Goal: Task Accomplishment & Management: Complete application form

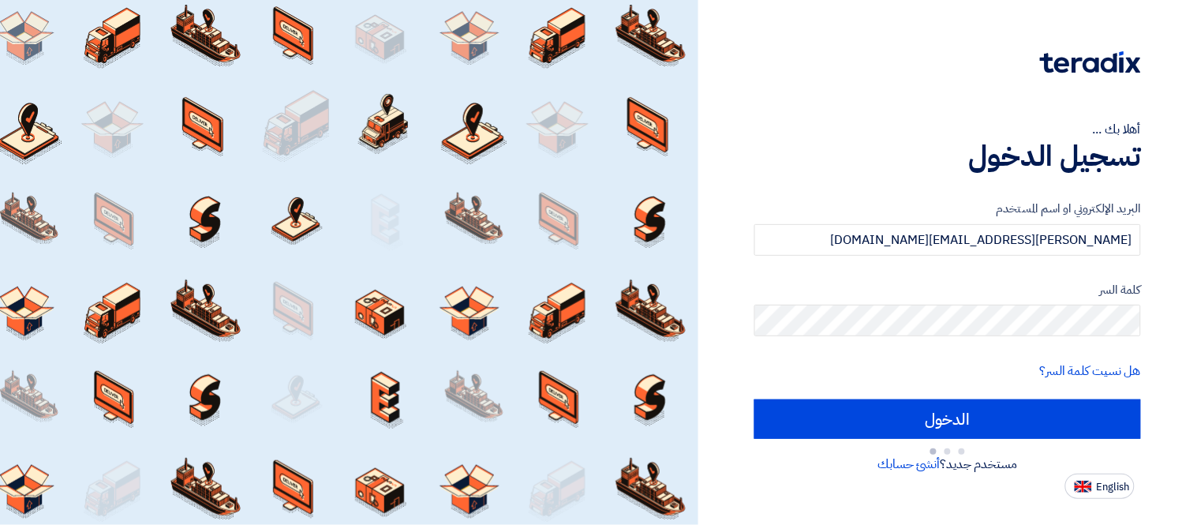
type input "Sign in"
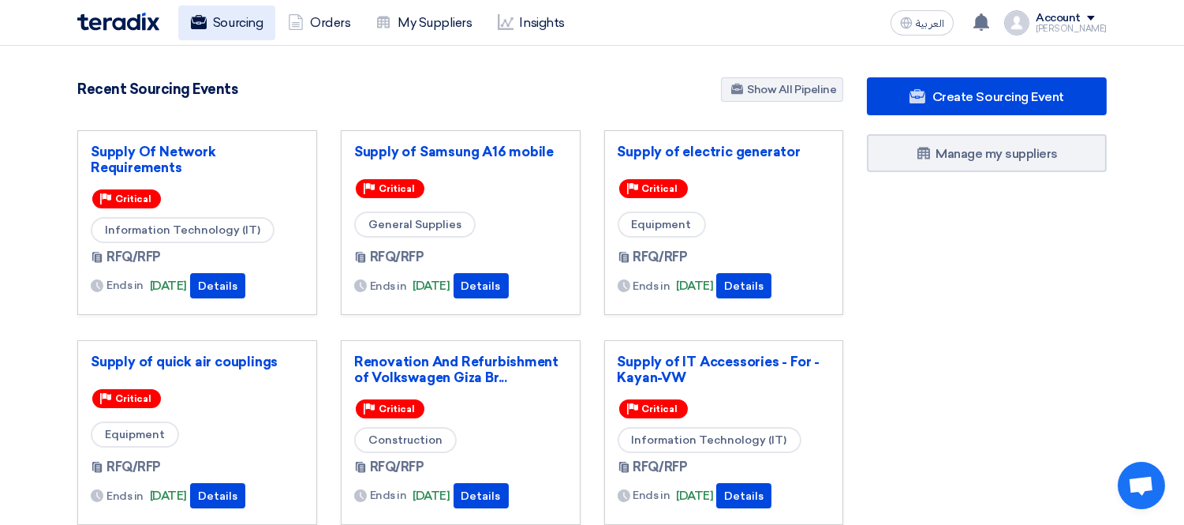
click at [250, 13] on link "Sourcing" at bounding box center [226, 23] width 97 height 35
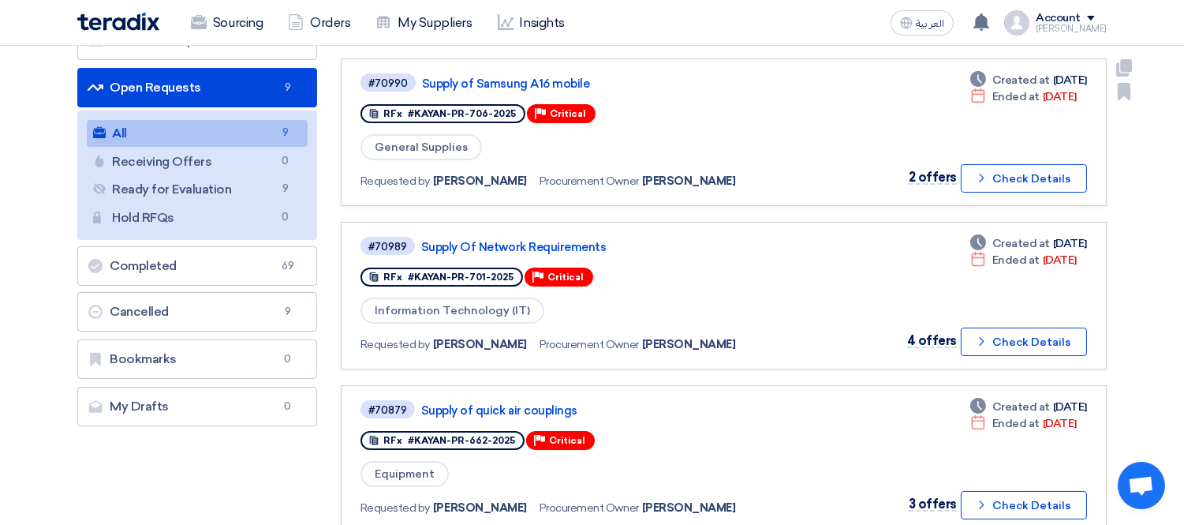
scroll to position [175, 0]
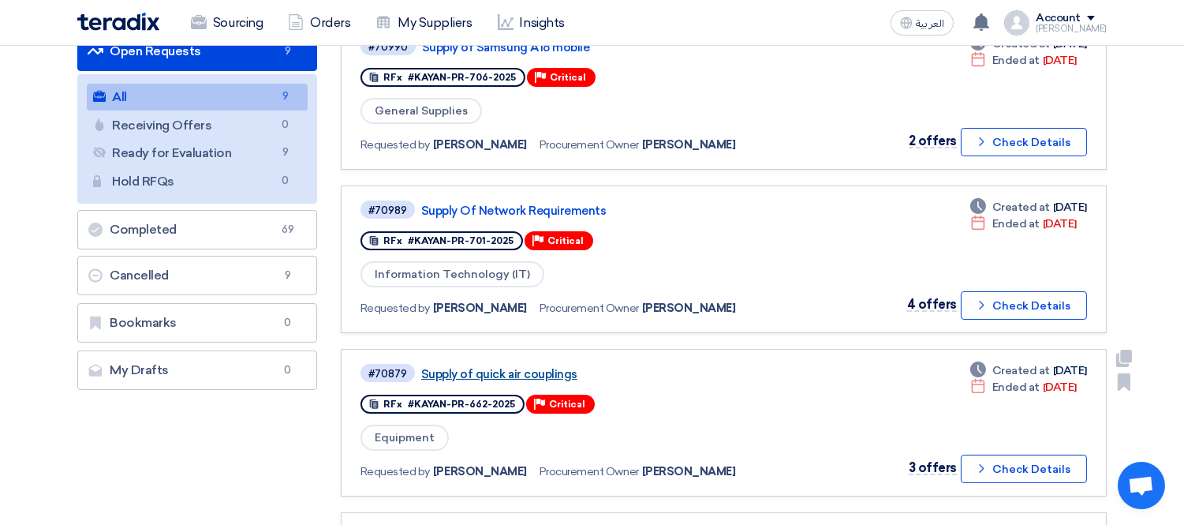
click at [545, 369] on link "Supply of quick air couplings" at bounding box center [618, 374] width 394 height 14
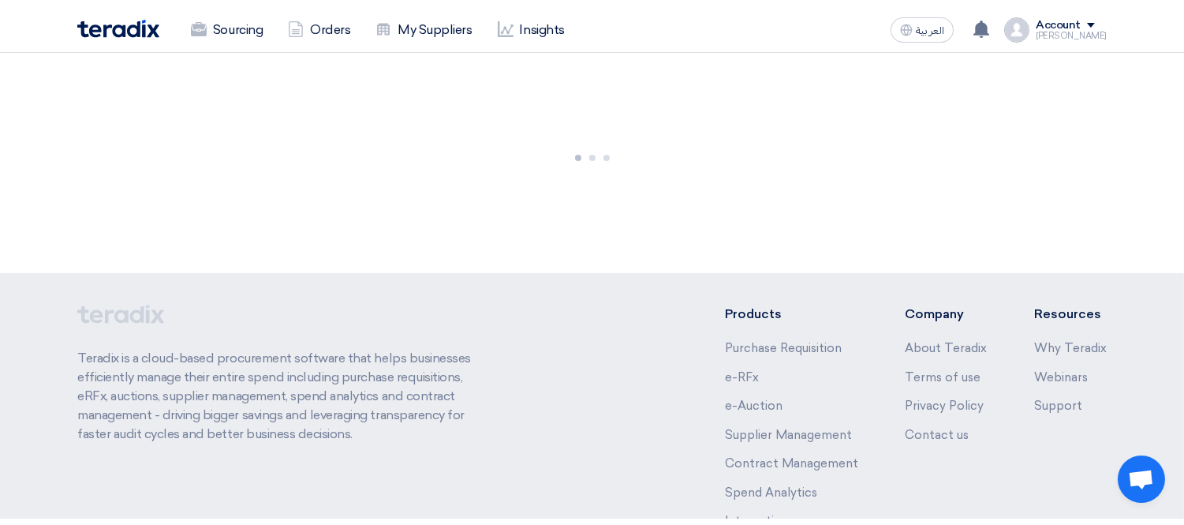
scroll to position [0, 0]
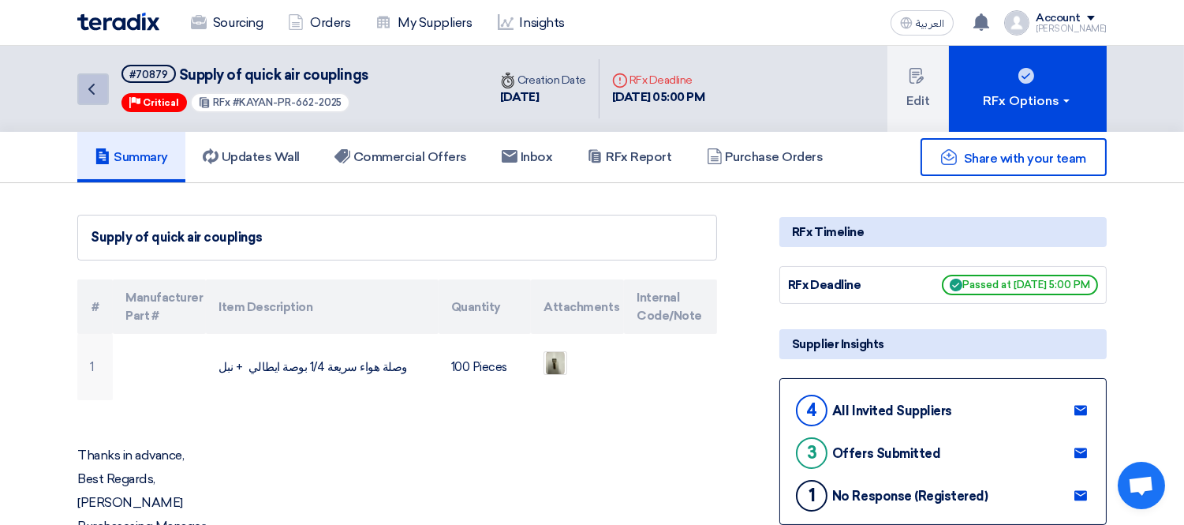
click at [96, 88] on icon "Back" at bounding box center [91, 89] width 19 height 19
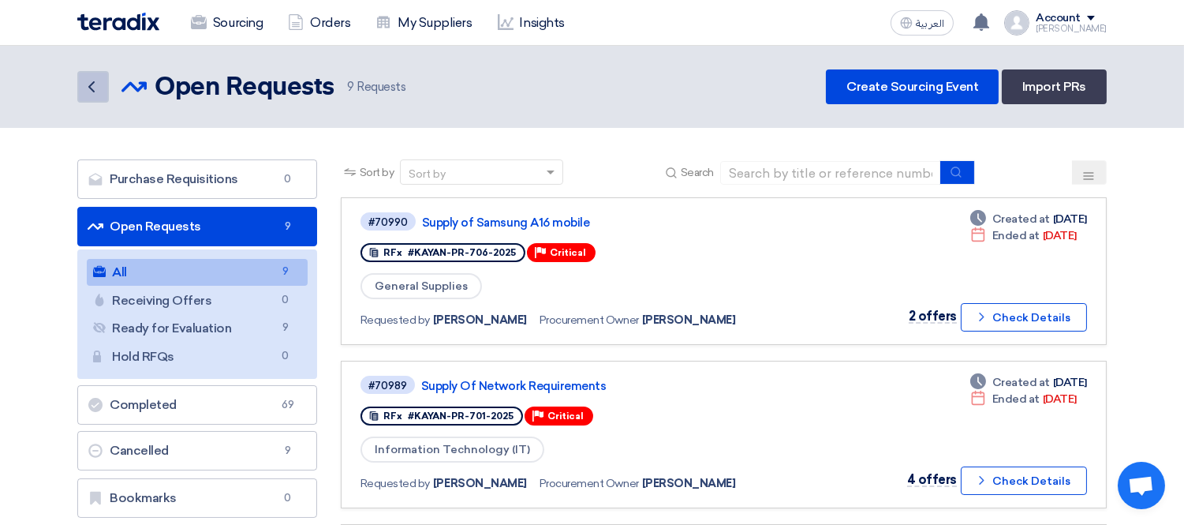
click at [92, 83] on icon "Back" at bounding box center [91, 86] width 19 height 19
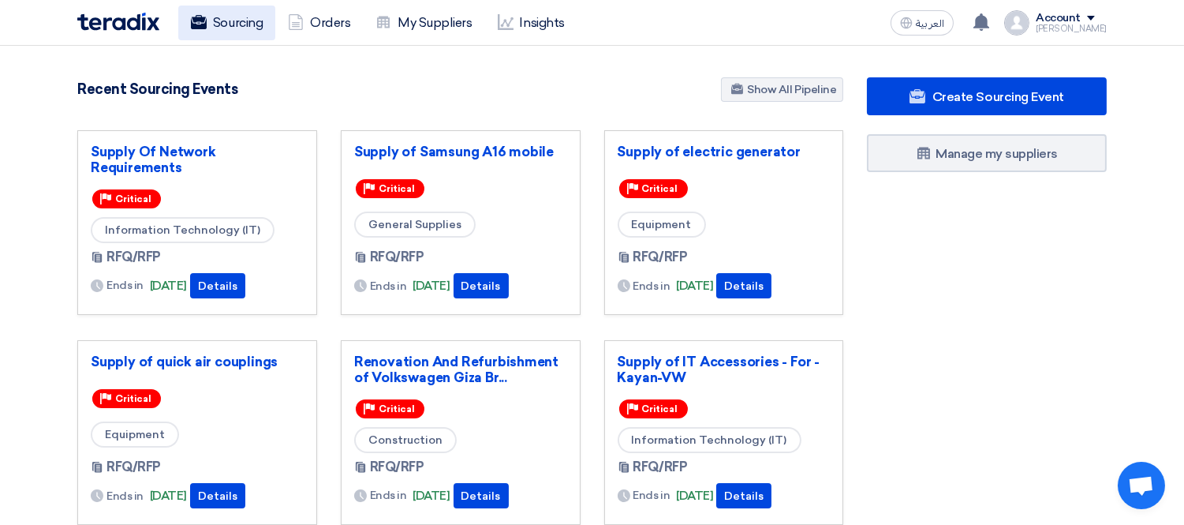
click at [241, 29] on link "Sourcing" at bounding box center [226, 23] width 97 height 35
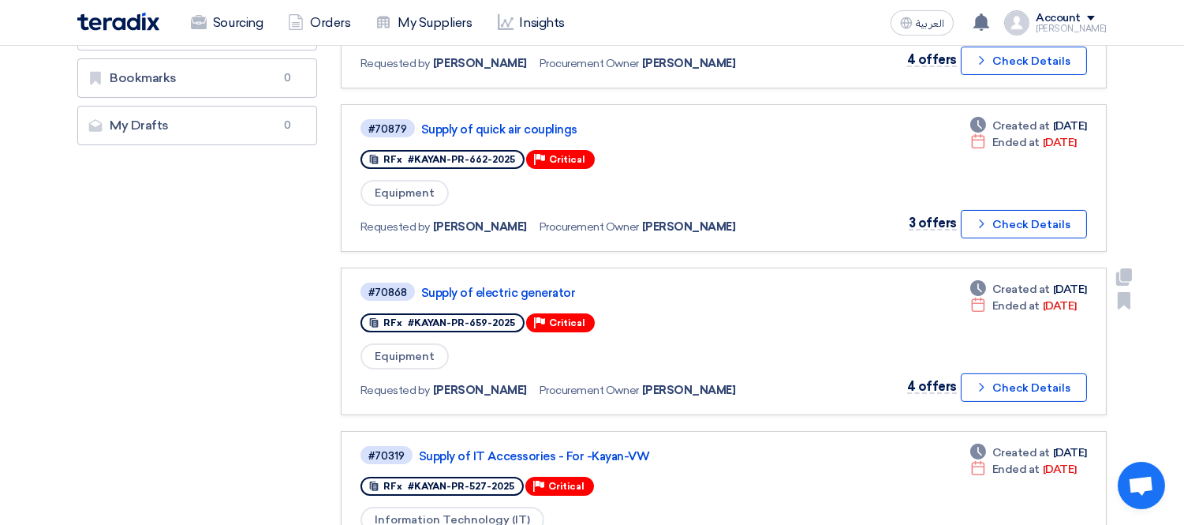
scroll to position [438, 0]
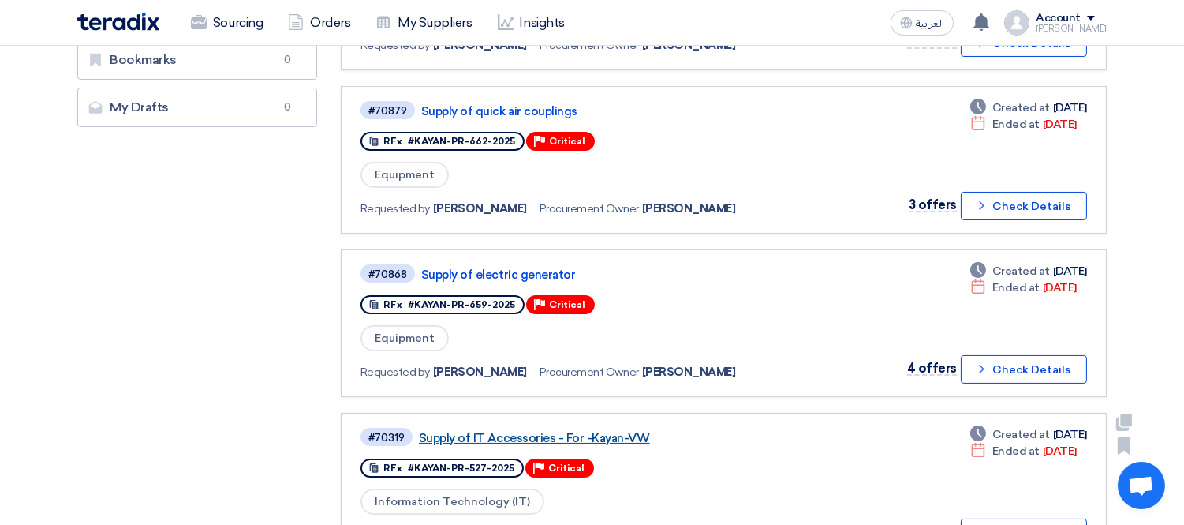
click at [517, 431] on link "Supply of IT Accessories - For -Kayan-VW" at bounding box center [616, 438] width 394 height 14
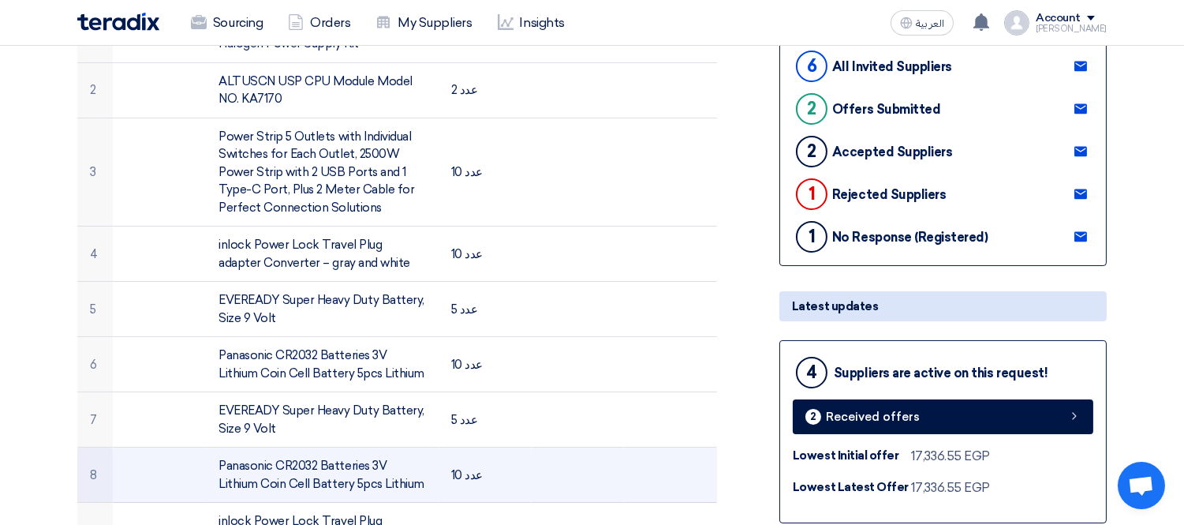
scroll to position [88, 0]
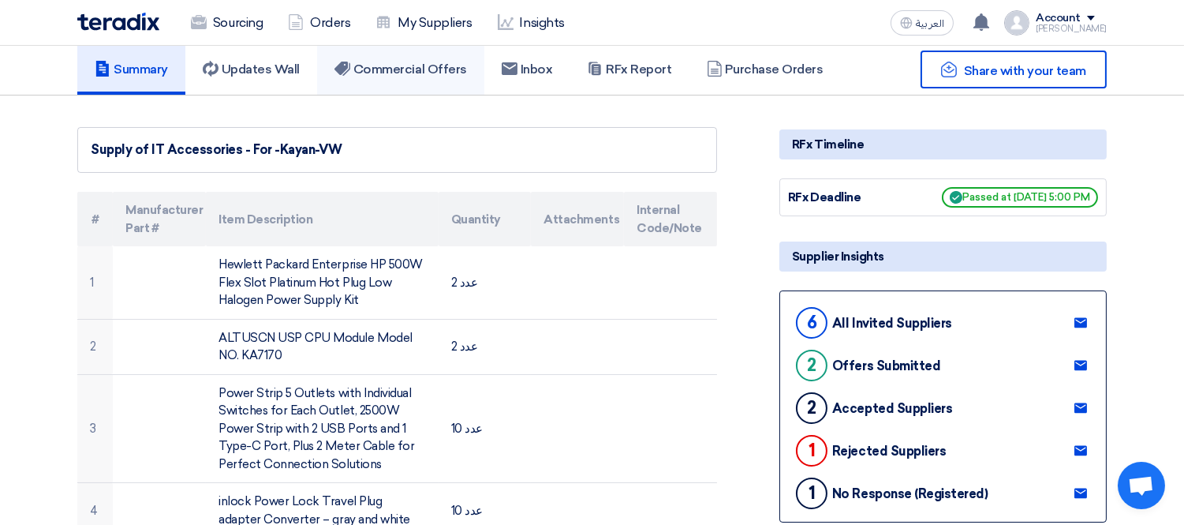
click at [407, 69] on h5 "Commercial Offers" at bounding box center [401, 70] width 133 height 16
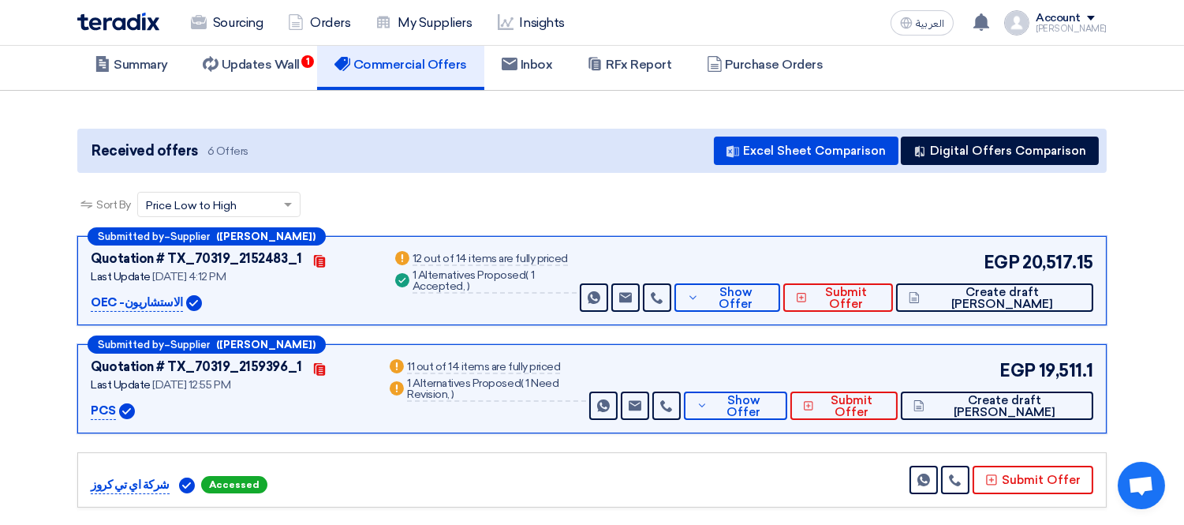
scroll to position [0, 0]
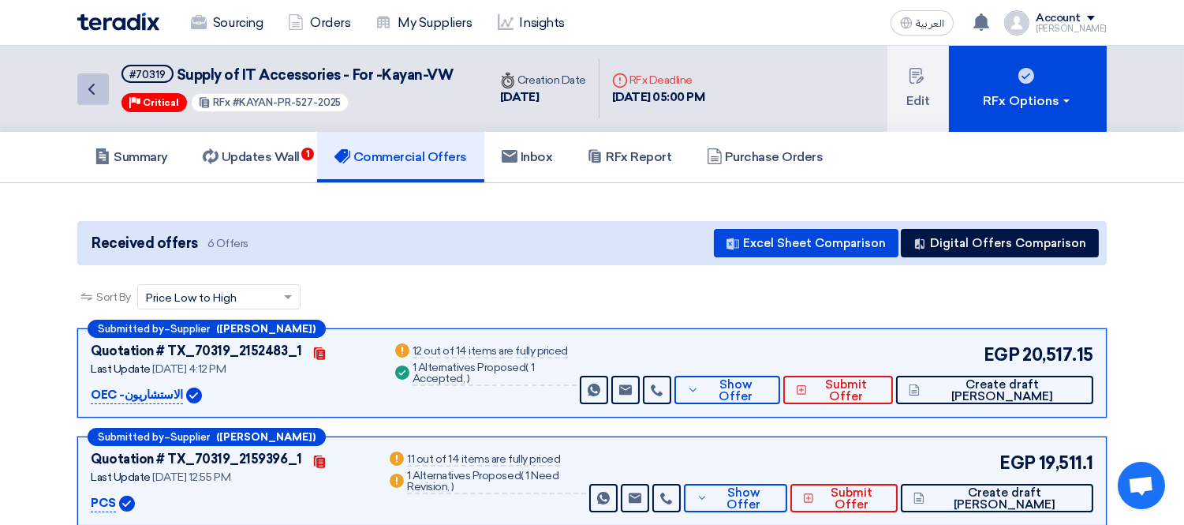
click at [87, 90] on icon "Back" at bounding box center [91, 89] width 19 height 19
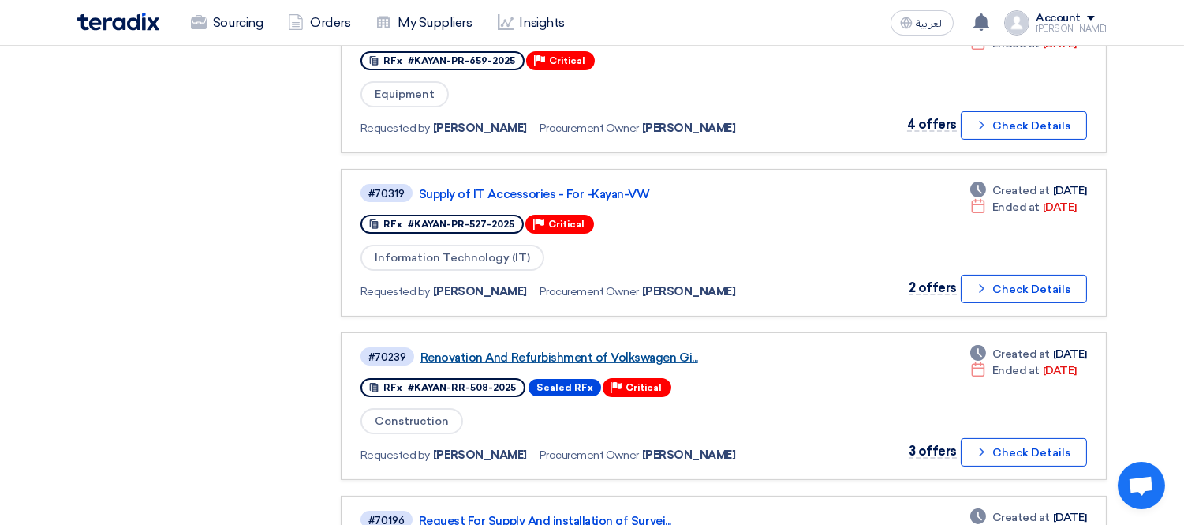
scroll to position [701, 0]
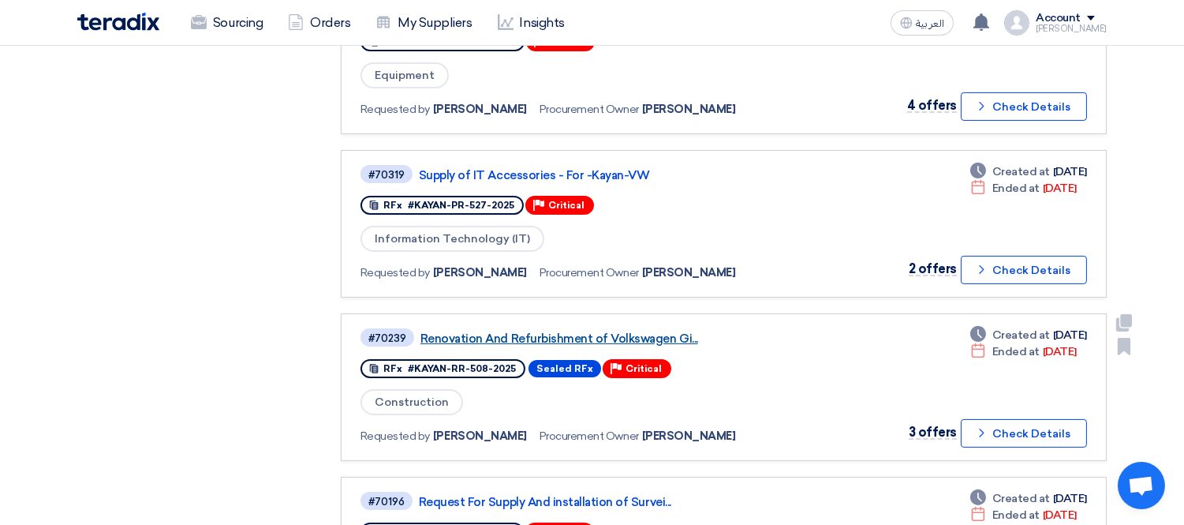
click at [507, 331] on link "Renovation And Refurbishment of Volkswagen Gi..." at bounding box center [617, 338] width 394 height 14
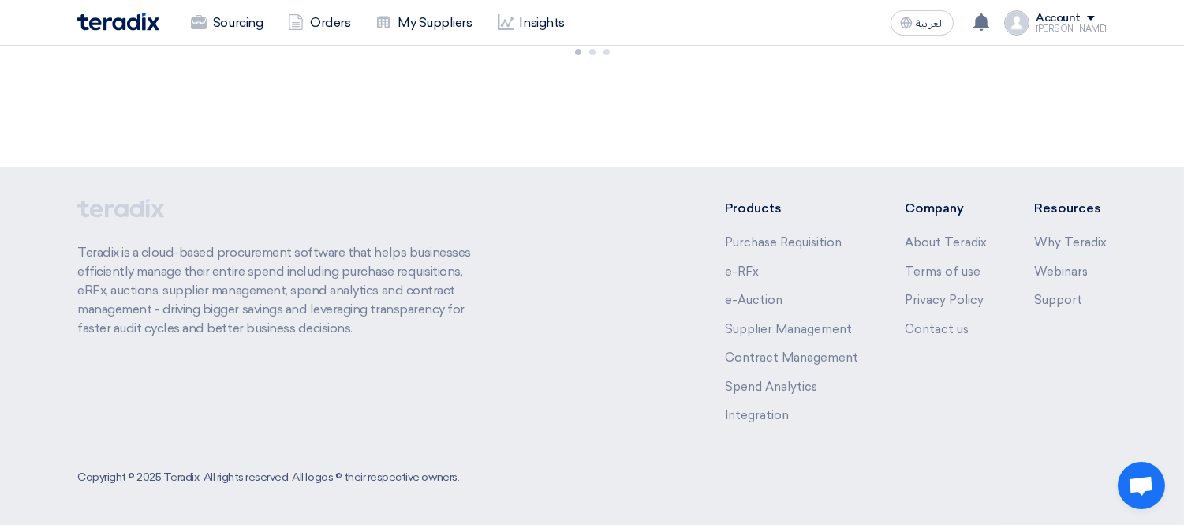
scroll to position [0, 0]
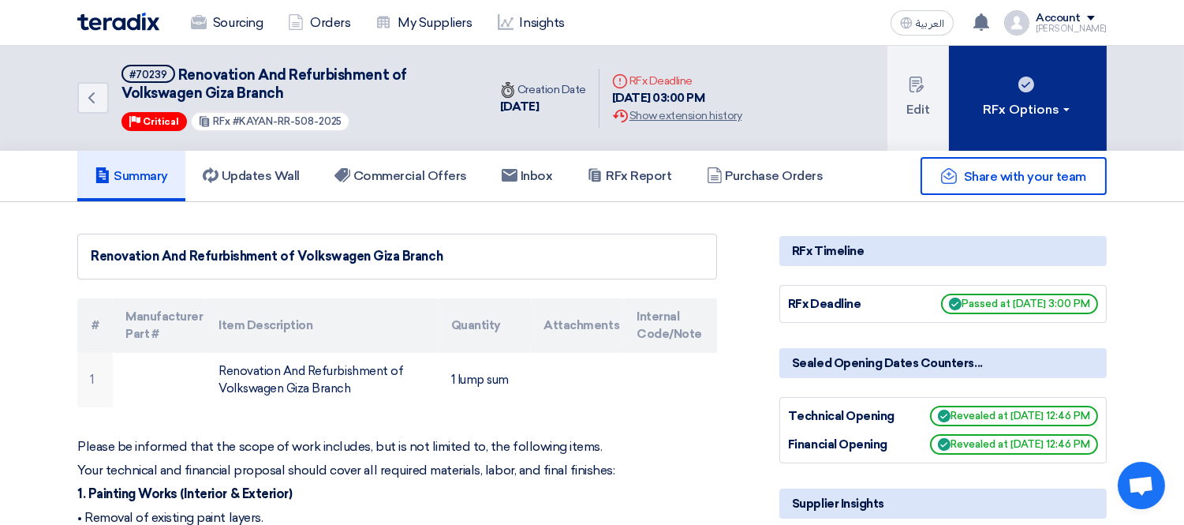
click at [1040, 122] on button "RFx Options" at bounding box center [1028, 98] width 158 height 105
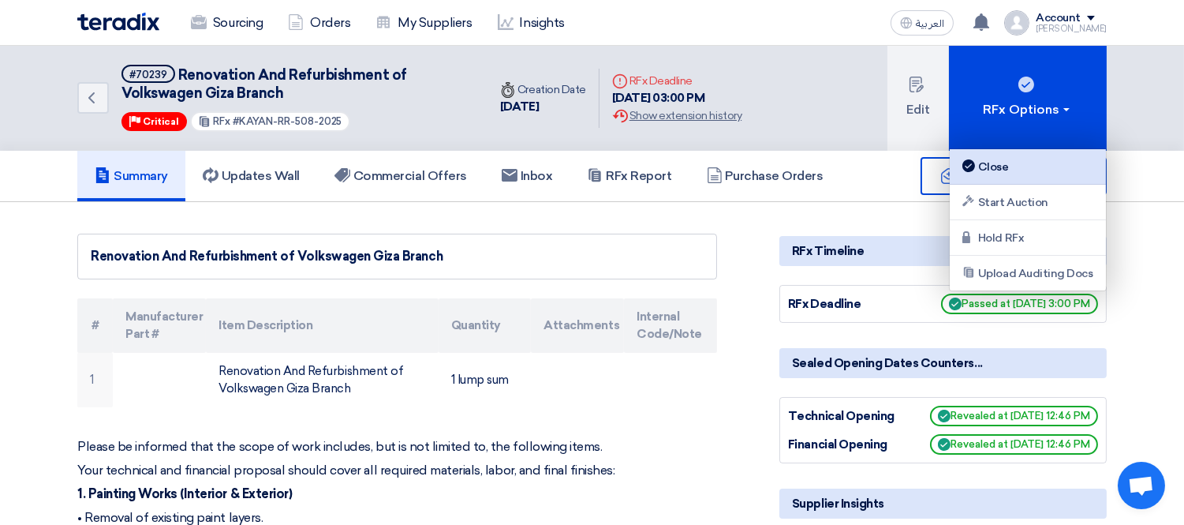
click at [994, 170] on div "Close" at bounding box center [1027, 166] width 137 height 19
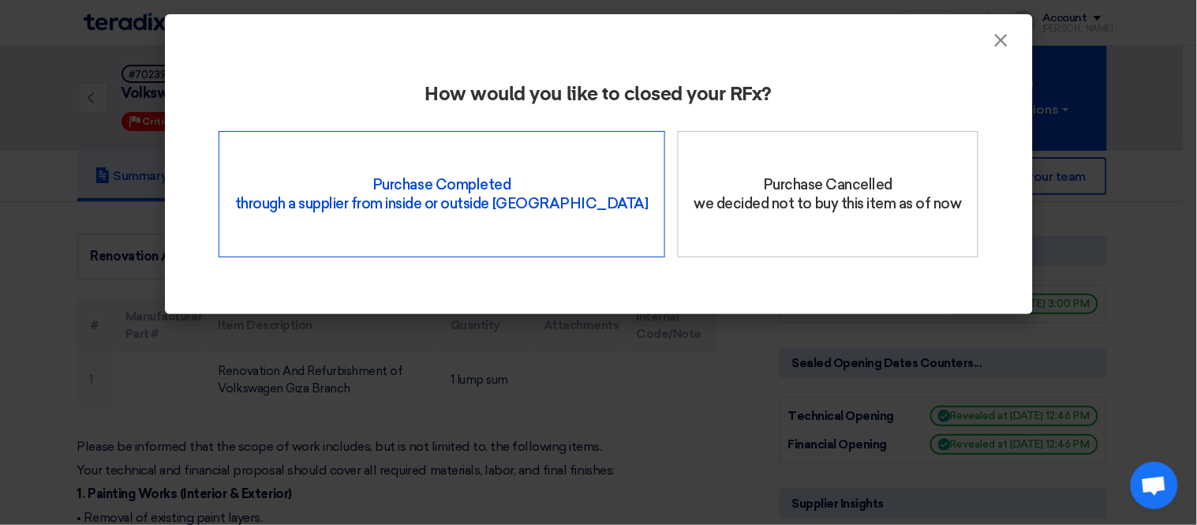
click at [372, 188] on div "Purchase Completed through a supplier from inside or outside Teradix" at bounding box center [442, 194] width 447 height 126
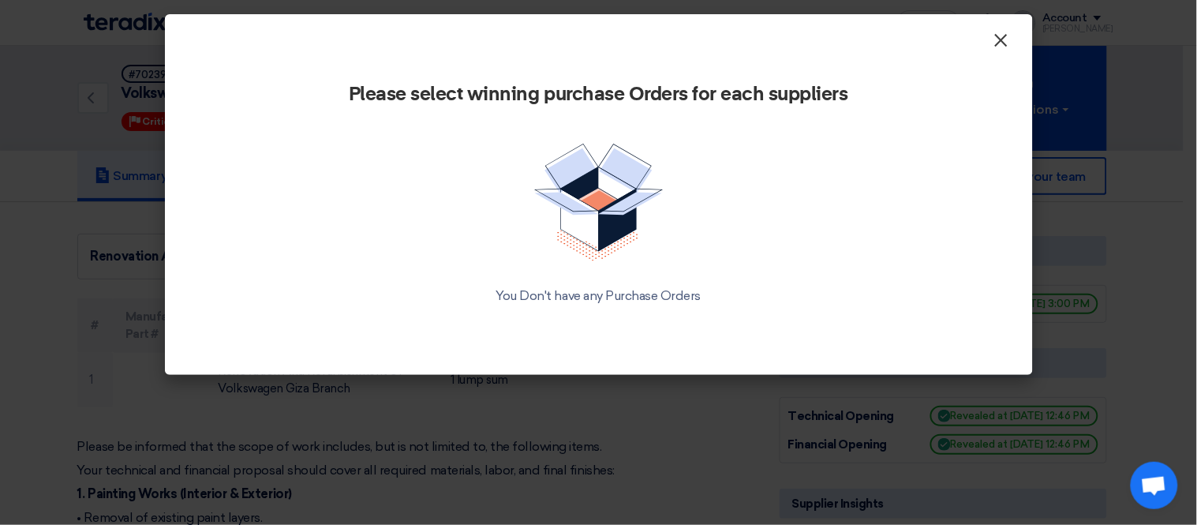
click at [1008, 37] on span "×" at bounding box center [1001, 44] width 16 height 32
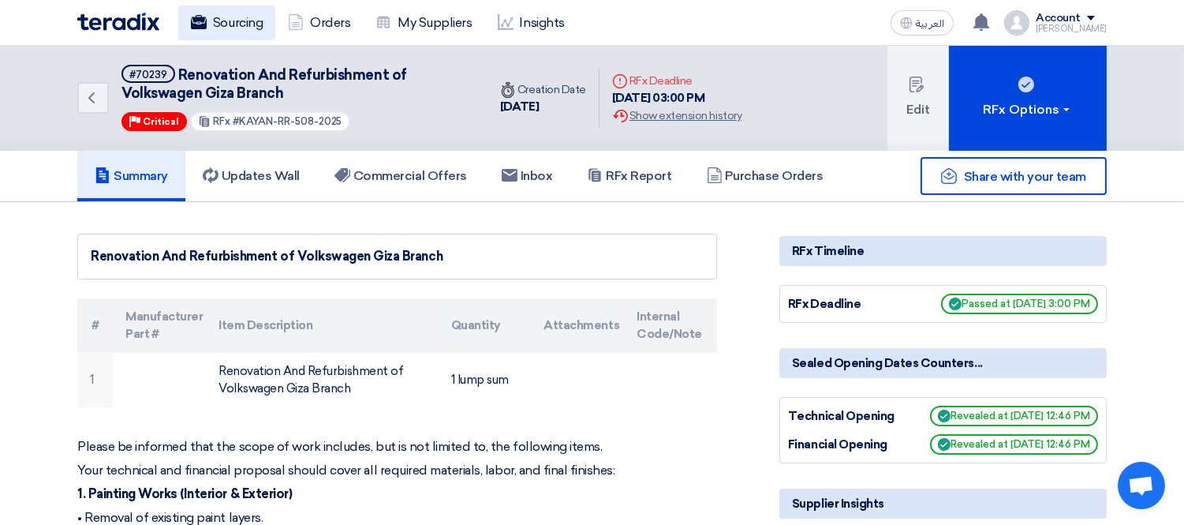
click at [195, 25] on use at bounding box center [199, 22] width 16 height 14
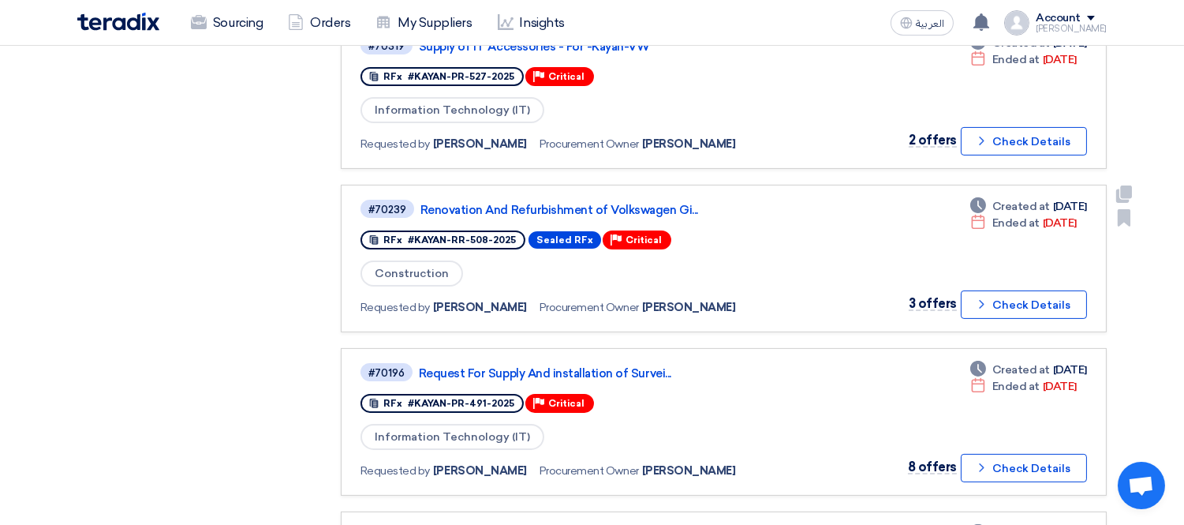
scroll to position [876, 0]
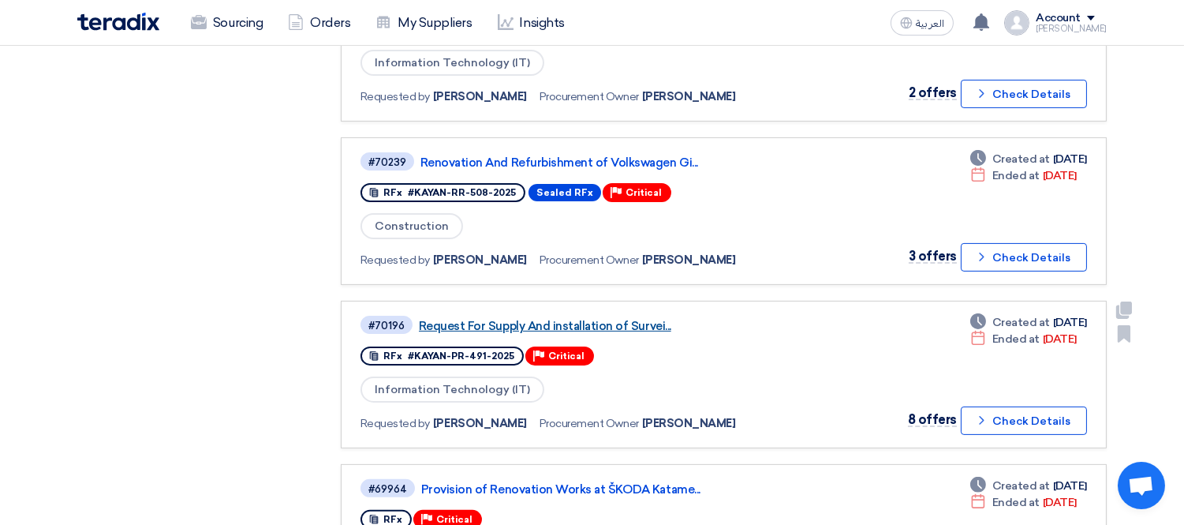
click at [597, 319] on link "Request For Supply And installation of Survei..." at bounding box center [616, 326] width 394 height 14
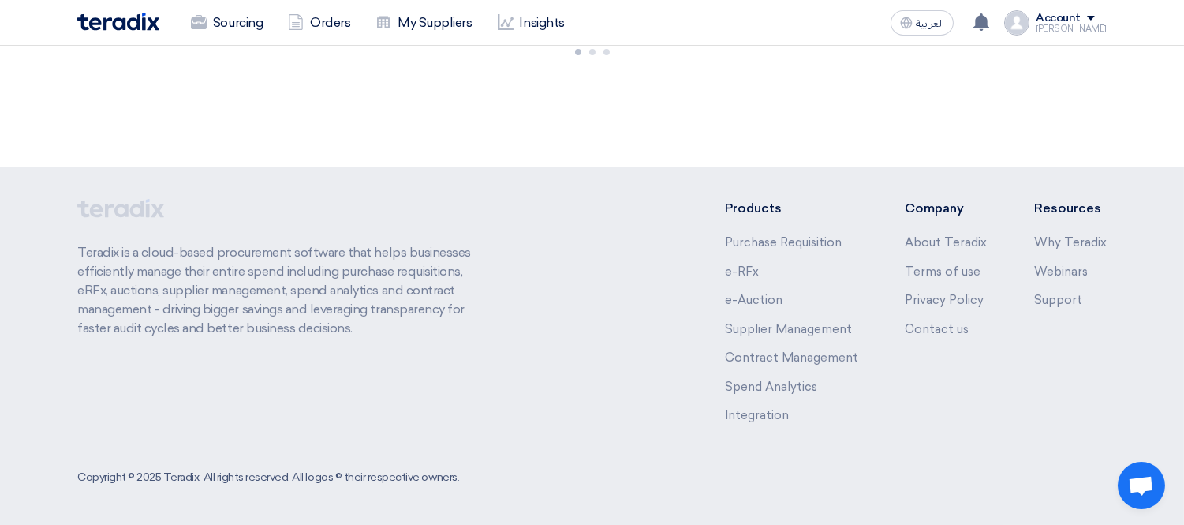
scroll to position [0, 0]
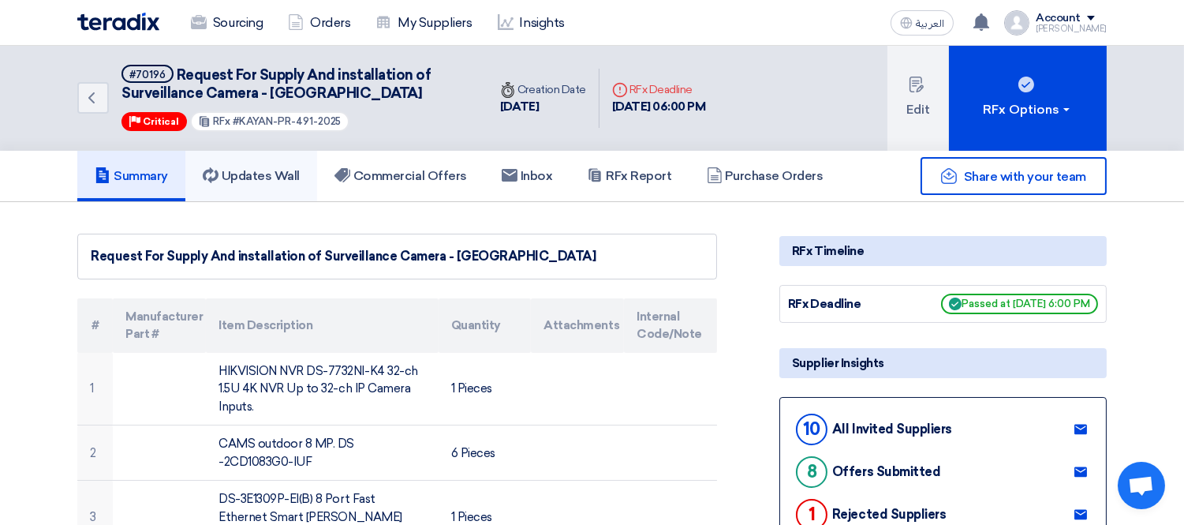
click at [298, 174] on h5 "Updates Wall" at bounding box center [251, 176] width 97 height 16
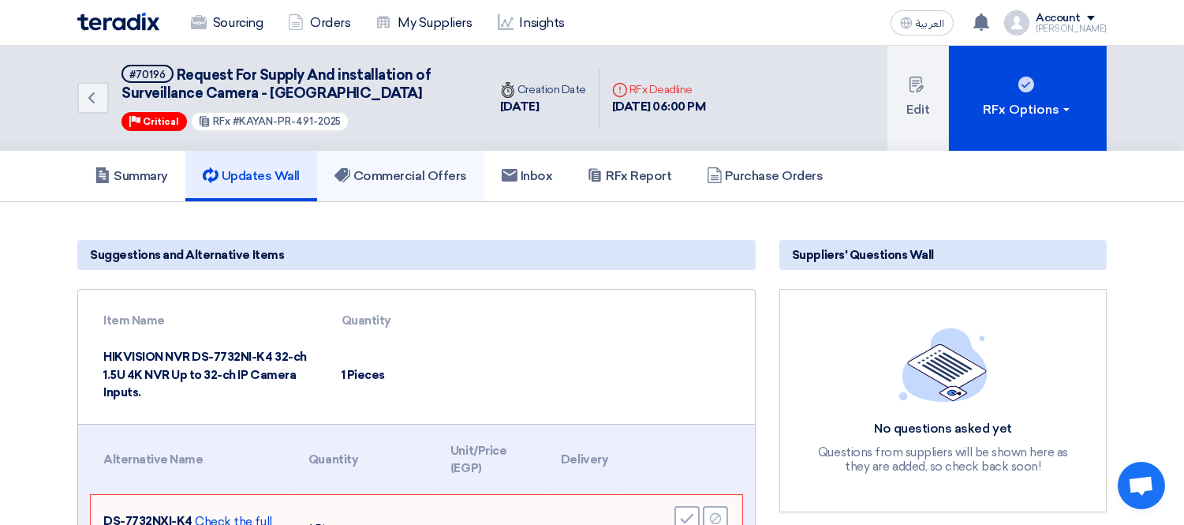
click at [397, 172] on h5 "Commercial Offers" at bounding box center [401, 176] width 133 height 16
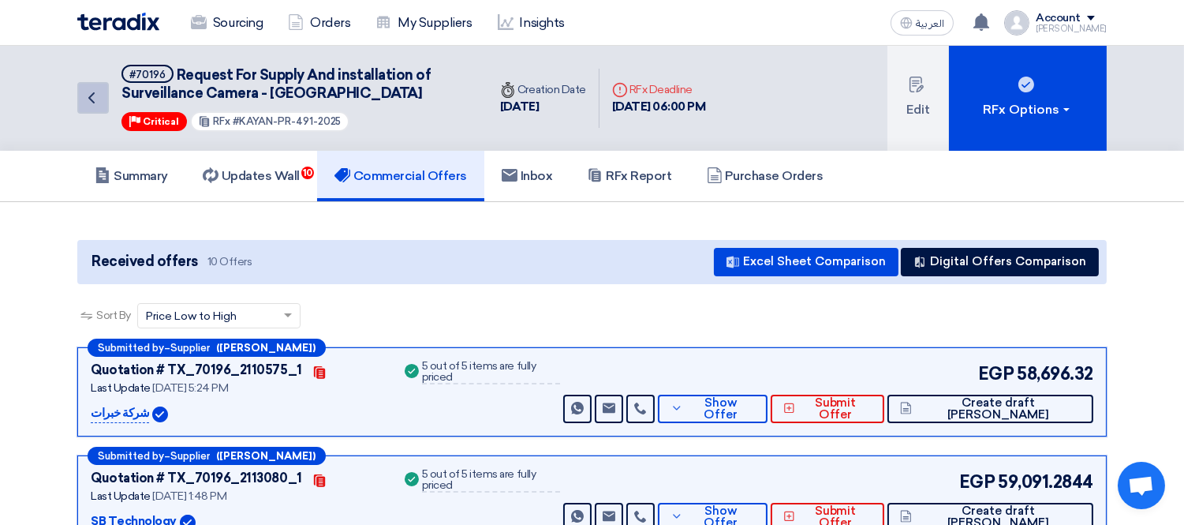
click at [82, 93] on icon "Back" at bounding box center [91, 97] width 19 height 19
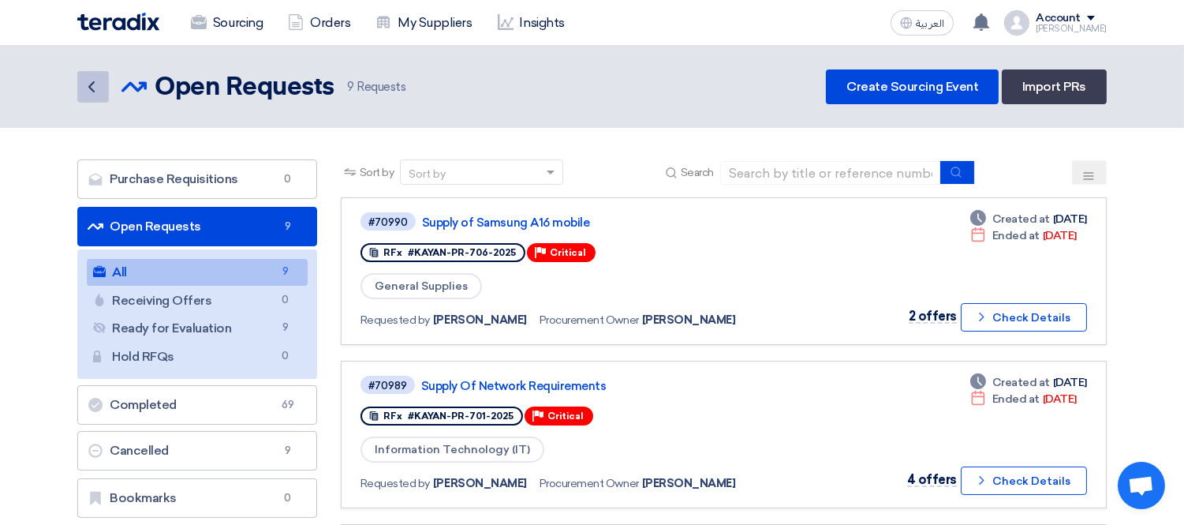
click at [88, 87] on icon "Back" at bounding box center [91, 86] width 19 height 19
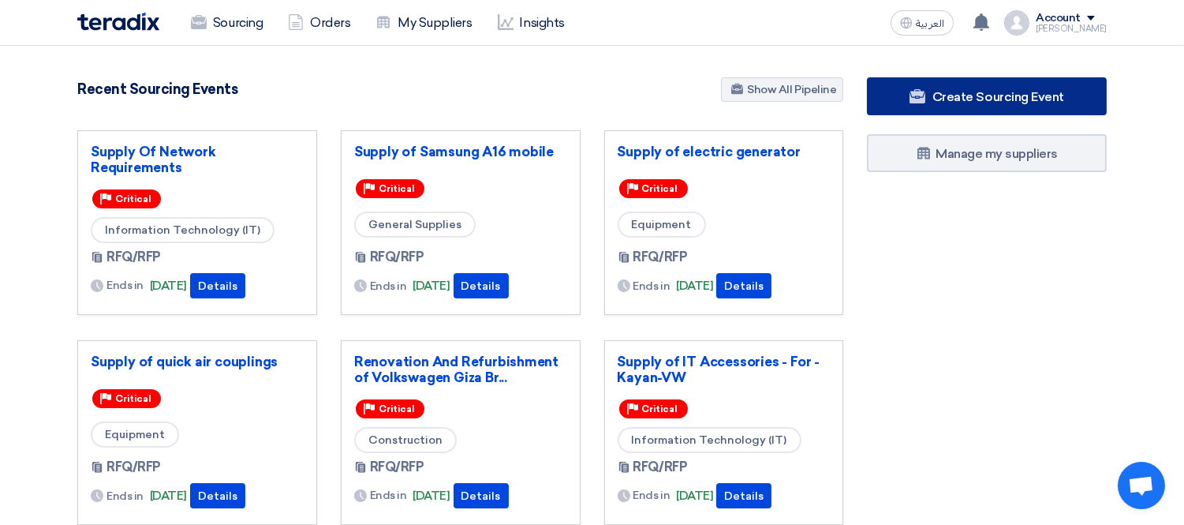
click at [989, 96] on span "Create Sourcing Event" at bounding box center [998, 96] width 132 height 15
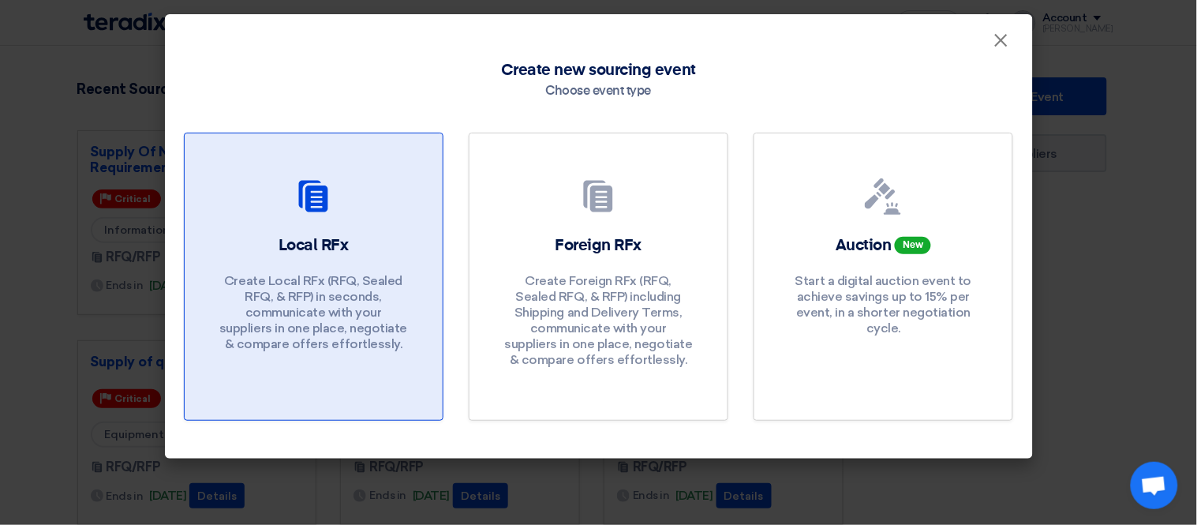
click at [331, 219] on div at bounding box center [314, 200] width 220 height 44
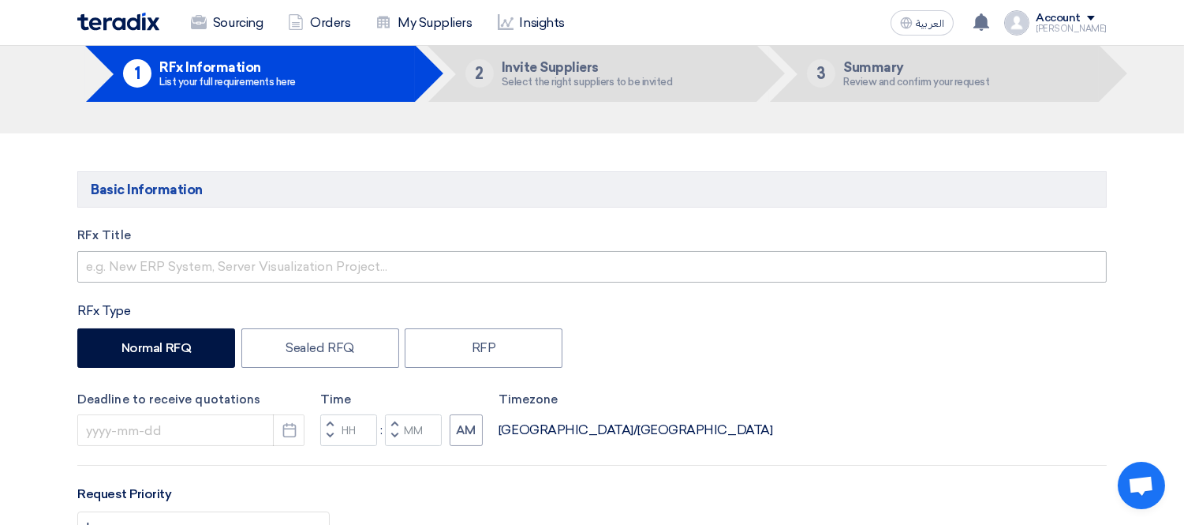
scroll to position [88, 0]
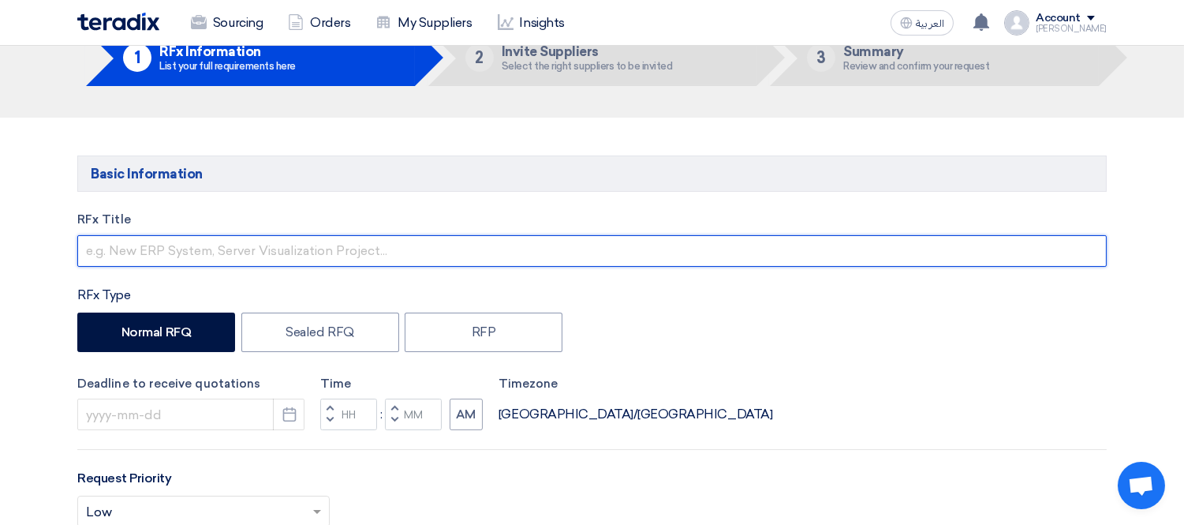
click at [336, 239] on input "text" at bounding box center [592, 251] width 1030 height 32
paste input "Supply Of IT Supplies - kayan"
type input "Supply Of IT Supplies - kayan"
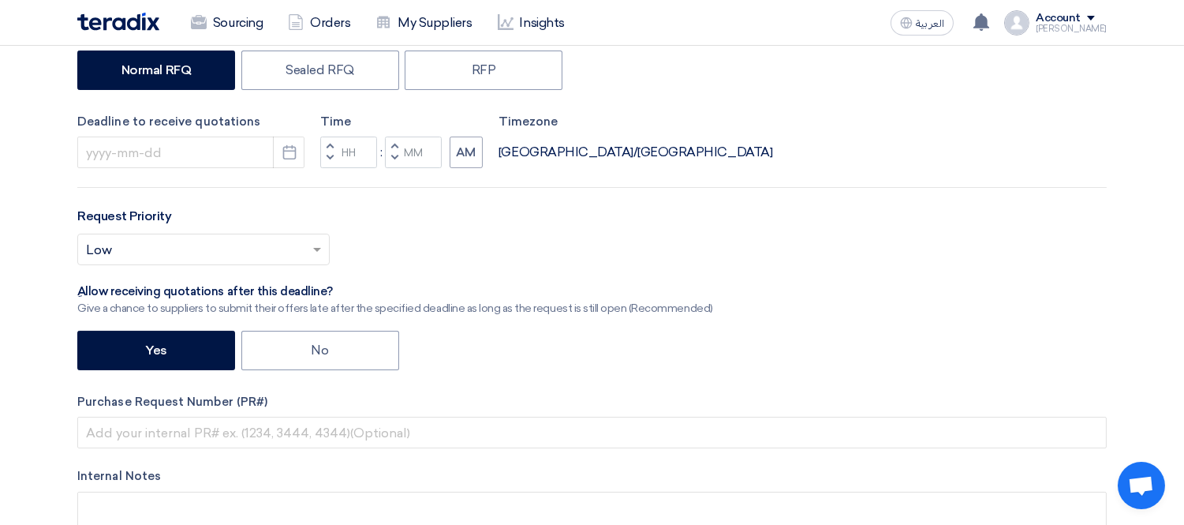
scroll to position [350, 0]
click at [293, 155] on icon "Pick a date" at bounding box center [290, 152] width 16 height 16
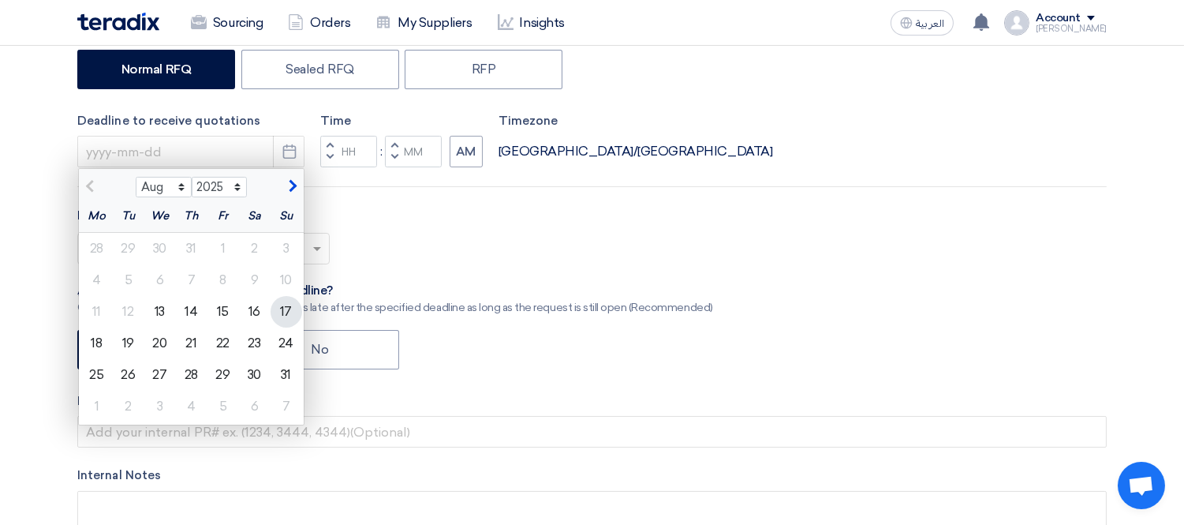
click at [290, 313] on div "17" at bounding box center [287, 312] width 32 height 32
type input "[DATE]"
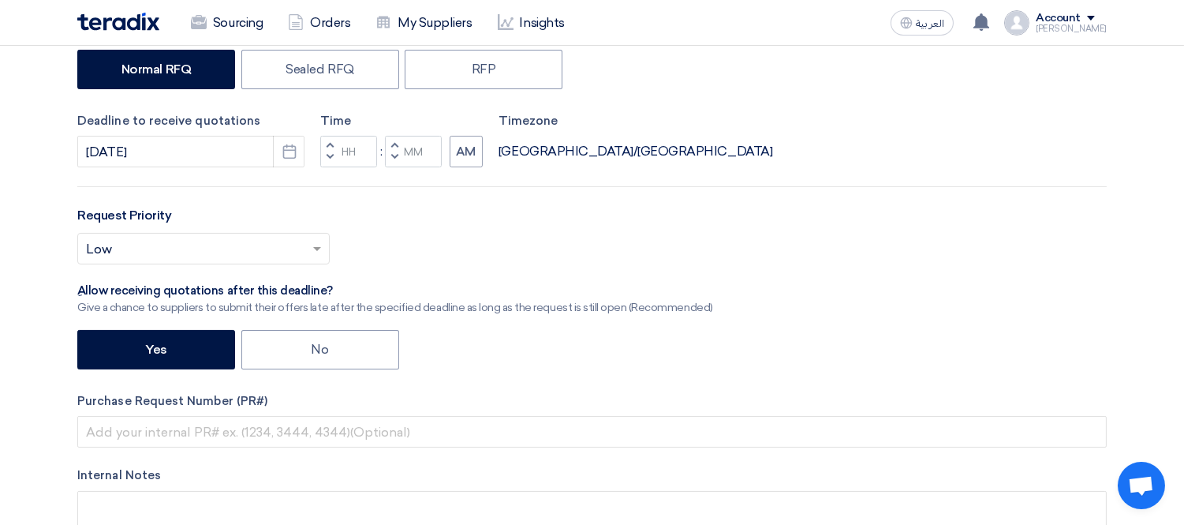
click at [337, 147] on button "Increment hours" at bounding box center [329, 146] width 19 height 20
type input "01"
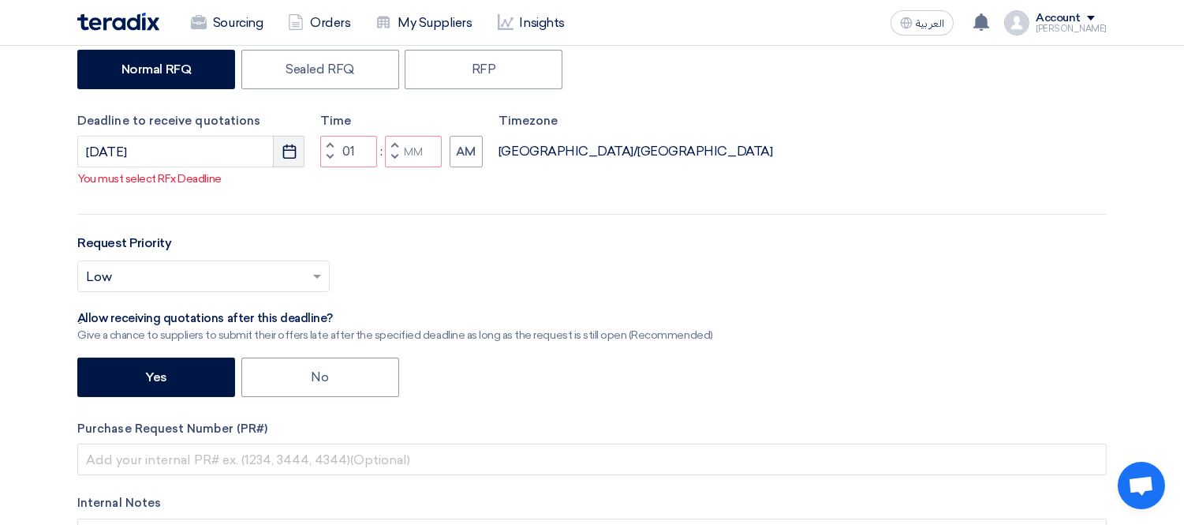
click at [290, 151] on icon "Pick a date" at bounding box center [290, 152] width 16 height 16
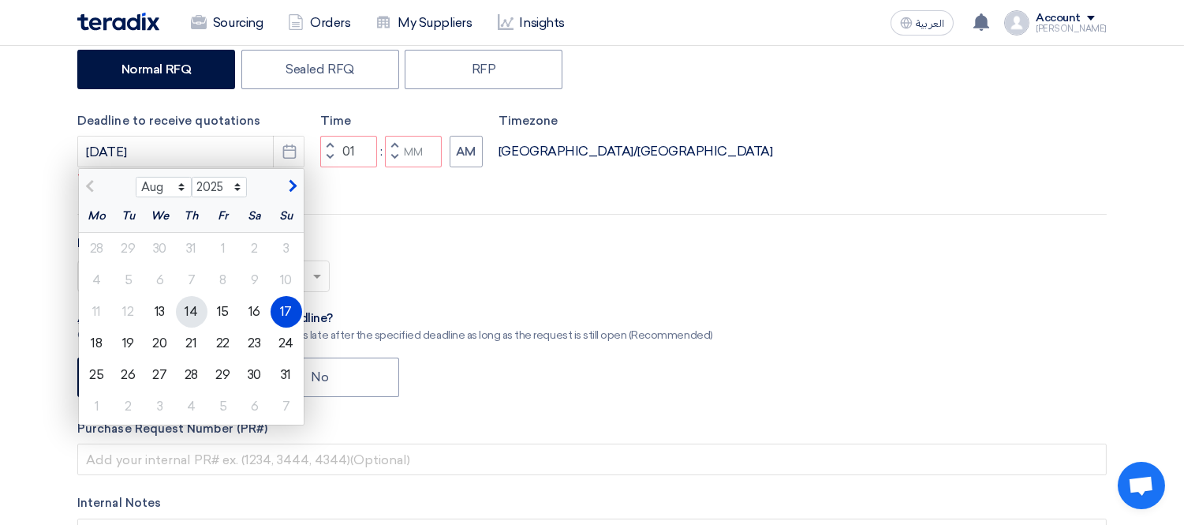
click at [196, 311] on div "14" at bounding box center [192, 312] width 32 height 32
type input "[DATE]"
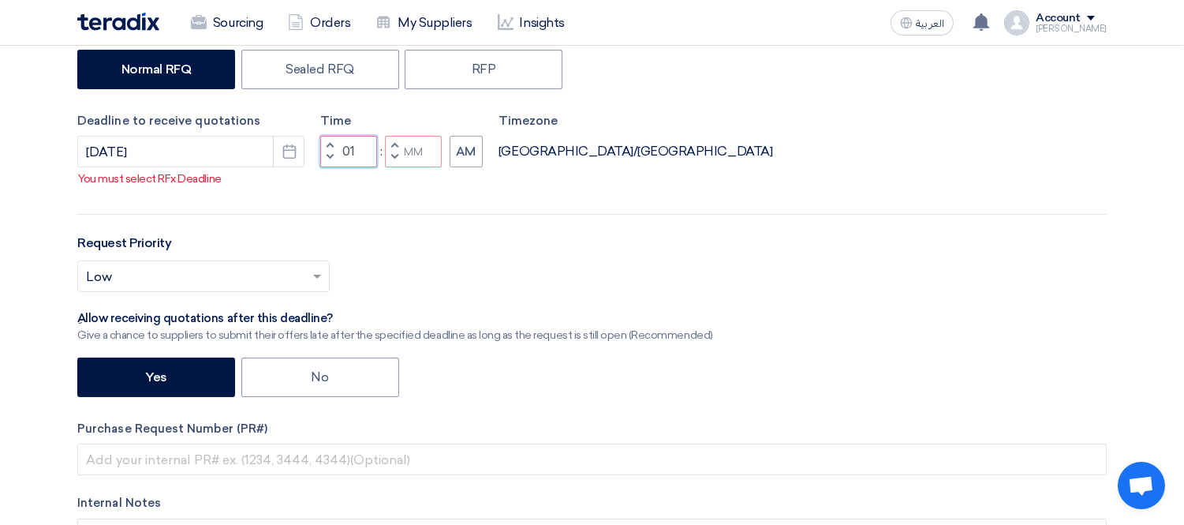
drag, startPoint x: 342, startPoint y: 152, endPoint x: 361, endPoint y: 155, distance: 18.3
click at [361, 155] on input "01" at bounding box center [348, 152] width 57 height 32
type input "05"
click at [420, 158] on input "Minutes" at bounding box center [413, 152] width 57 height 32
type input "00"
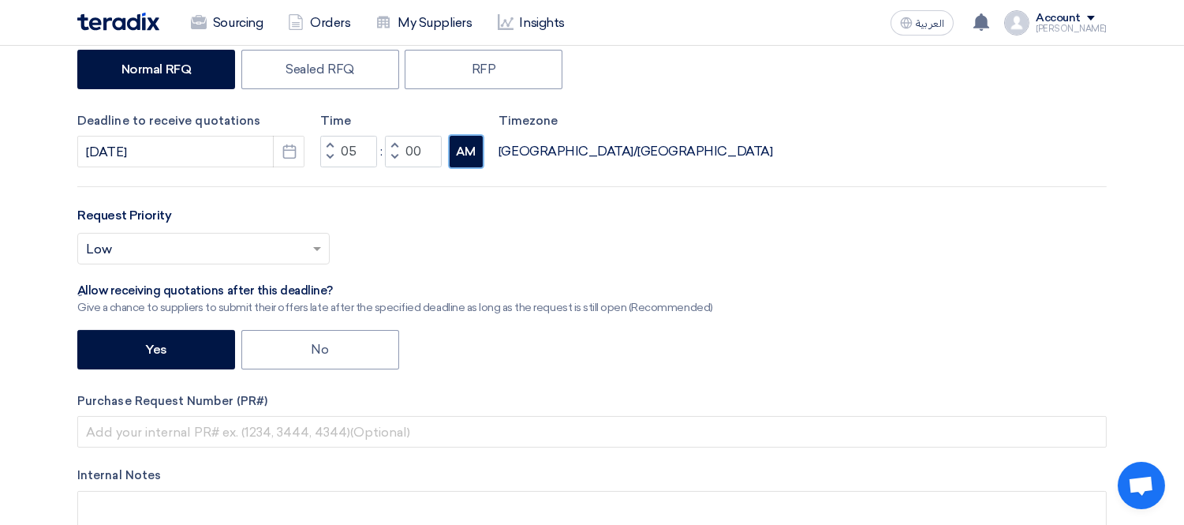
click at [466, 148] on button "AM" at bounding box center [466, 152] width 33 height 32
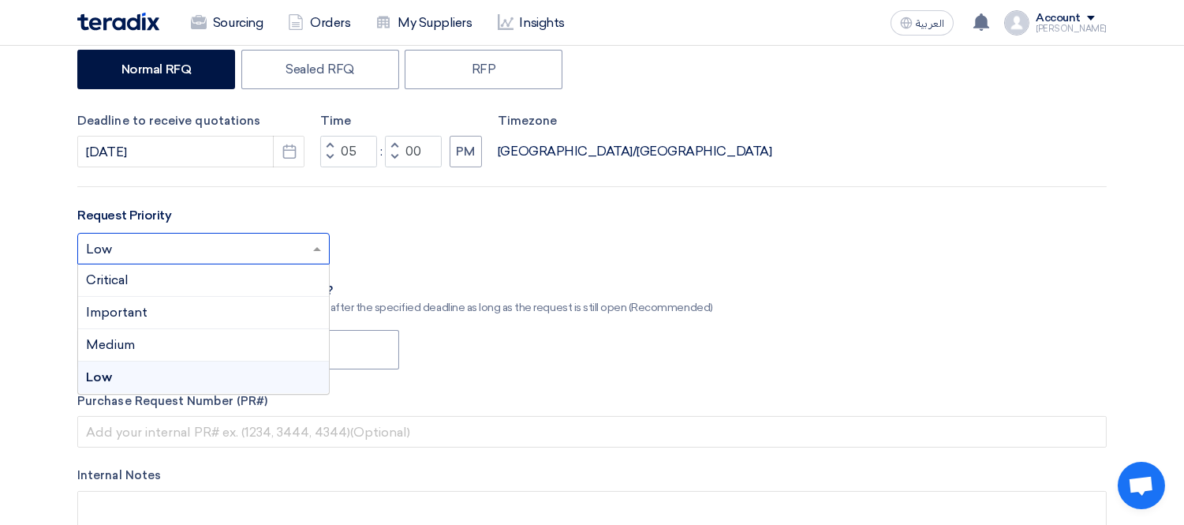
click at [310, 243] on span at bounding box center [319, 248] width 20 height 19
click at [224, 272] on div "Critical" at bounding box center [203, 280] width 251 height 32
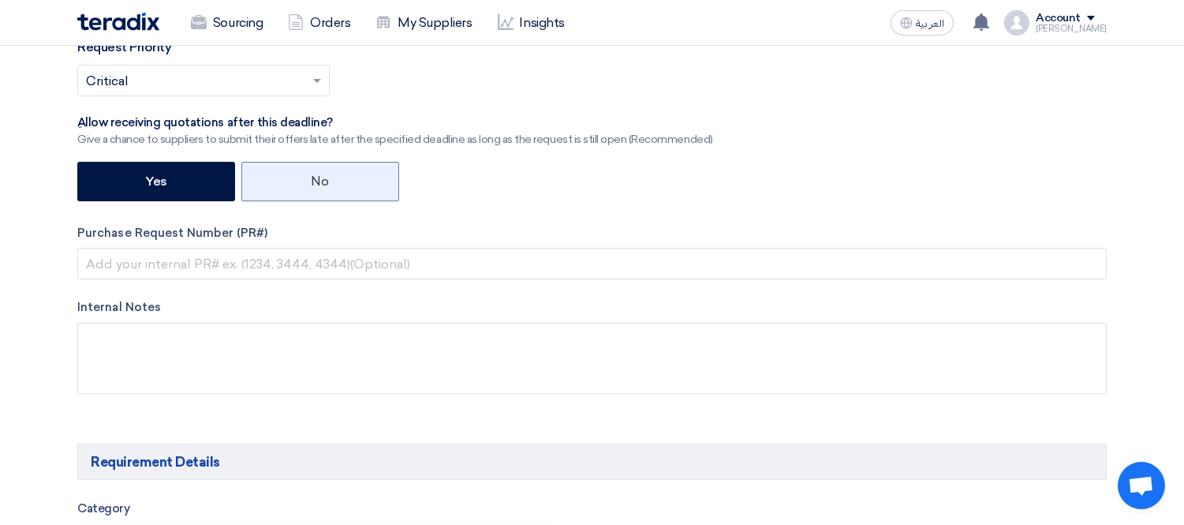
scroll to position [525, 0]
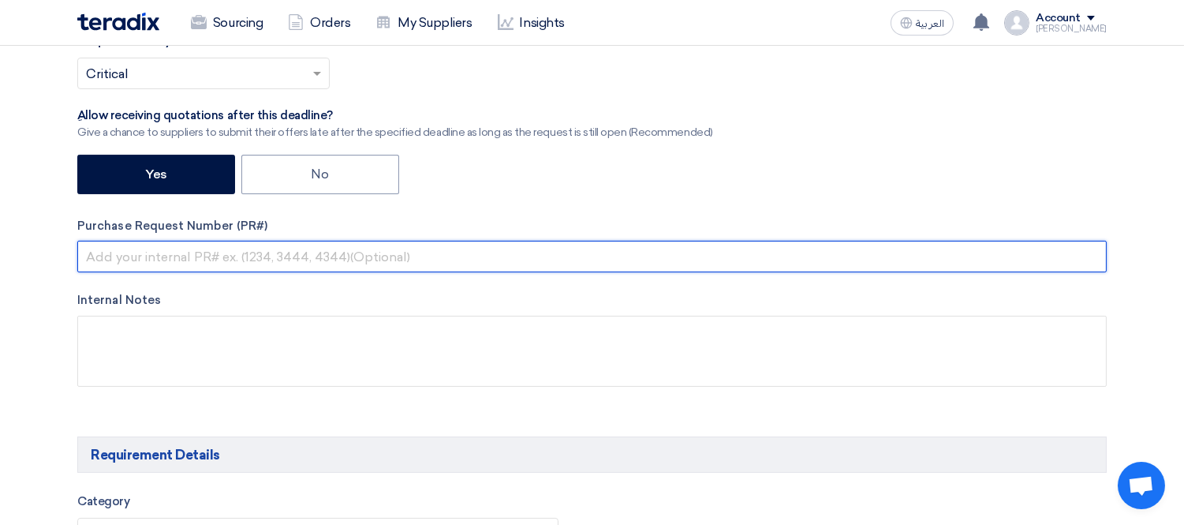
click at [305, 260] on input "text" at bounding box center [592, 257] width 1030 height 32
paste input "KAYAN-PR-719-2025"
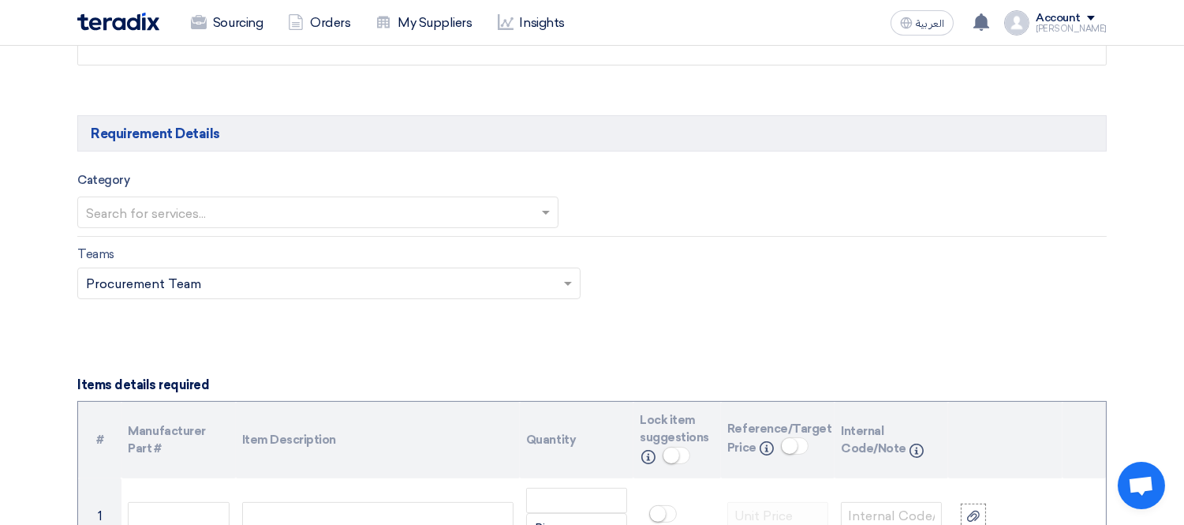
scroll to position [876, 0]
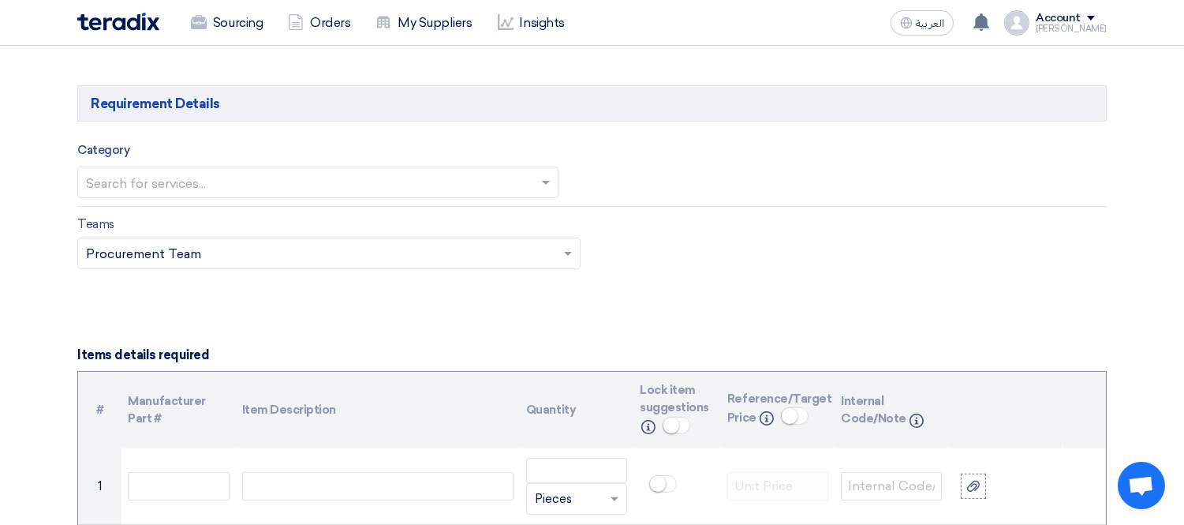
type input "KAYAN-PR-719-2025"
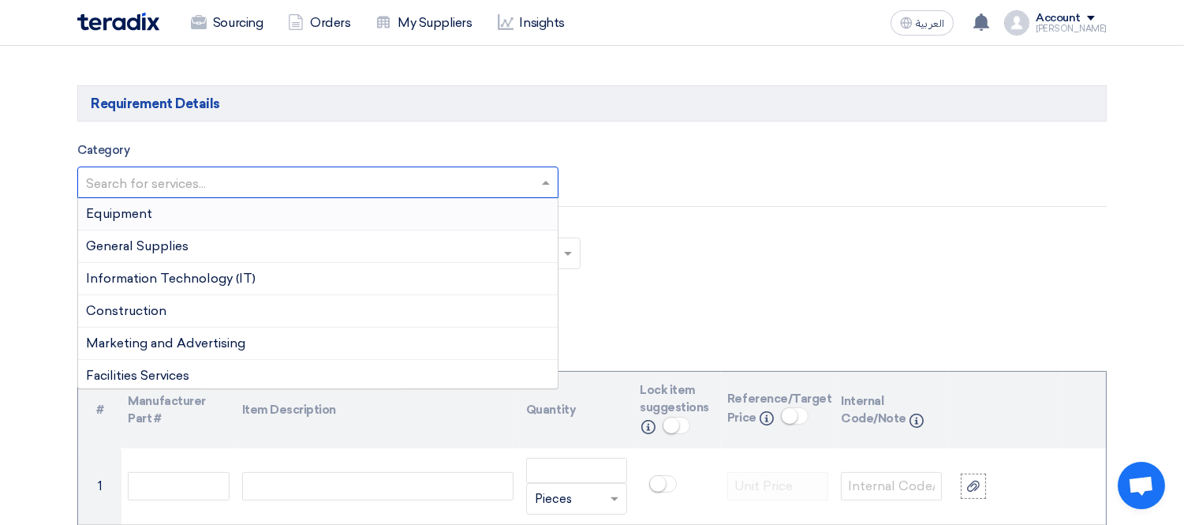
click at [263, 185] on input "text" at bounding box center [310, 184] width 448 height 26
click at [214, 276] on span "Information Technology (IT)" at bounding box center [171, 278] width 170 height 15
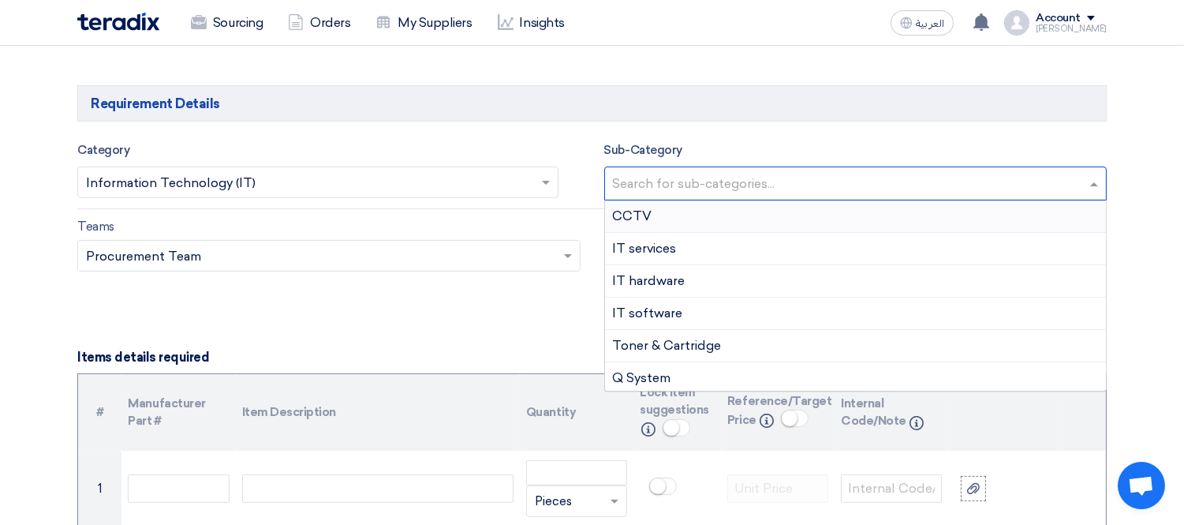
click at [723, 171] on div at bounding box center [849, 184] width 477 height 28
click at [697, 282] on div "IT hardware" at bounding box center [856, 281] width 502 height 32
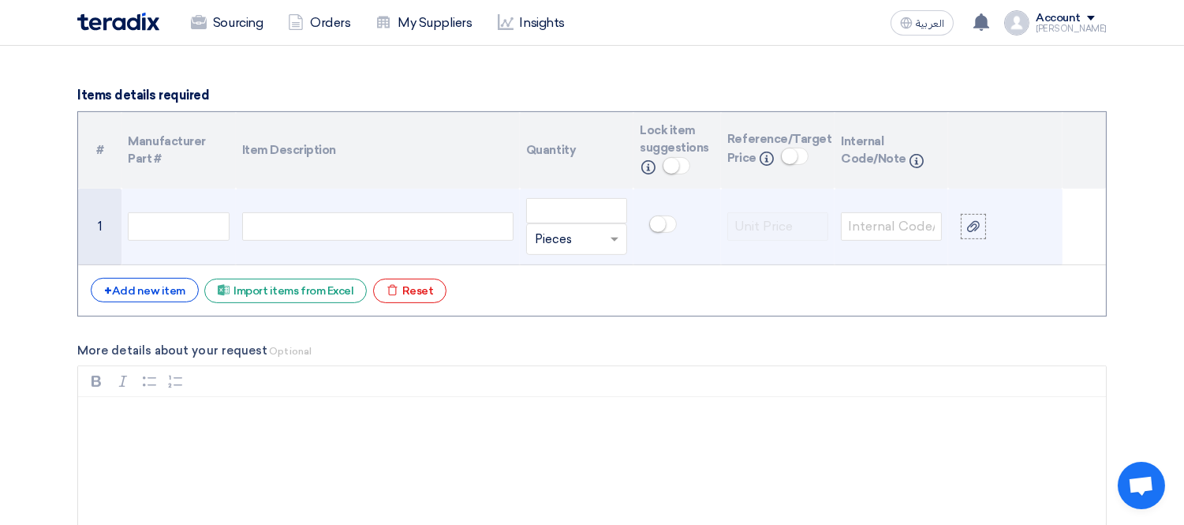
scroll to position [1139, 0]
click at [287, 225] on div at bounding box center [377, 225] width 271 height 28
click at [371, 227] on div at bounding box center [377, 225] width 271 height 28
paste div
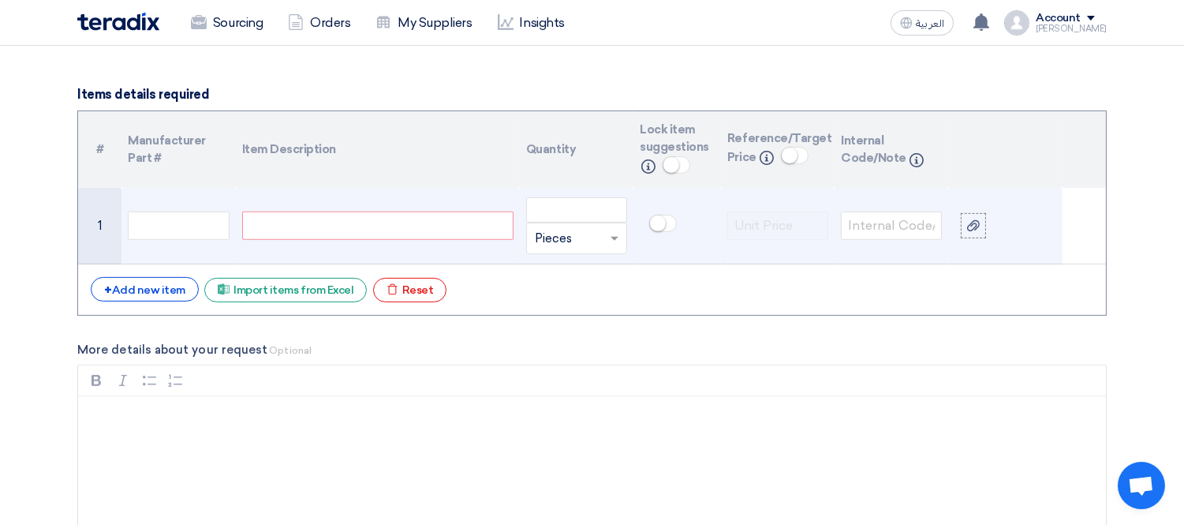
scroll to position [1131, 0]
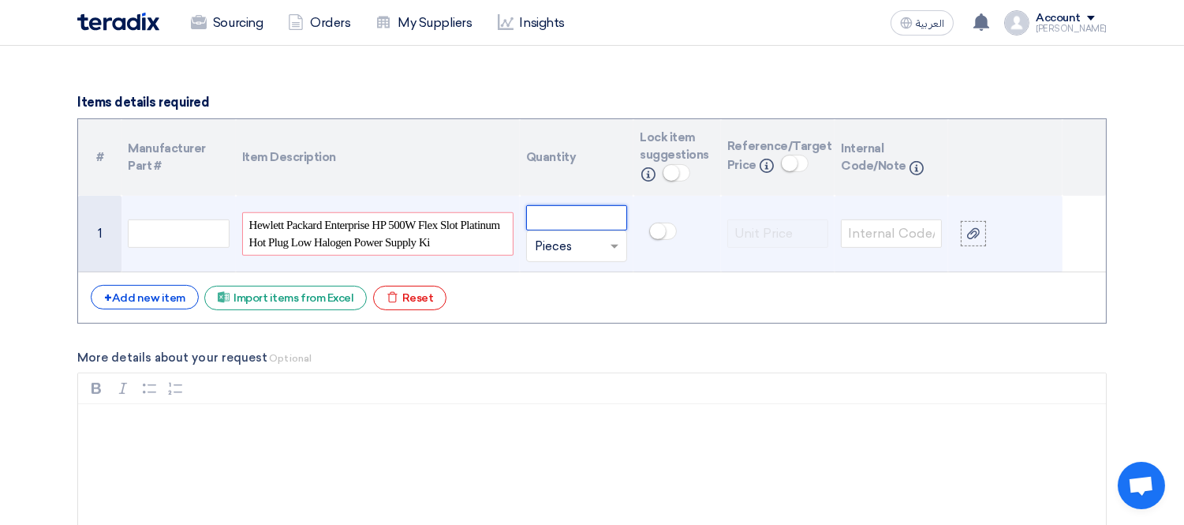
click at [590, 219] on input "number" at bounding box center [576, 217] width 101 height 25
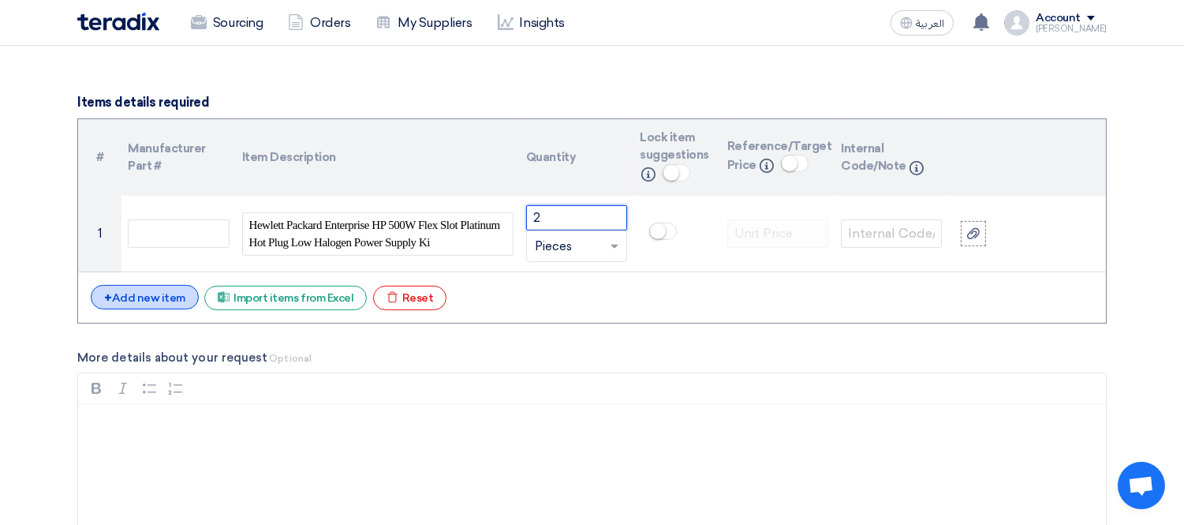
type input "2"
click at [122, 293] on div "+ Add new item" at bounding box center [145, 297] width 108 height 24
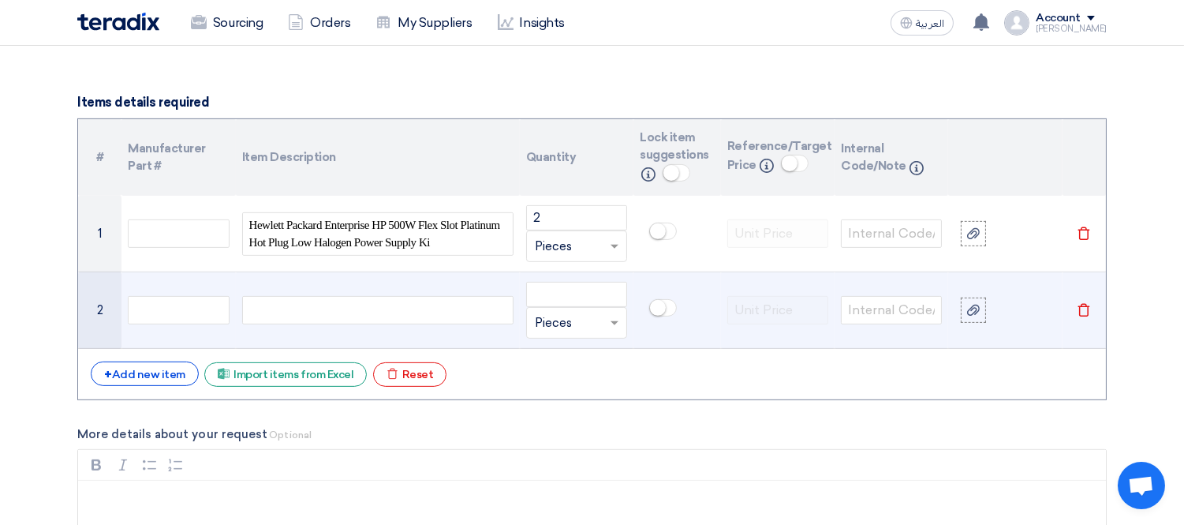
click at [387, 308] on div at bounding box center [377, 310] width 271 height 28
paste div
click at [577, 292] on input "number" at bounding box center [576, 294] width 101 height 25
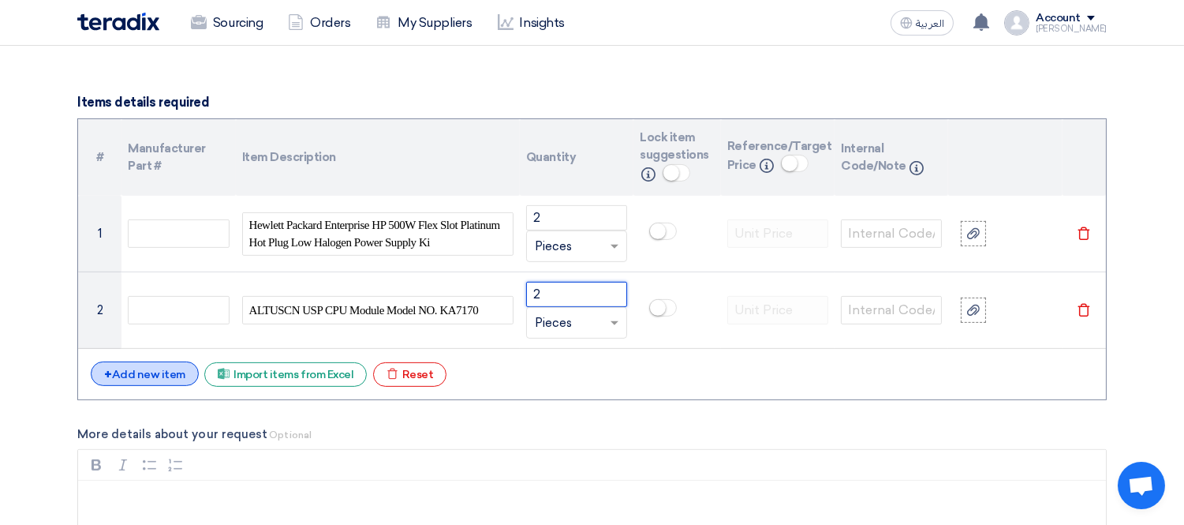
type input "2"
click at [154, 374] on div "+ Add new item" at bounding box center [145, 373] width 108 height 24
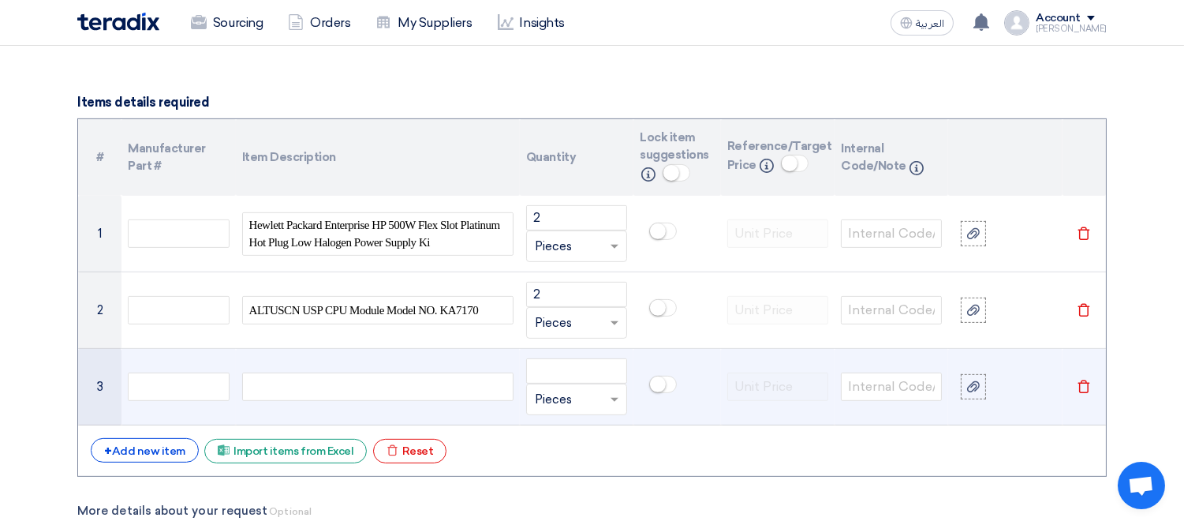
click at [298, 388] on div at bounding box center [377, 386] width 271 height 28
paste div
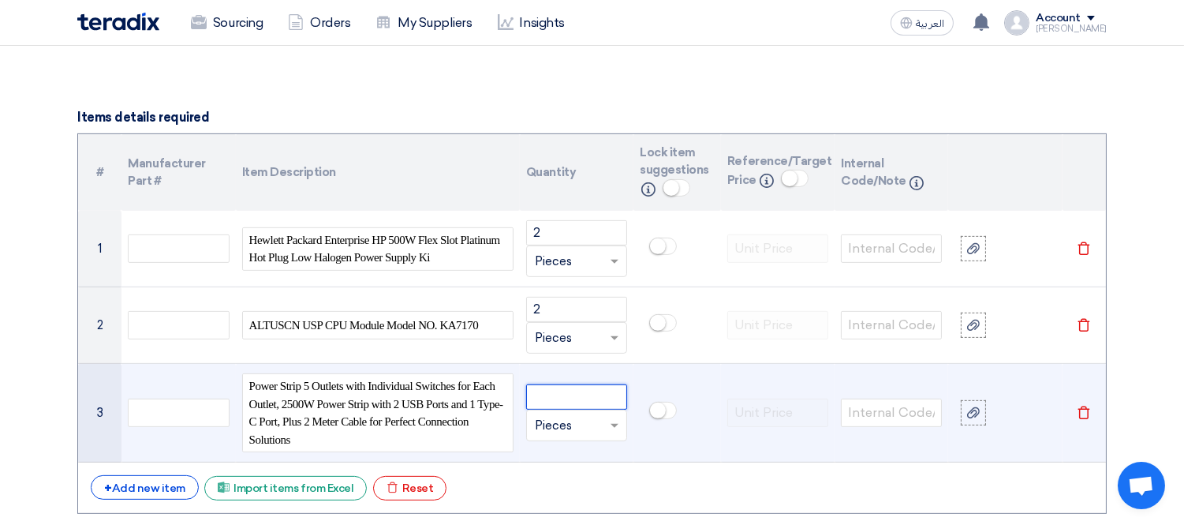
click at [592, 396] on input "number" at bounding box center [576, 396] width 101 height 25
type input "10"
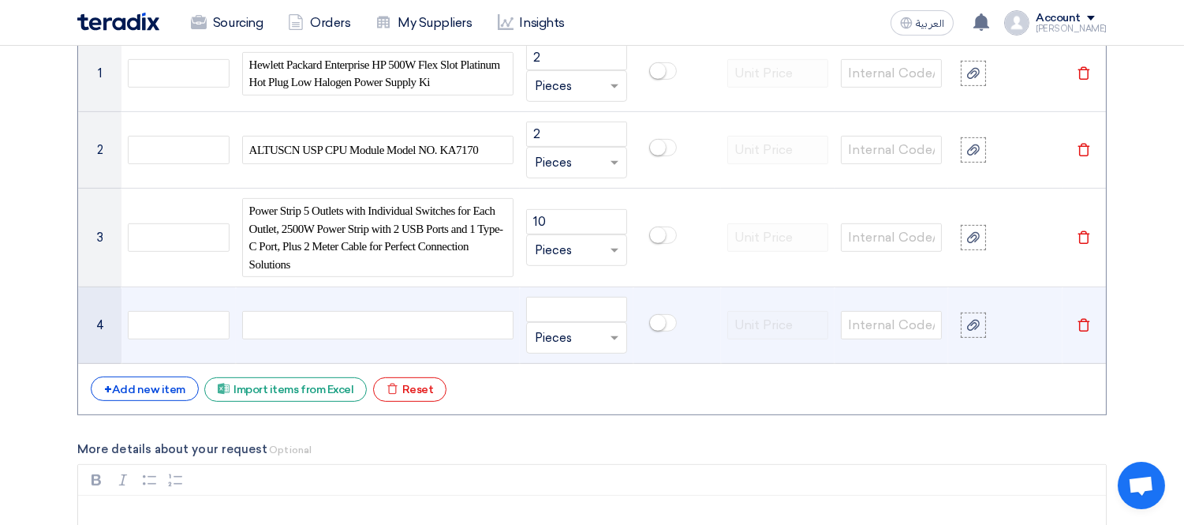
click at [337, 325] on div at bounding box center [377, 325] width 271 height 28
paste div
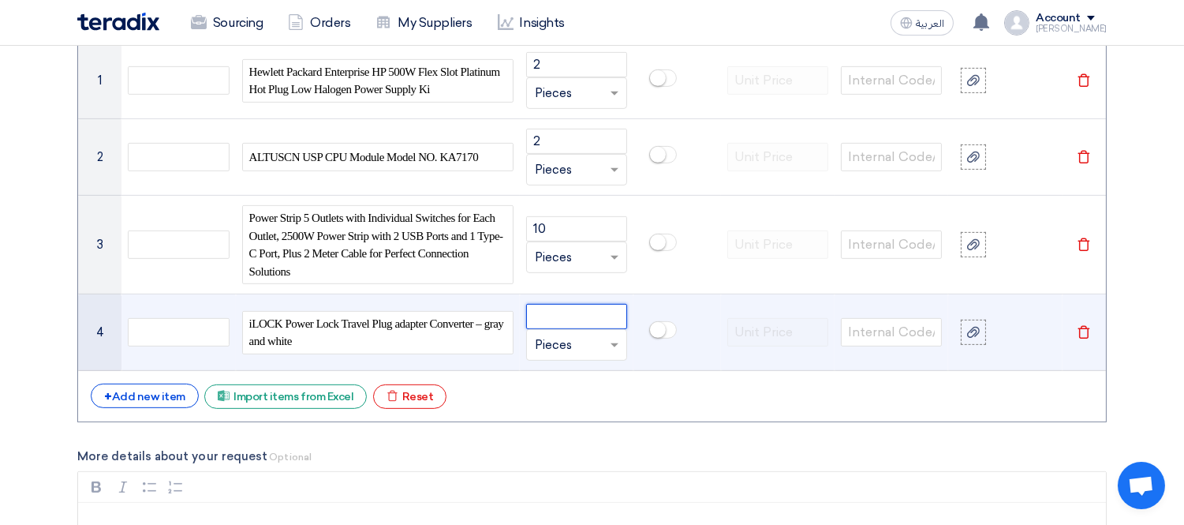
click at [548, 318] on input "number" at bounding box center [576, 316] width 101 height 25
type input "10"
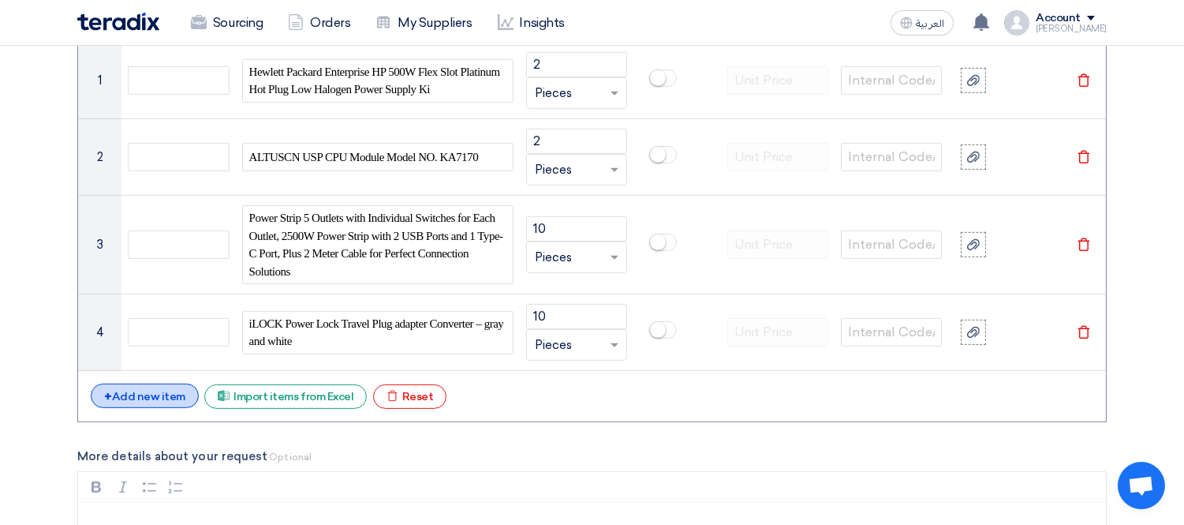
click at [152, 394] on div "+ Add new item" at bounding box center [145, 395] width 108 height 24
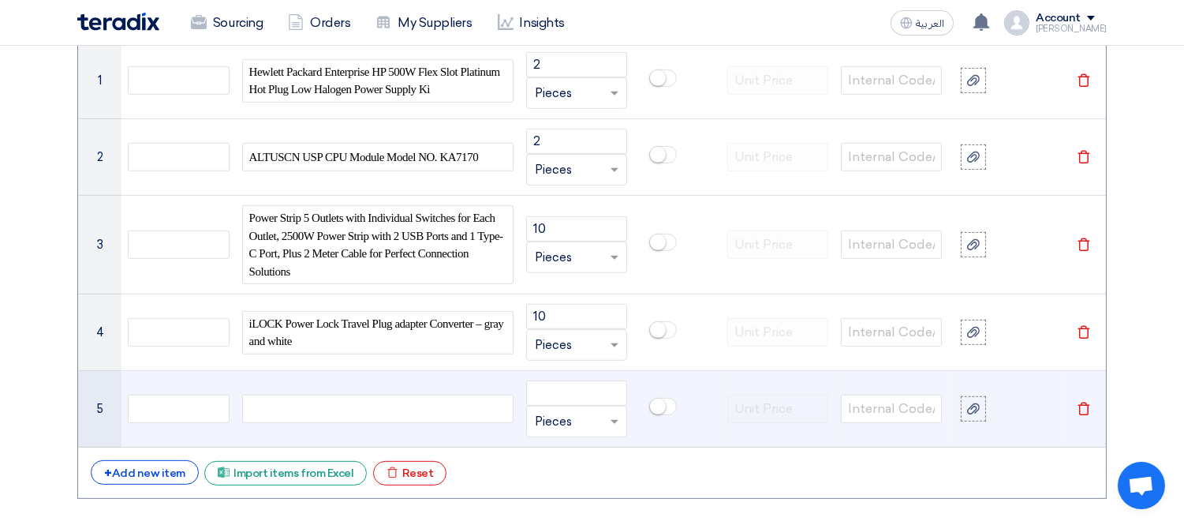
click at [280, 407] on div at bounding box center [377, 408] width 271 height 28
paste div
click at [601, 394] on input "number" at bounding box center [576, 392] width 101 height 25
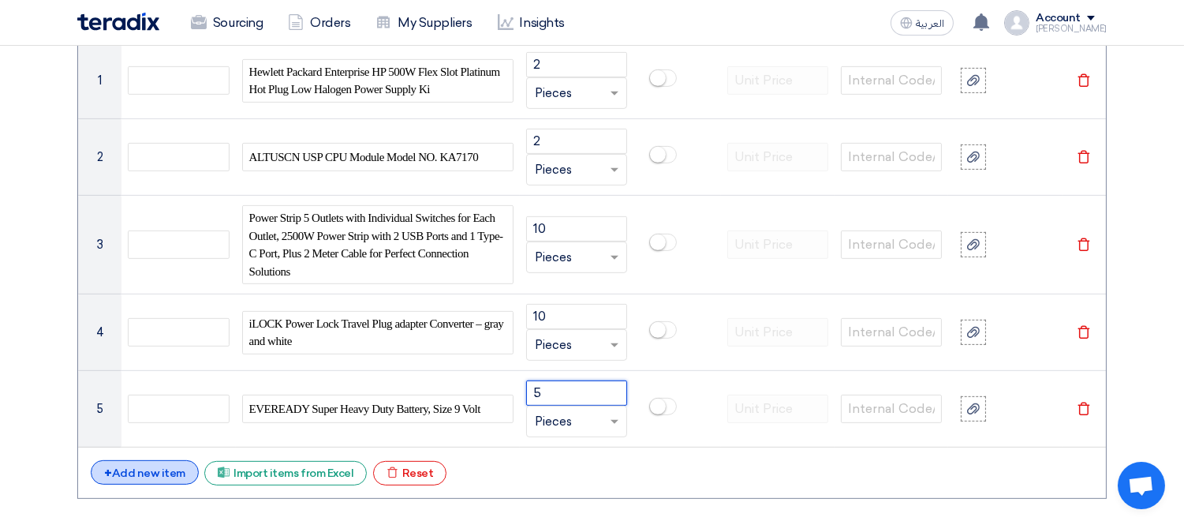
type input "5"
click at [159, 464] on div "+ Add new item" at bounding box center [145, 472] width 108 height 24
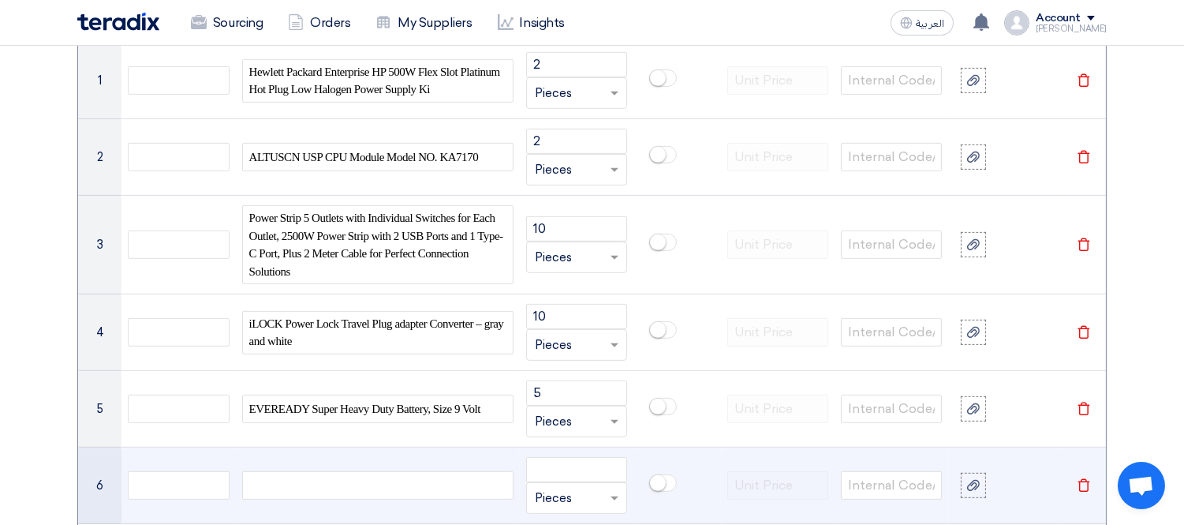
scroll to position [1373, 0]
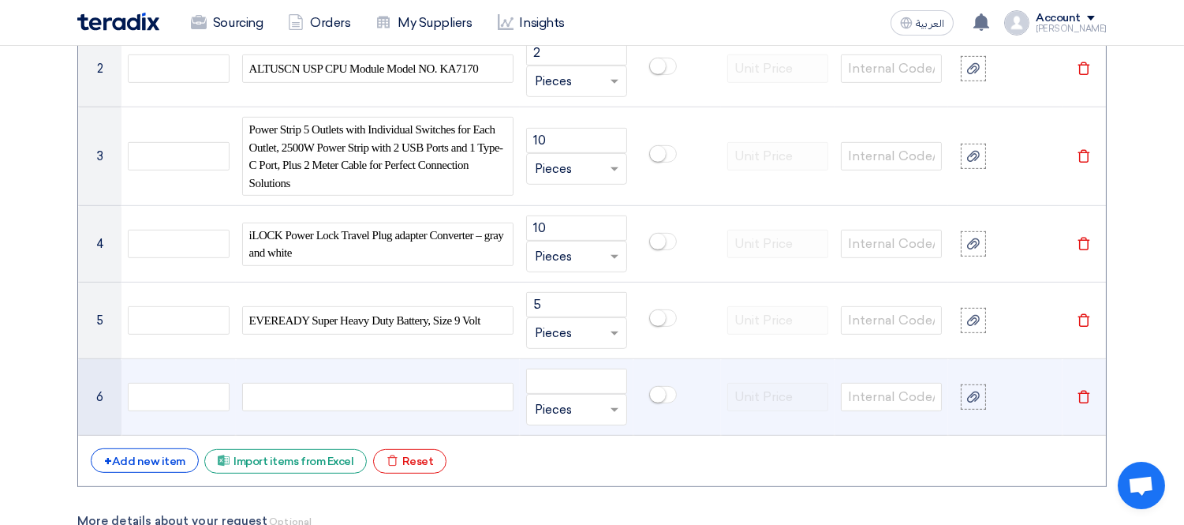
click at [302, 397] on div at bounding box center [377, 397] width 271 height 28
paste div
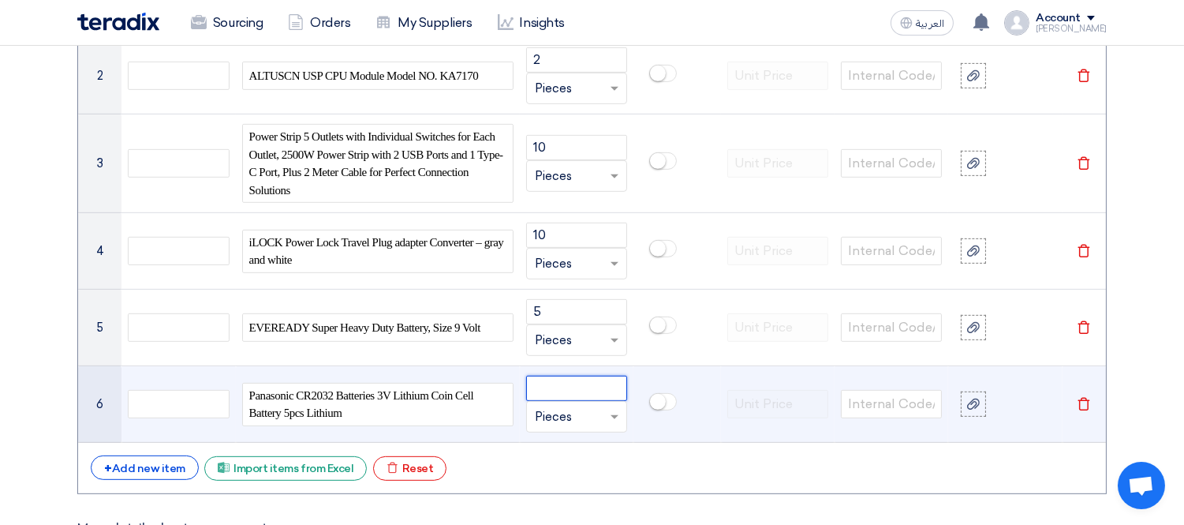
click at [559, 387] on input "number" at bounding box center [576, 388] width 101 height 25
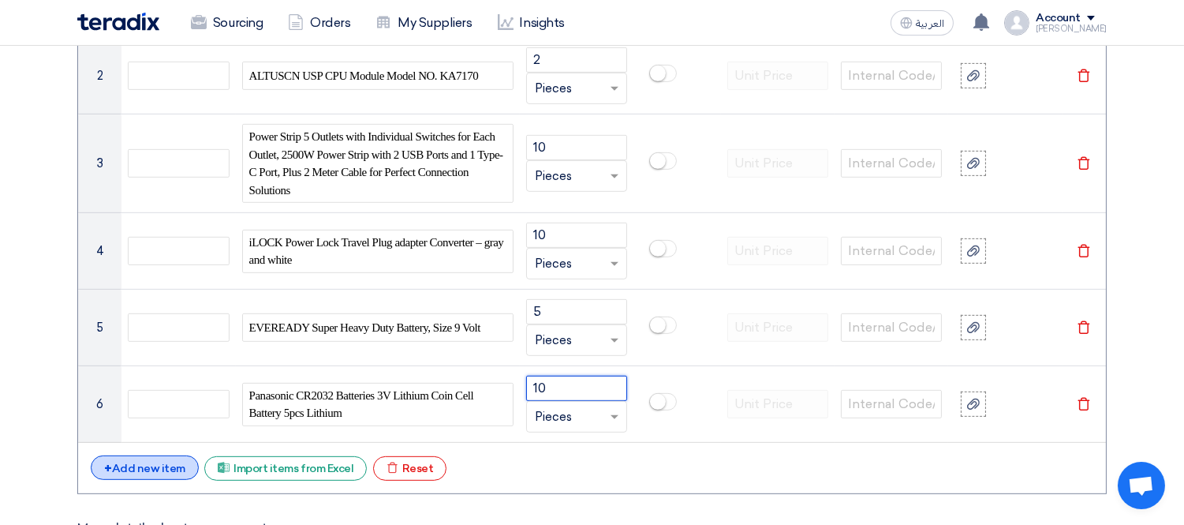
type input "10"
click at [129, 468] on div "+ Add new item" at bounding box center [145, 467] width 108 height 24
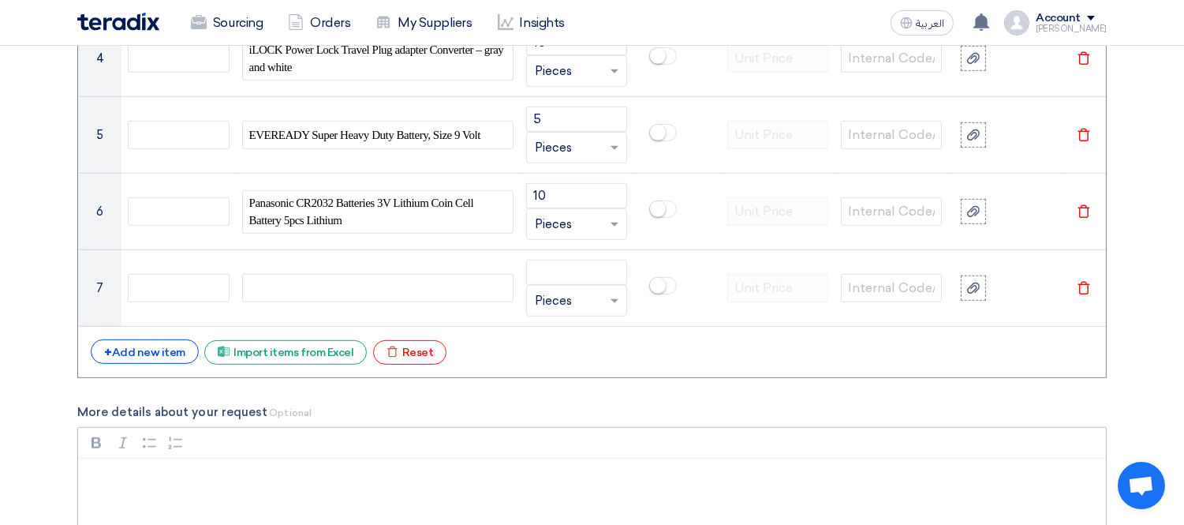
scroll to position [1716, 0]
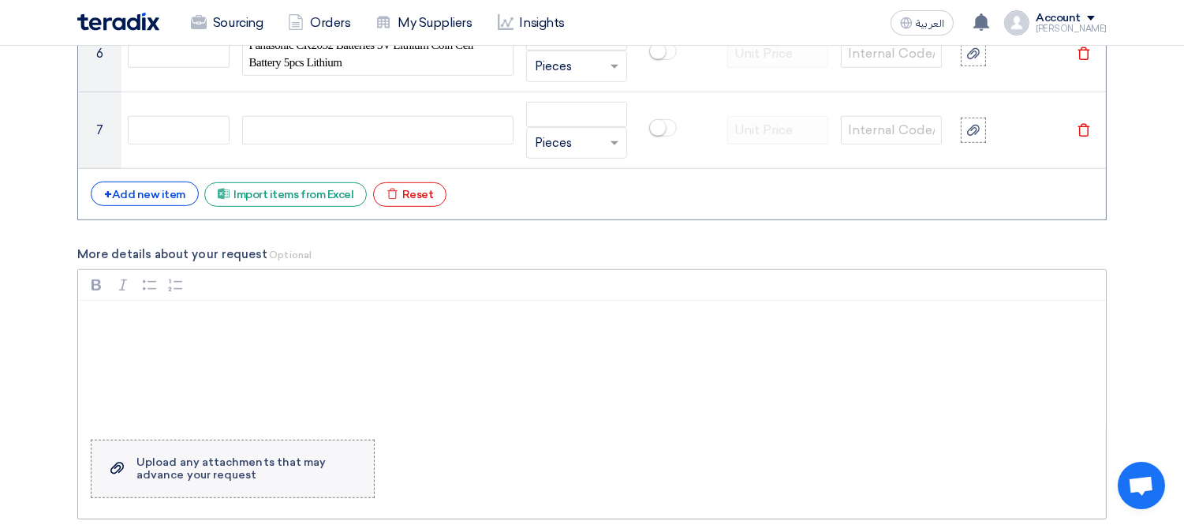
click at [310, 477] on div "Upload any attachments that may advance your request" at bounding box center [247, 468] width 222 height 25
click at [0, 0] on input "Upload a file Upload any attachments that may advance your request" at bounding box center [0, 0] width 0 height 0
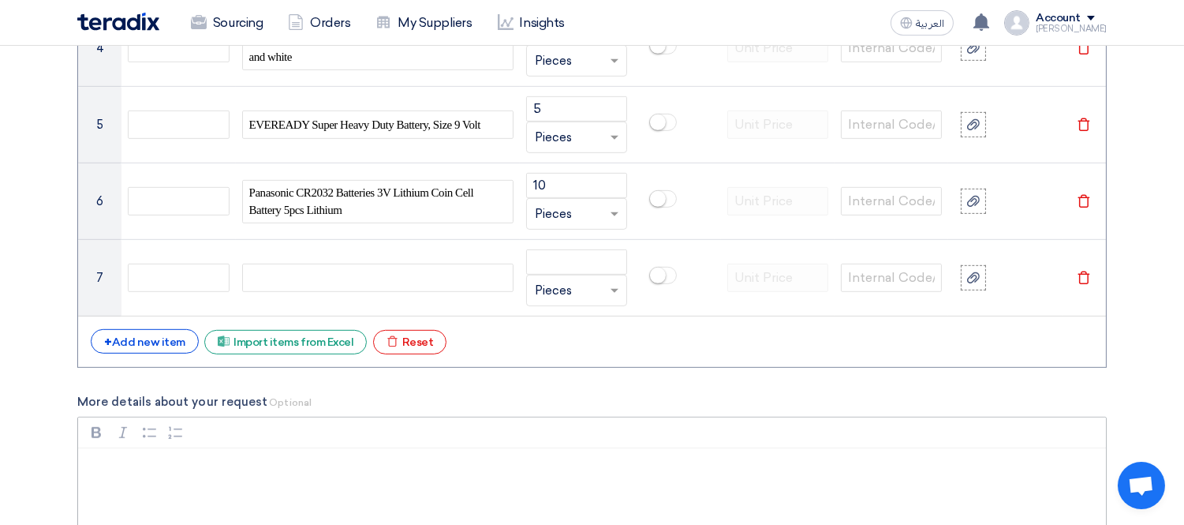
scroll to position [1541, 0]
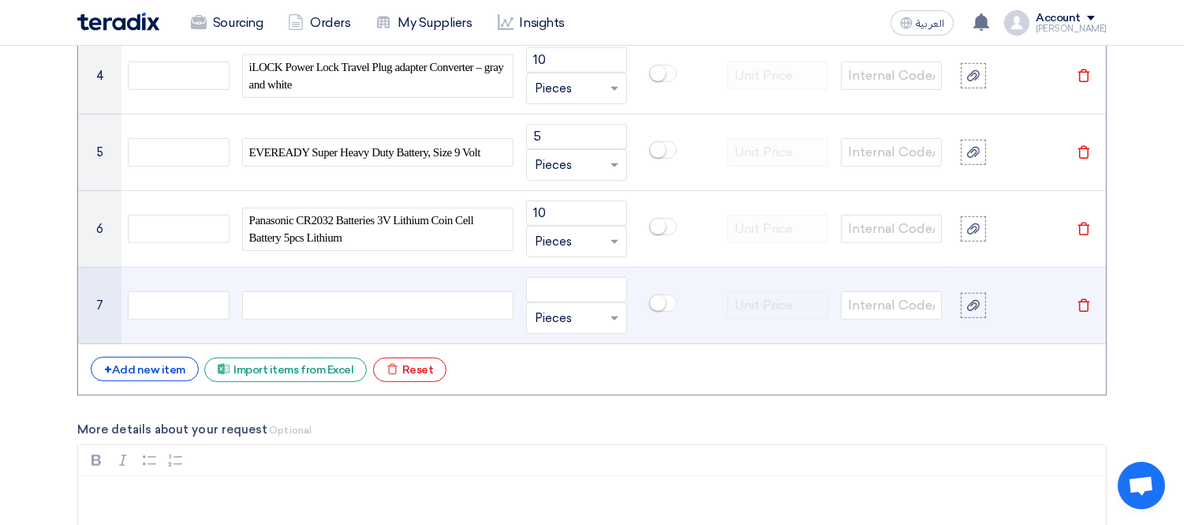
click at [310, 300] on div at bounding box center [377, 305] width 271 height 28
paste div
click at [543, 287] on input "number" at bounding box center [576, 289] width 101 height 25
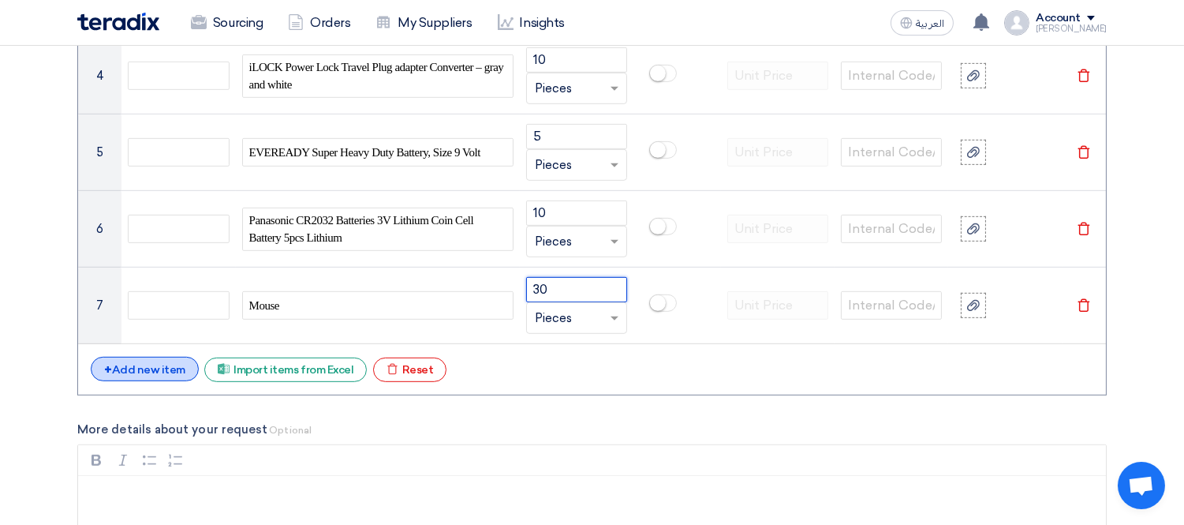
type input "30"
click at [135, 369] on div "+ Add new item" at bounding box center [145, 369] width 108 height 24
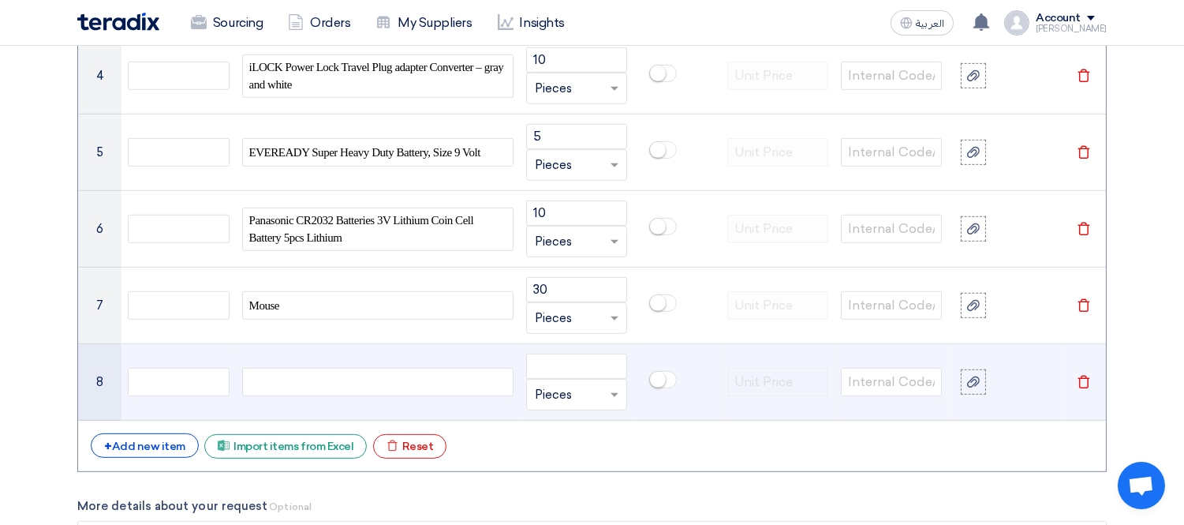
click at [300, 383] on div at bounding box center [377, 382] width 271 height 28
paste div
click at [361, 379] on span "EVEREADY Super Heavy Duty Battery, Size 9 Volt" at bounding box center [364, 382] width 231 height 18
click at [558, 374] on input "number" at bounding box center [576, 365] width 101 height 25
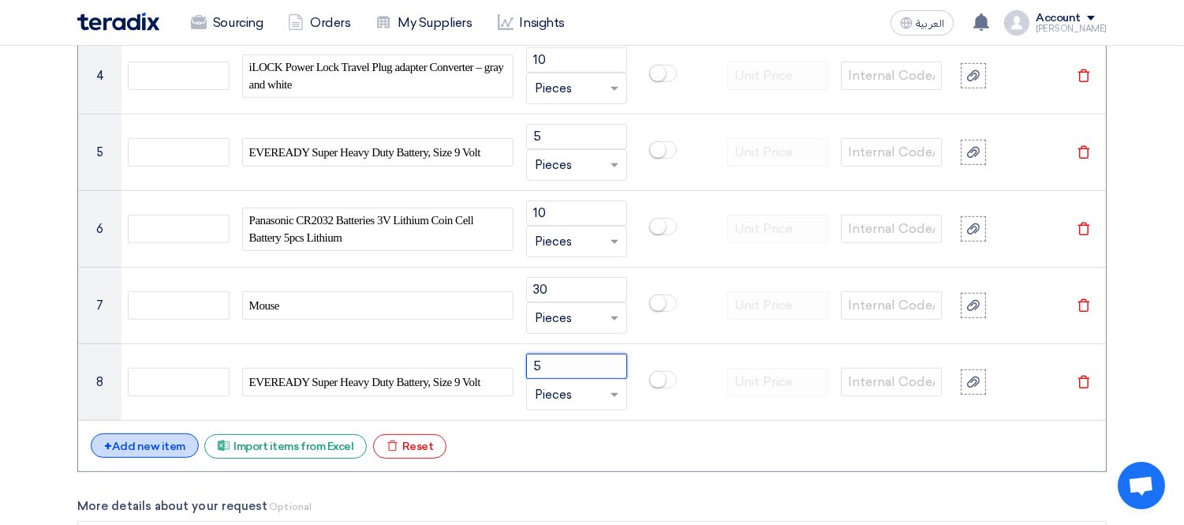
type input "5"
click at [161, 447] on div "+ Add new item" at bounding box center [145, 445] width 108 height 24
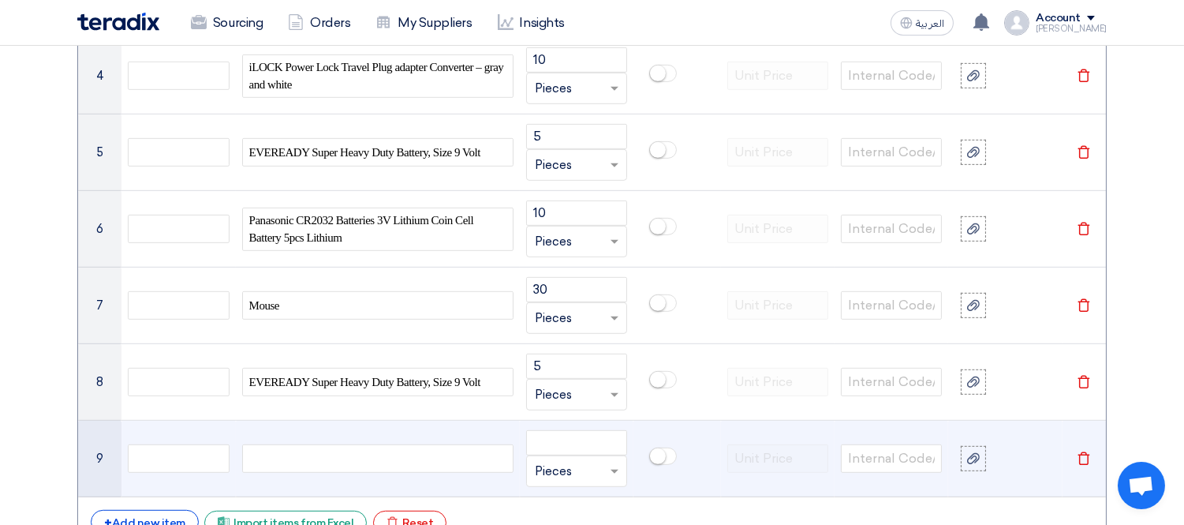
click at [301, 460] on div at bounding box center [377, 458] width 271 height 28
paste div
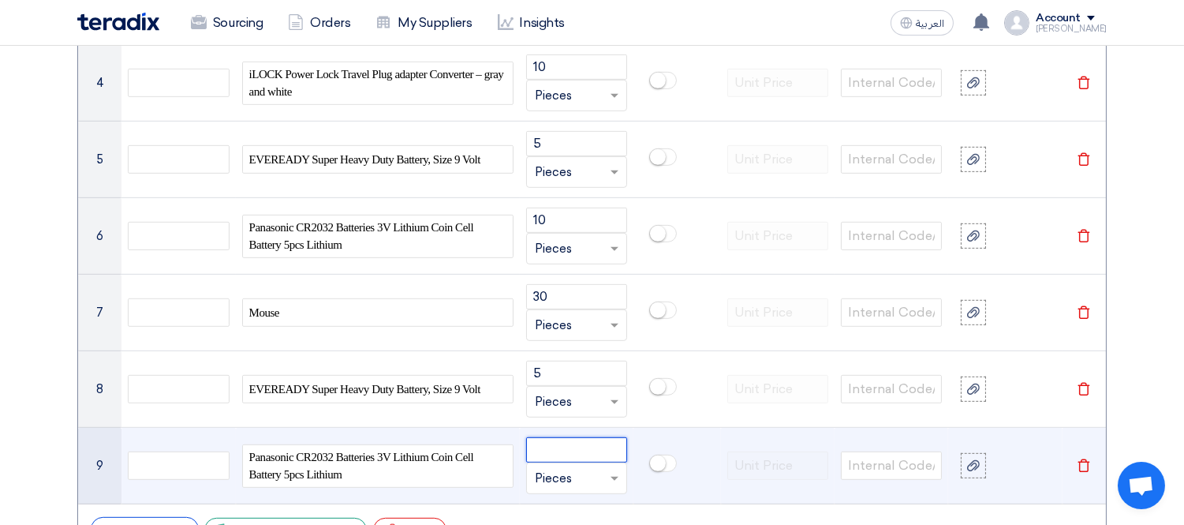
click at [579, 450] on input "number" at bounding box center [576, 449] width 101 height 25
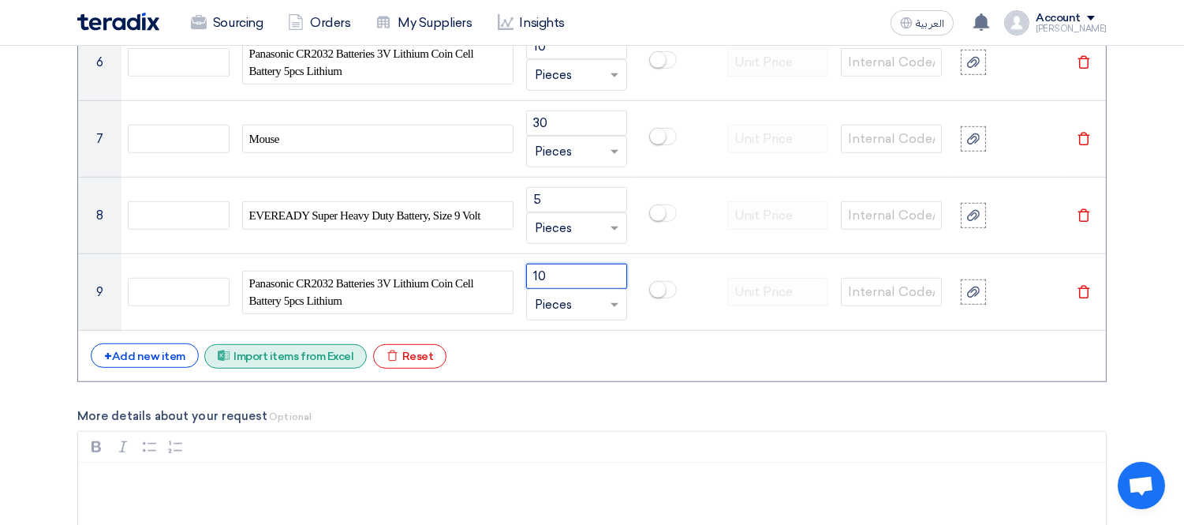
scroll to position [1709, 0]
type input "10"
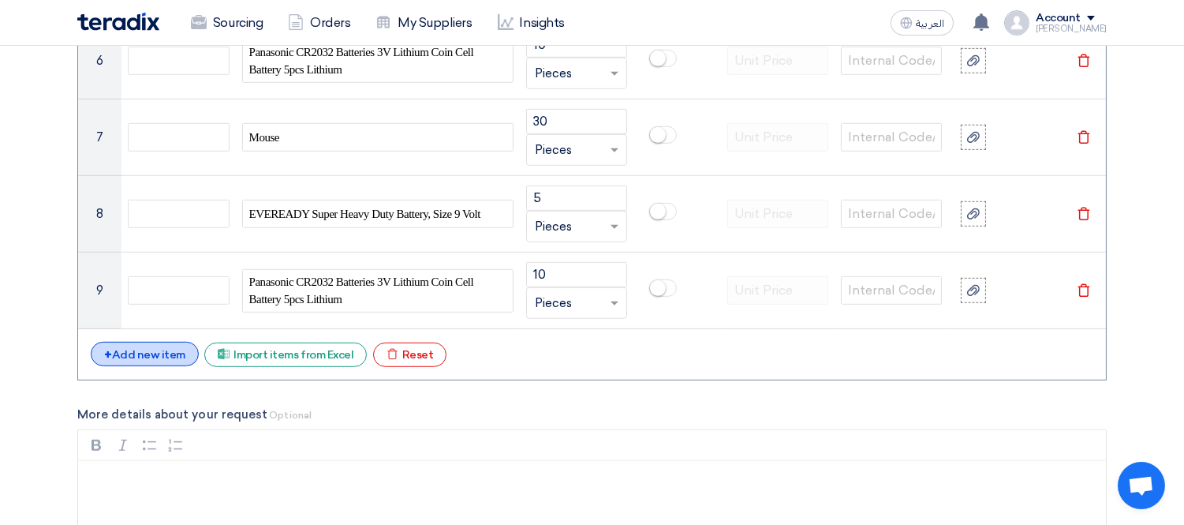
click at [169, 358] on div "+ Add new item" at bounding box center [145, 354] width 108 height 24
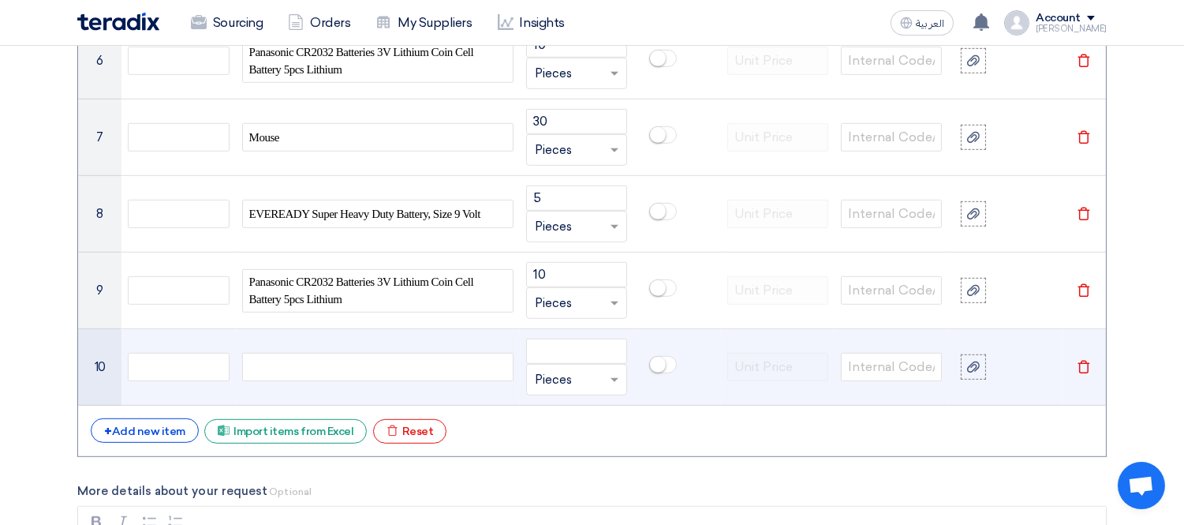
click at [326, 376] on div at bounding box center [377, 367] width 271 height 28
paste div
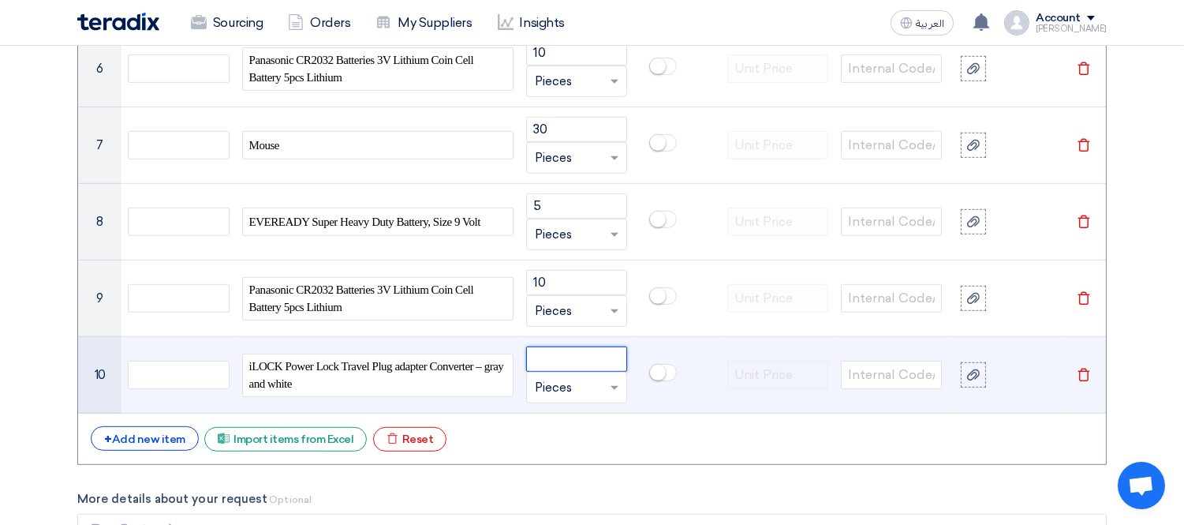
click at [557, 358] on input "number" at bounding box center [576, 358] width 101 height 25
type input "3"
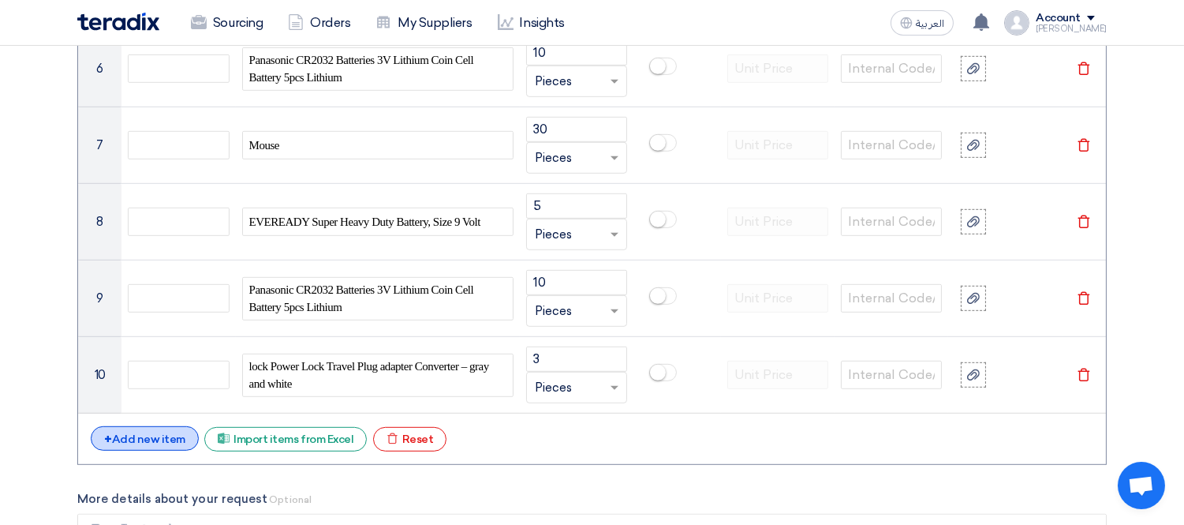
click at [129, 439] on div "+ Add new item" at bounding box center [145, 438] width 108 height 24
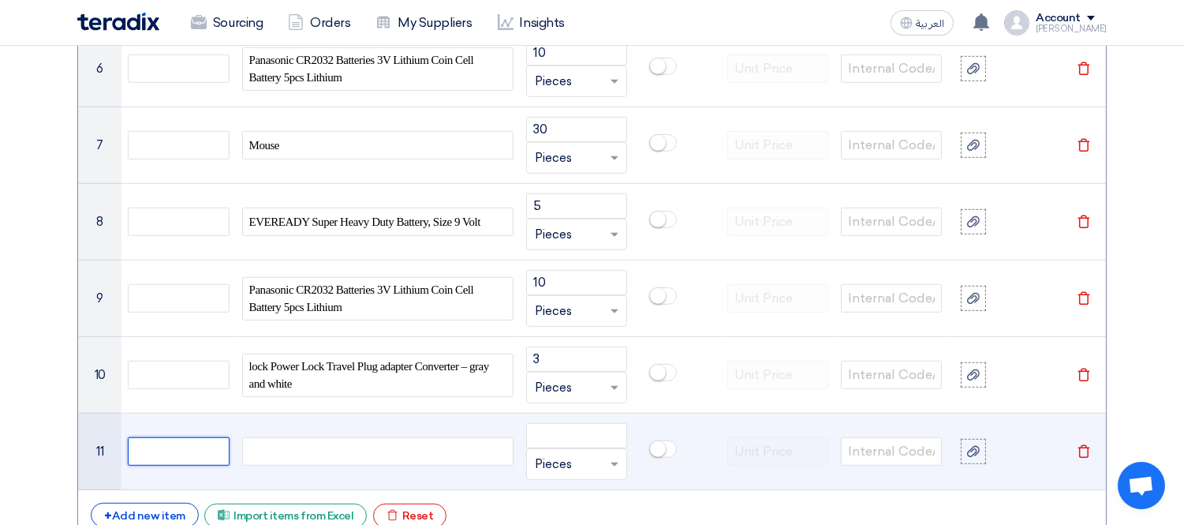
click at [168, 443] on input "text" at bounding box center [178, 451] width 101 height 28
click at [331, 454] on div at bounding box center [377, 451] width 271 height 28
paste div
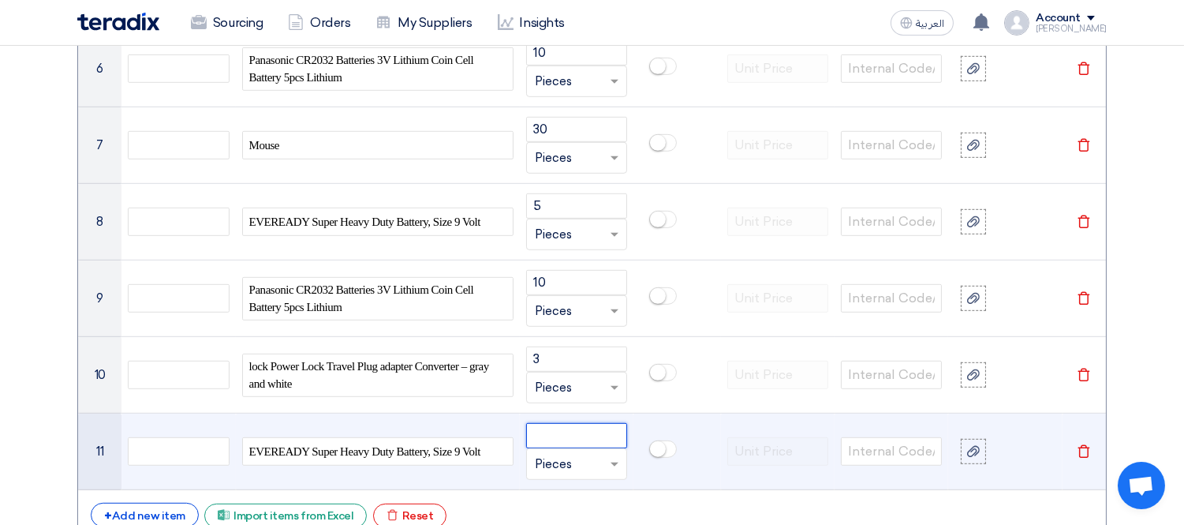
click at [562, 443] on input "number" at bounding box center [576, 435] width 101 height 25
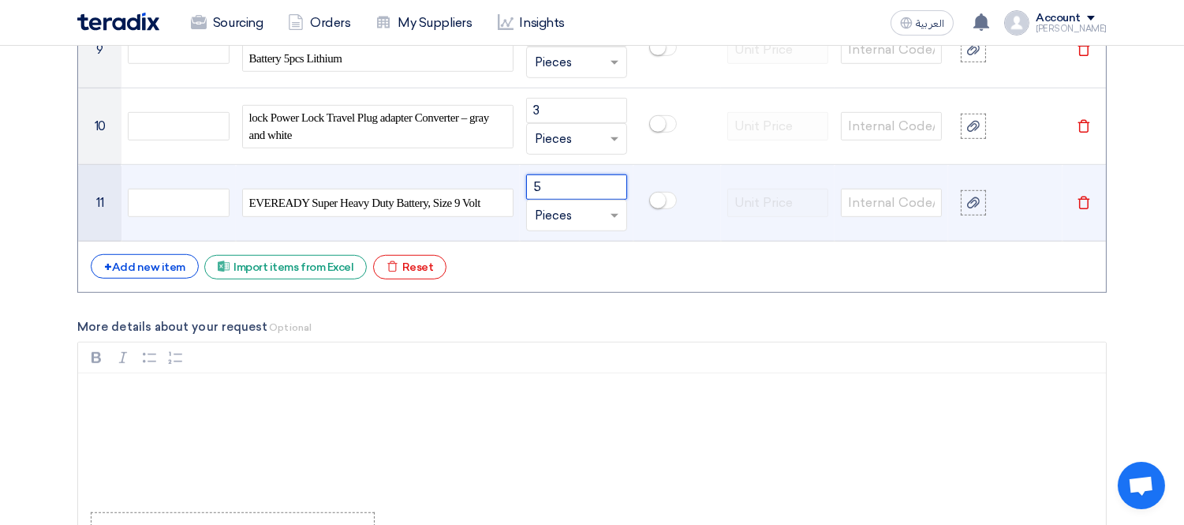
scroll to position [2052, 0]
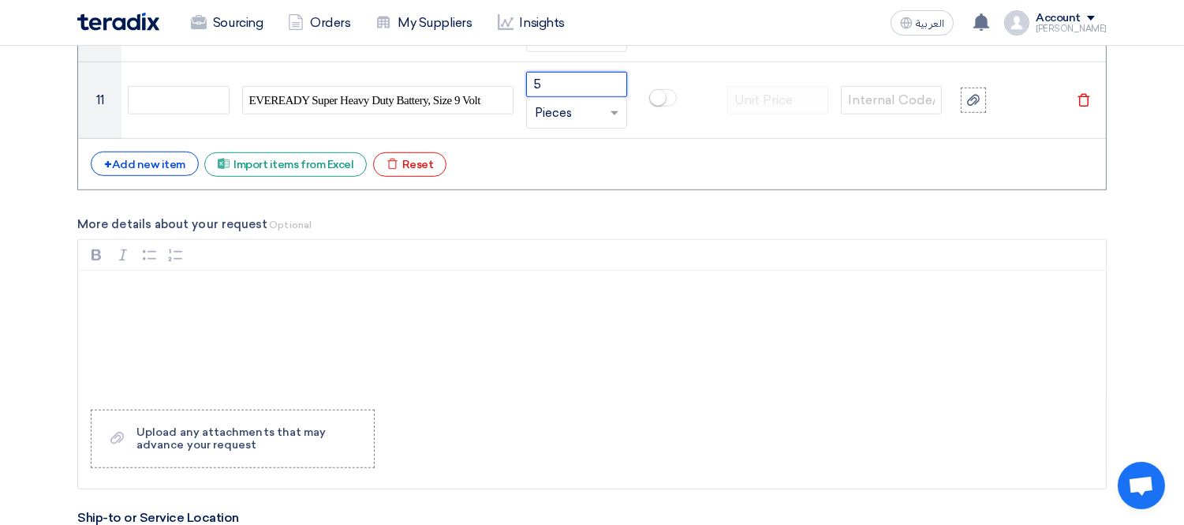
type input "5"
click at [190, 330] on div "Rich Text Editor, main" at bounding box center [592, 334] width 1028 height 126
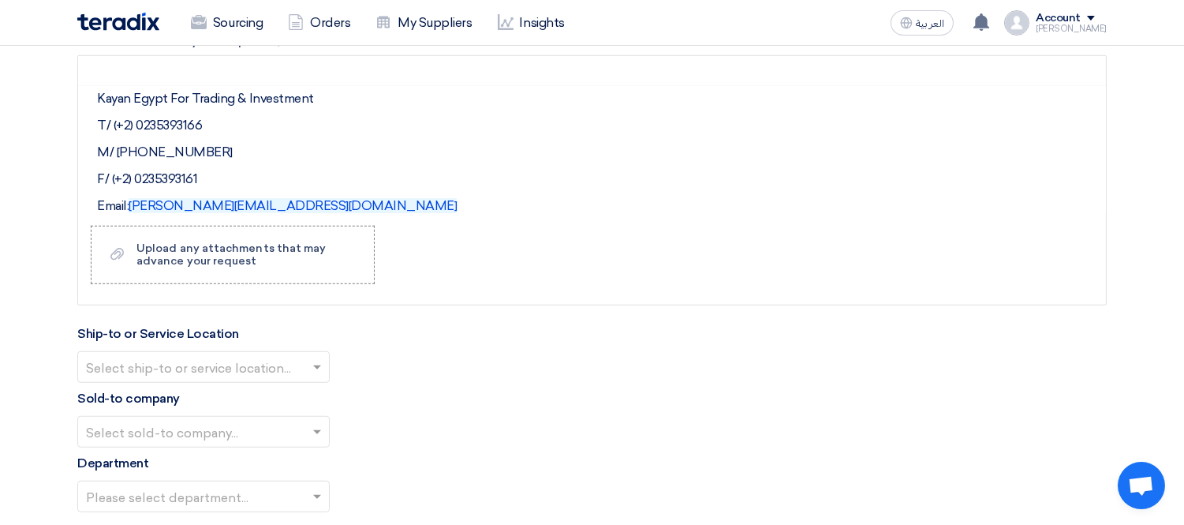
scroll to position [2315, 0]
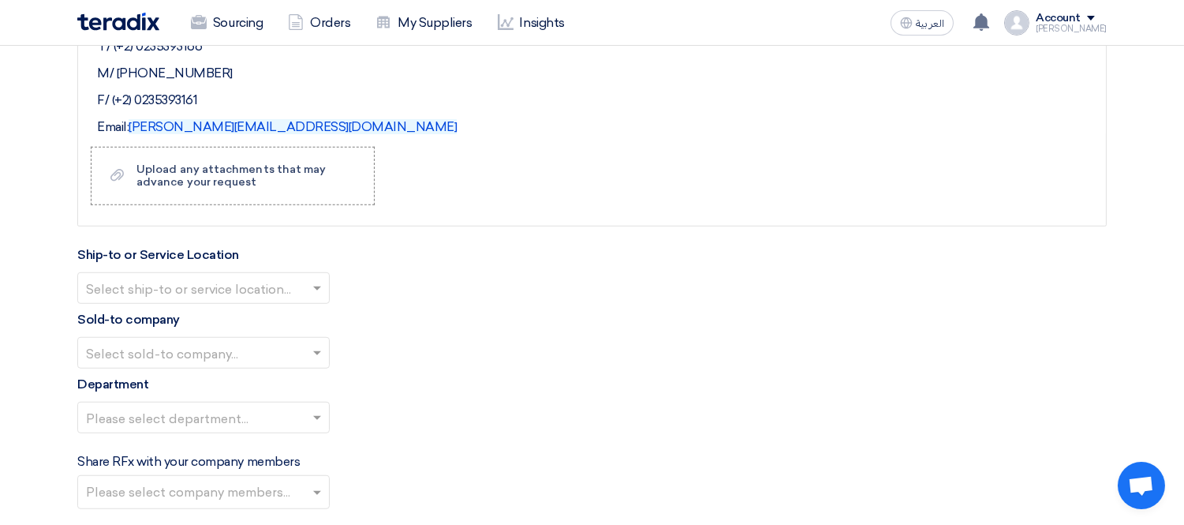
click at [247, 293] on input "text" at bounding box center [195, 290] width 219 height 26
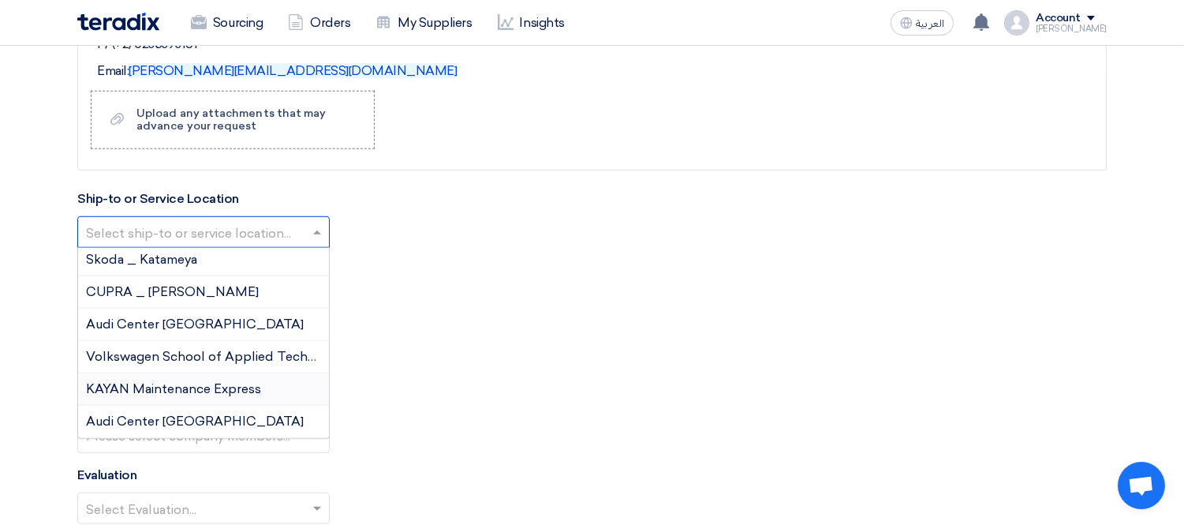
scroll to position [2402, 0]
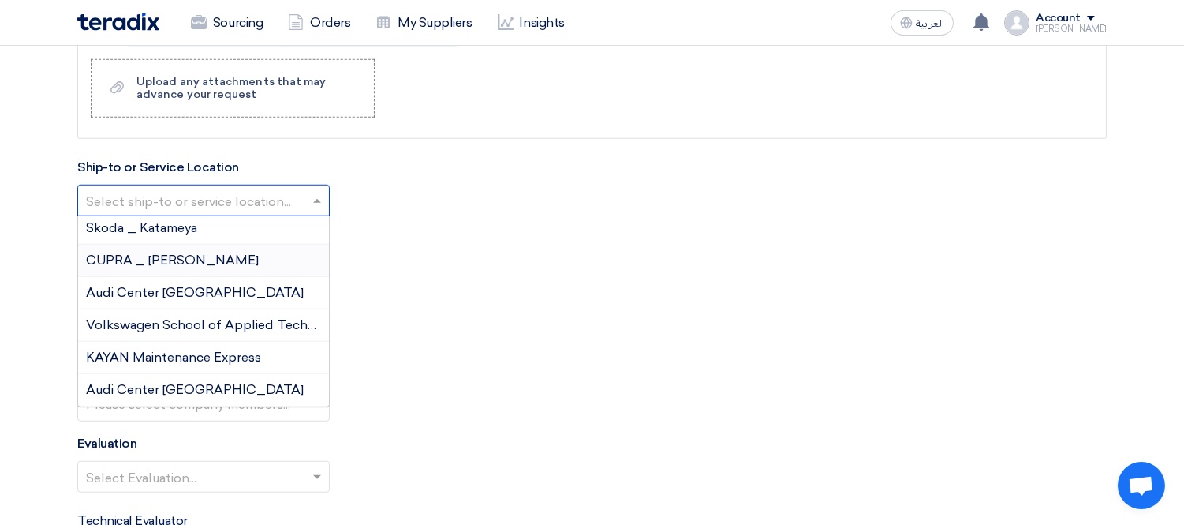
click at [174, 256] on span "CUPRA _ [PERSON_NAME]" at bounding box center [172, 259] width 173 height 15
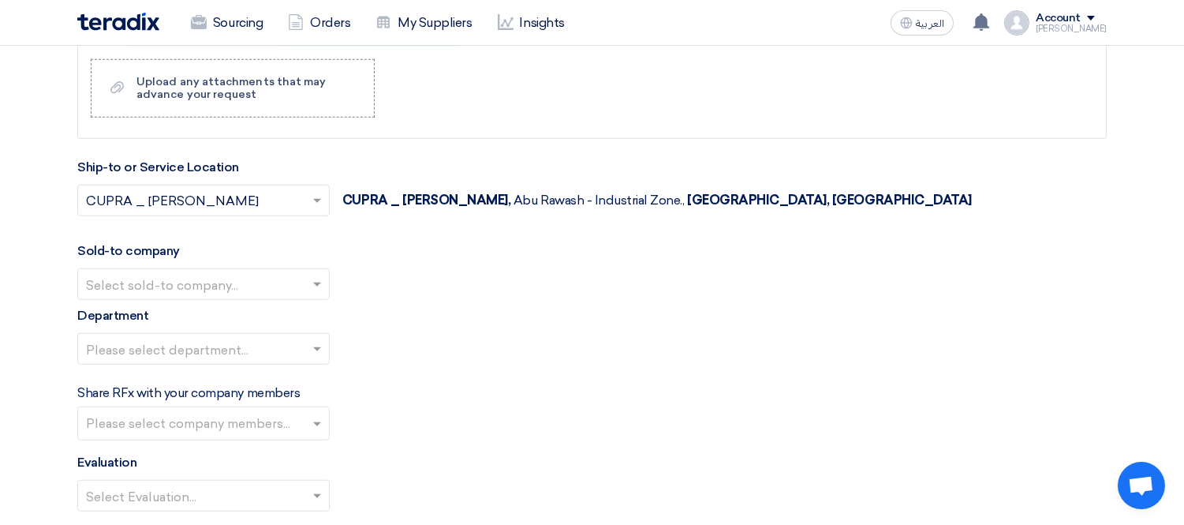
click at [171, 293] on input "text" at bounding box center [195, 286] width 219 height 26
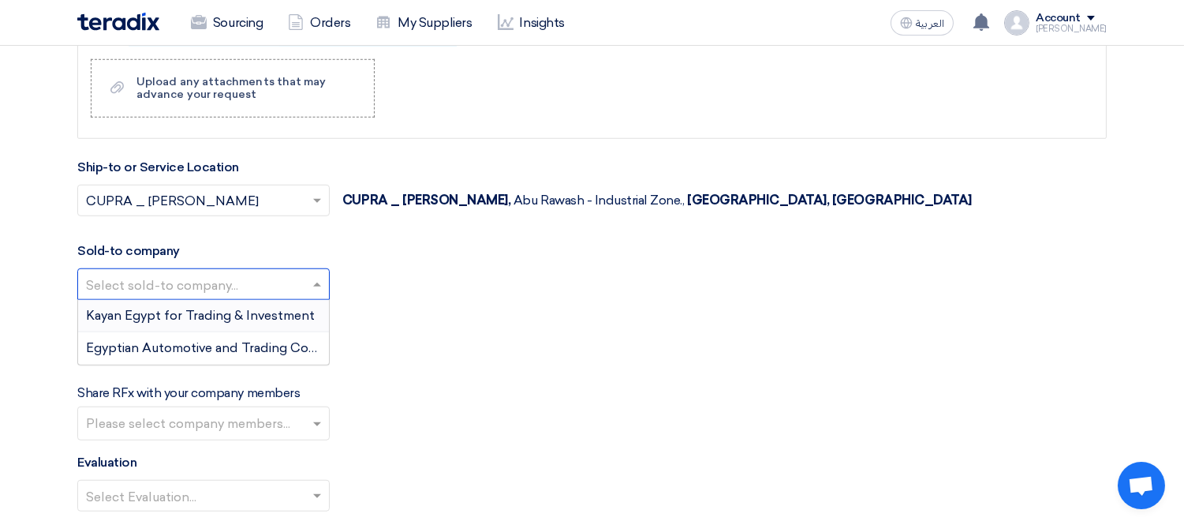
click at [160, 320] on span "Kayan Egypt for Trading & Investment" at bounding box center [200, 315] width 229 height 15
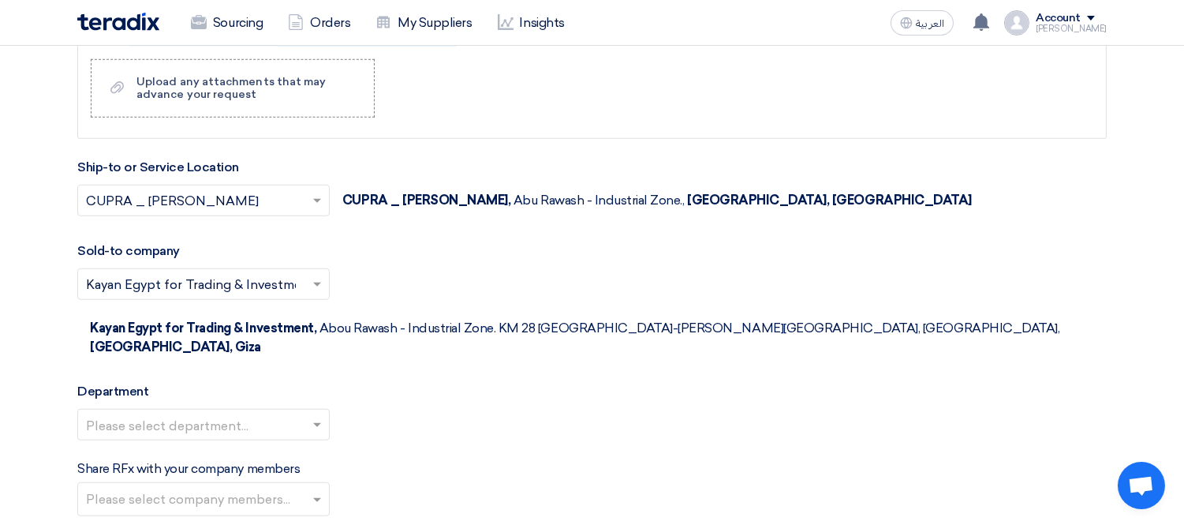
click at [151, 413] on input "text" at bounding box center [195, 426] width 219 height 26
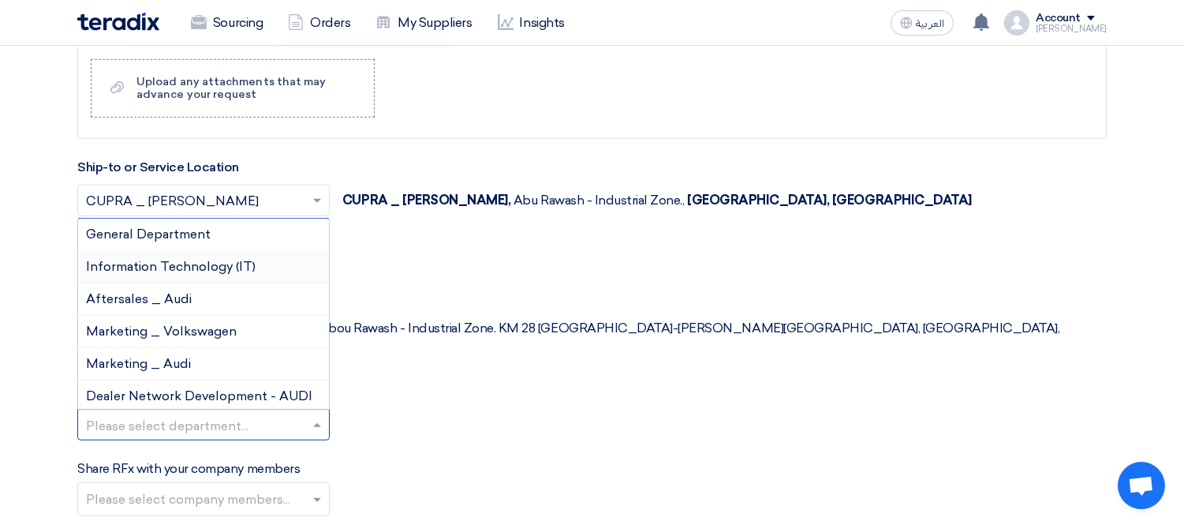
click at [182, 259] on span "Information Technology (IT)" at bounding box center [171, 266] width 170 height 15
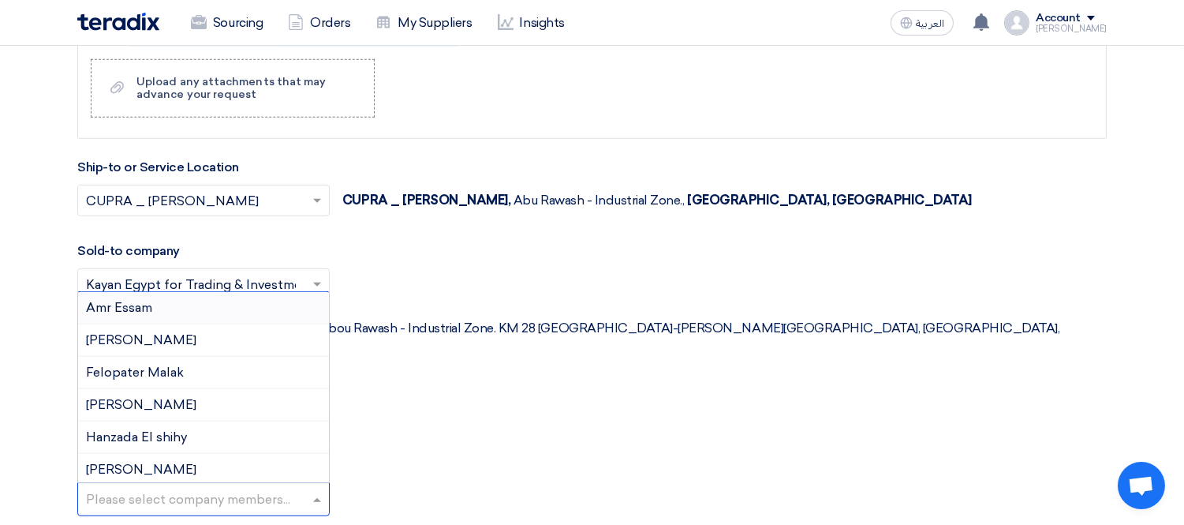
click at [171, 488] on input "text" at bounding box center [205, 501] width 239 height 26
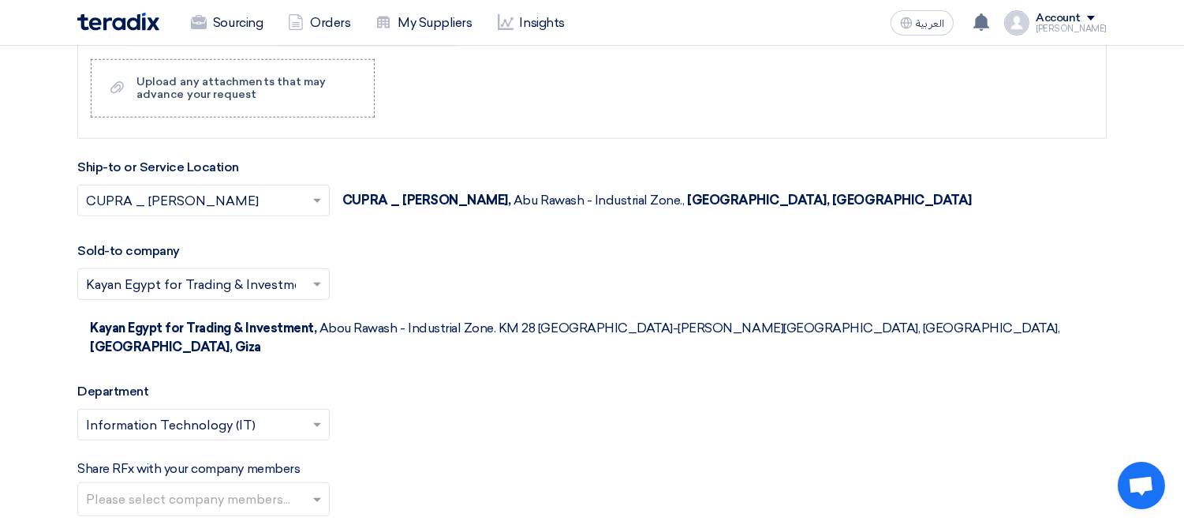
click at [462, 409] on div "Please select department... × Information Technology (IT) ×" at bounding box center [592, 431] width 1030 height 44
click at [202, 488] on input "text" at bounding box center [205, 501] width 239 height 26
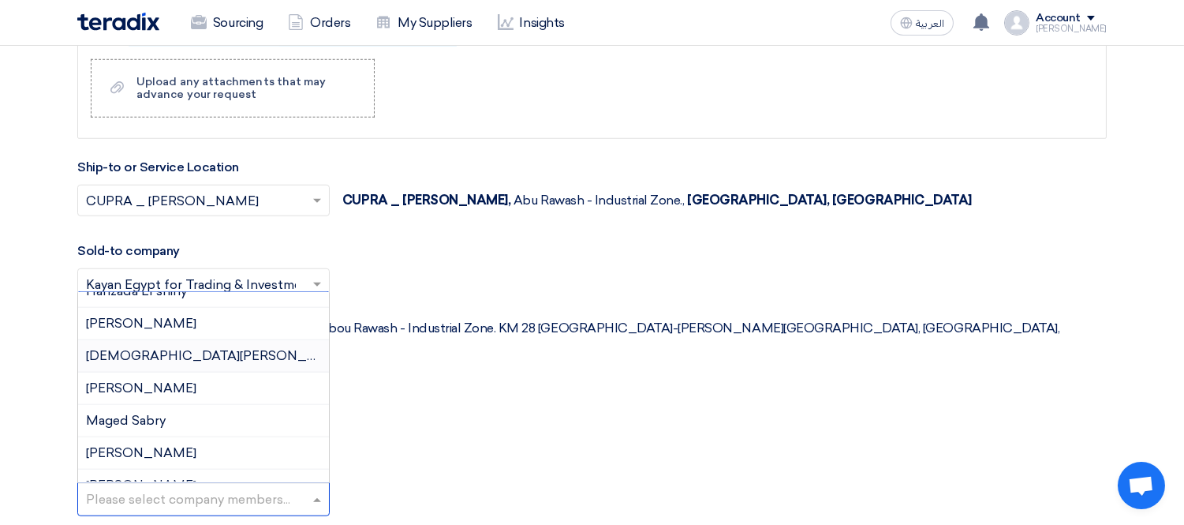
scroll to position [175, 0]
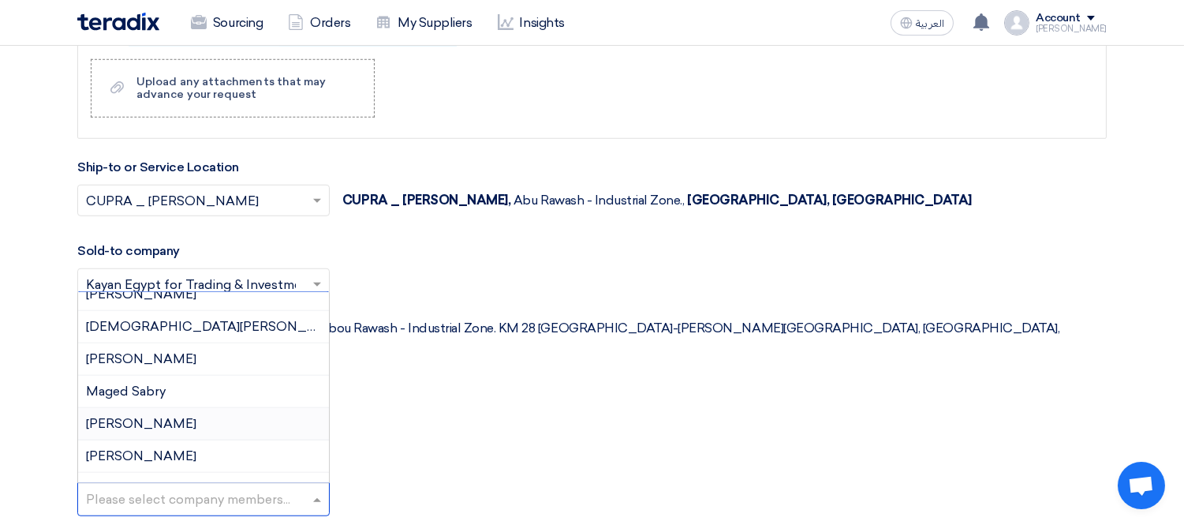
click at [183, 408] on div "[PERSON_NAME]" at bounding box center [203, 424] width 251 height 32
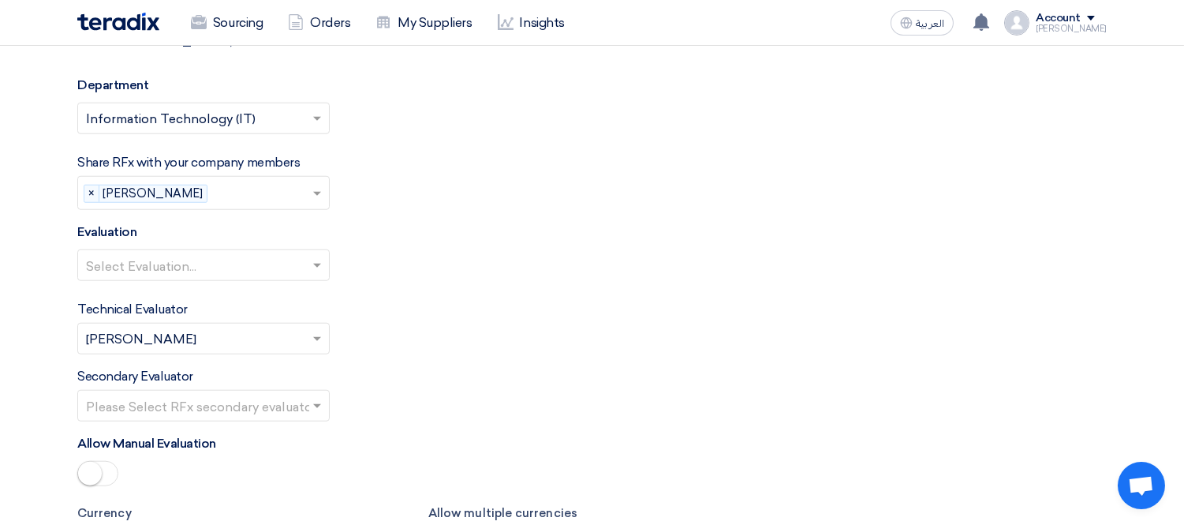
scroll to position [2753, 0]
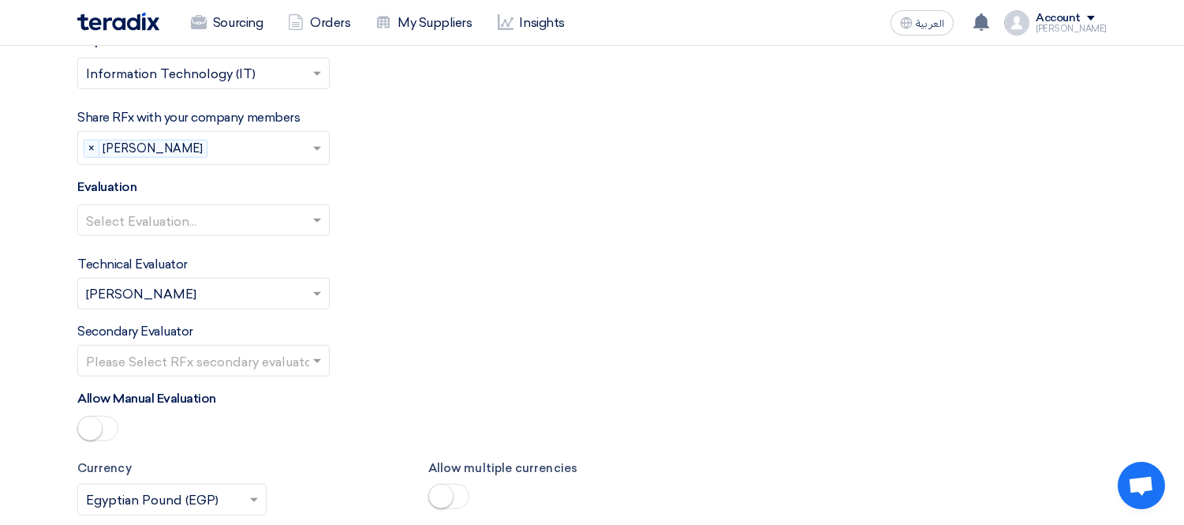
click at [189, 209] on input "text" at bounding box center [195, 222] width 219 height 26
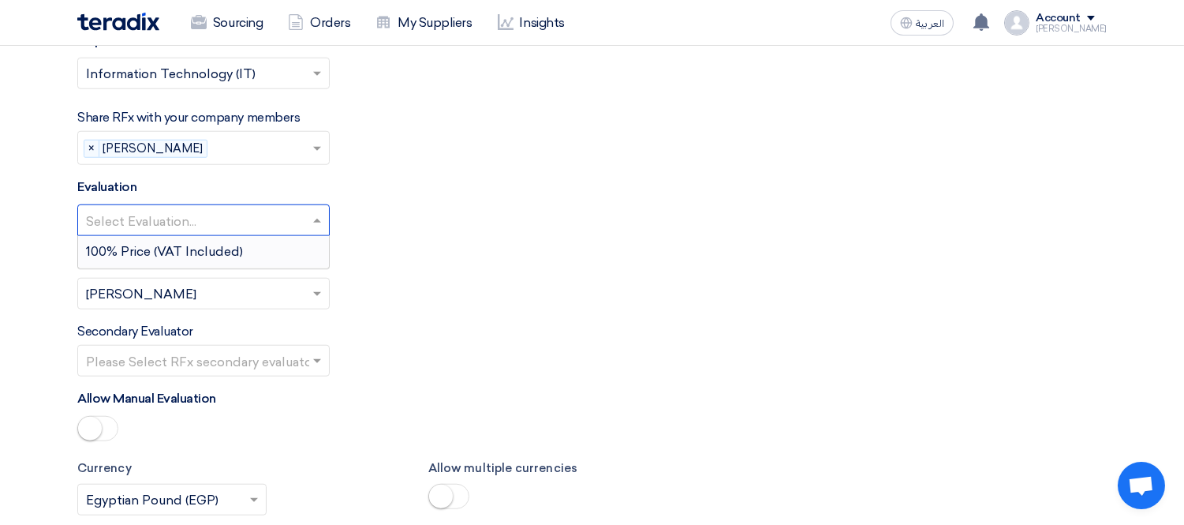
click at [200, 244] on span "100% Price (VAT Included)" at bounding box center [164, 251] width 157 height 15
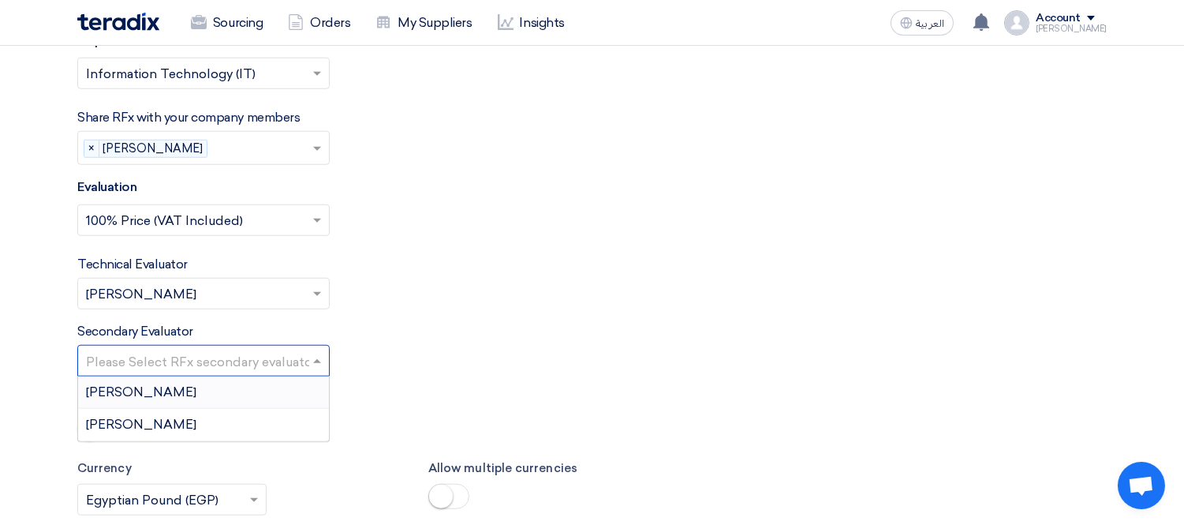
click at [199, 349] on input "text" at bounding box center [195, 362] width 219 height 26
click at [193, 409] on div "[PERSON_NAME]" at bounding box center [203, 425] width 251 height 32
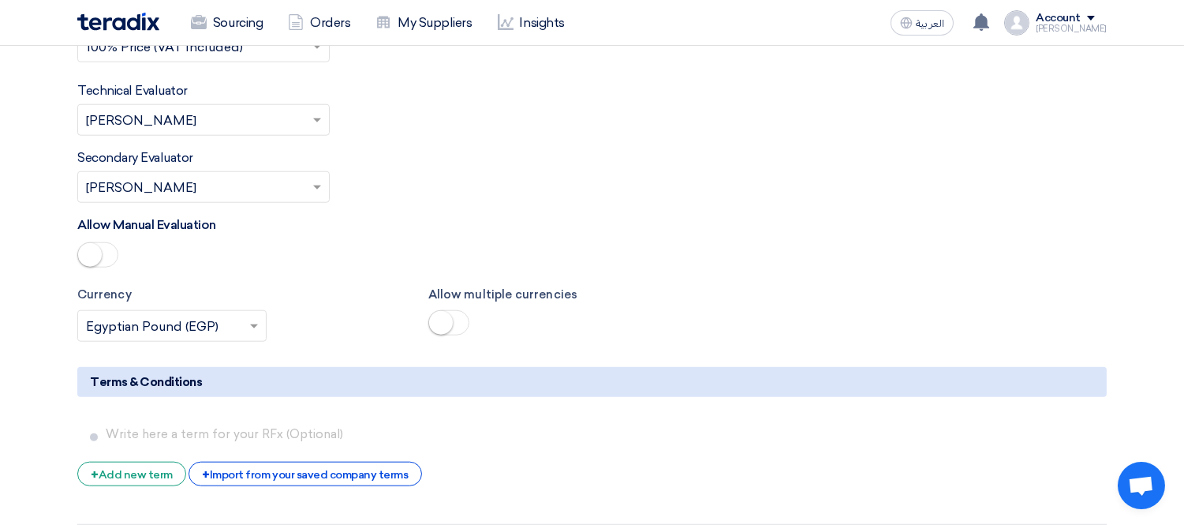
scroll to position [2928, 0]
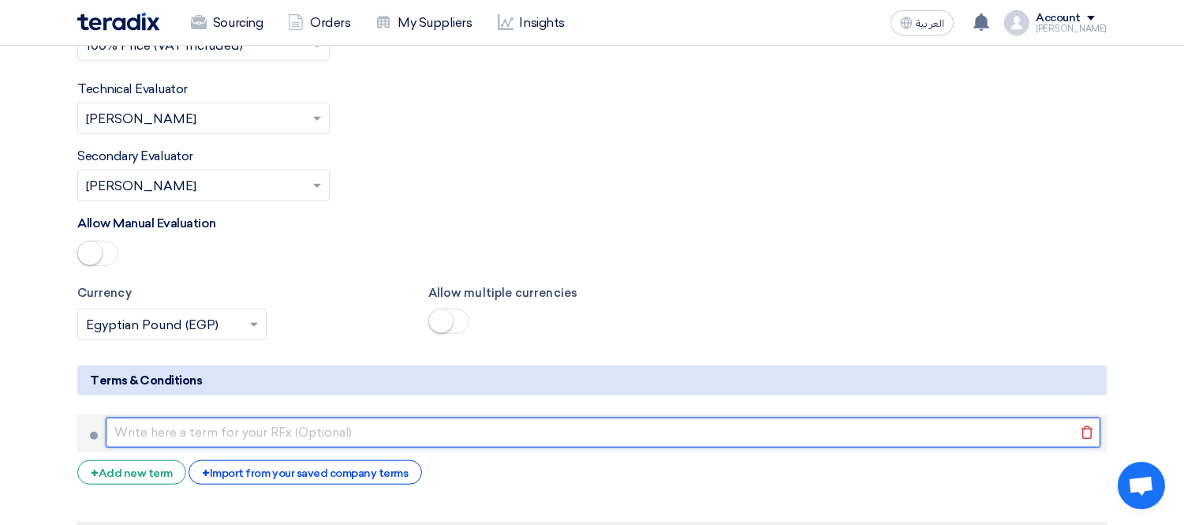
click at [232, 417] on input "text" at bounding box center [603, 432] width 995 height 30
paste input "طريقة الدفع: [ تحويل بنكي خلال 30 يومًا من تاريخ الفاتورة/[DEMOGRAPHIC_DATA]]"
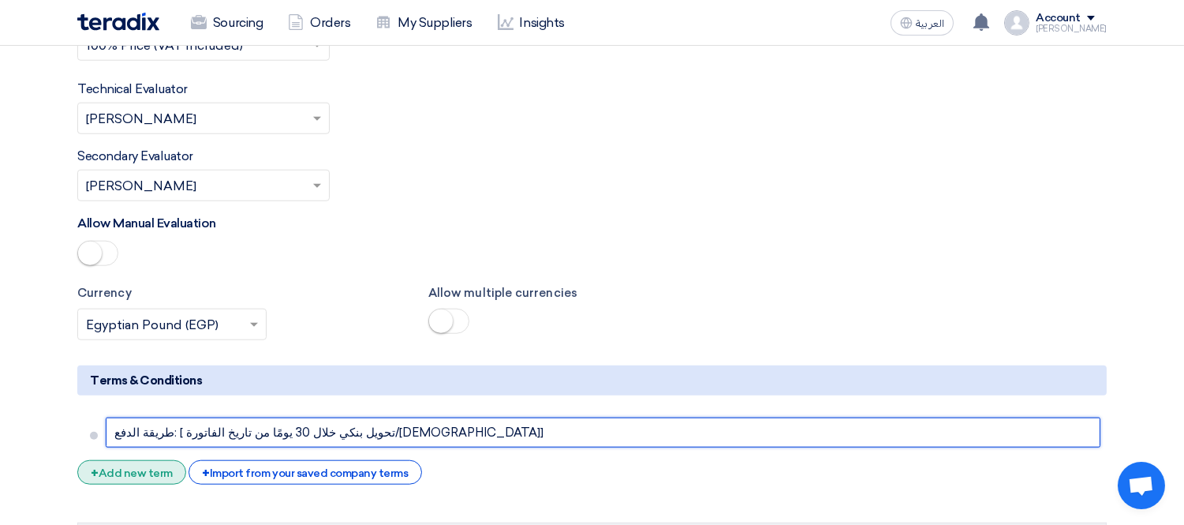
type input "طريقة الدفع: [ تحويل بنكي خلال 30 يومًا من تاريخ الفاتورة/[DEMOGRAPHIC_DATA]]"
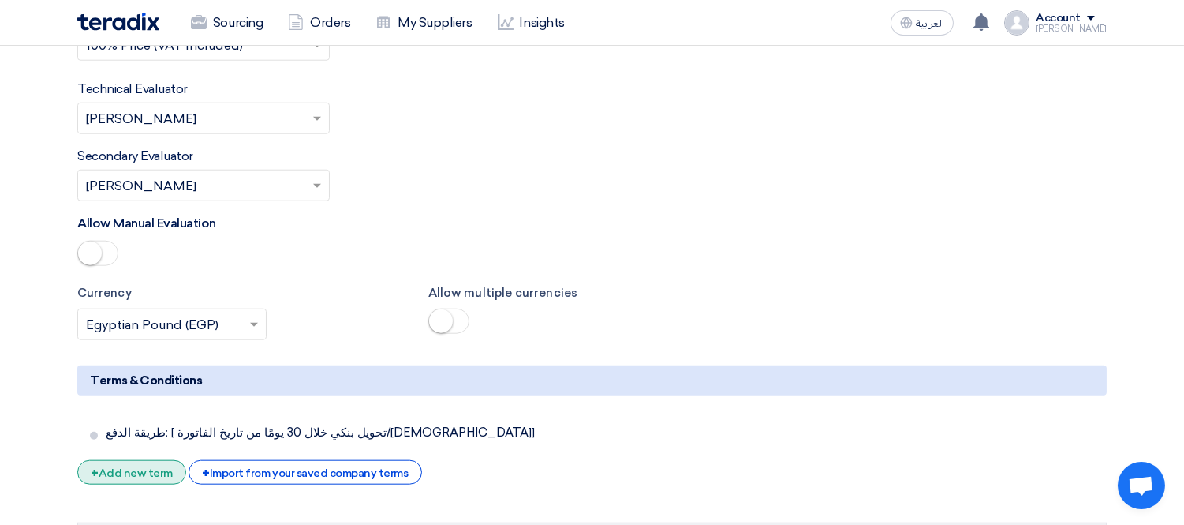
click at [148, 460] on div "+ Add new term" at bounding box center [131, 472] width 109 height 24
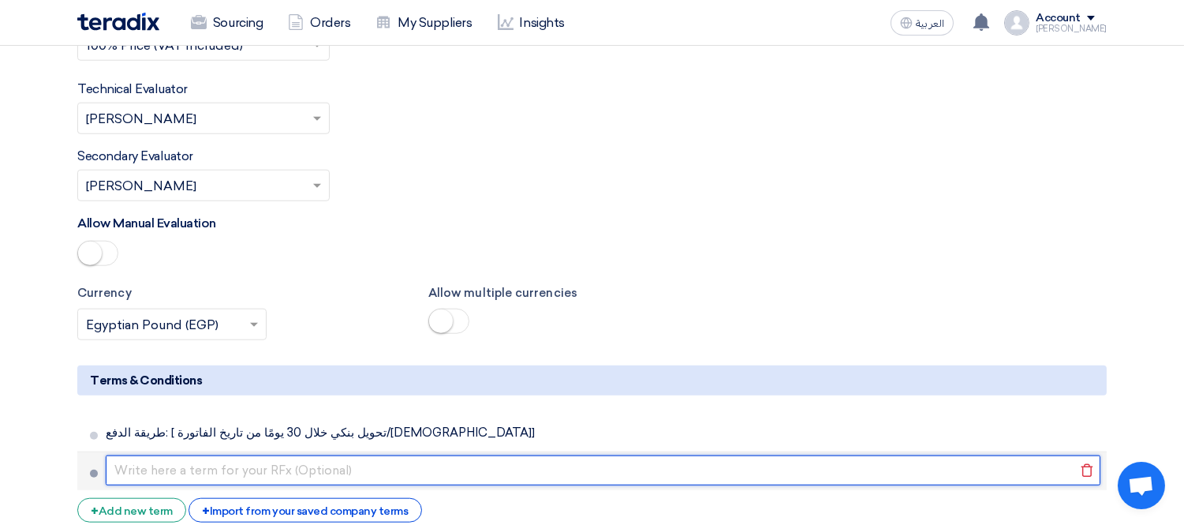
click at [225, 455] on input "text" at bounding box center [603, 470] width 995 height 30
paste input "مدة التوريد: [ خلال 7 أيام من تاريخ أمر الشراء]"
type input "مدة التوريد: [ خلال 7 أيام من تاريخ أمر الشراء]"
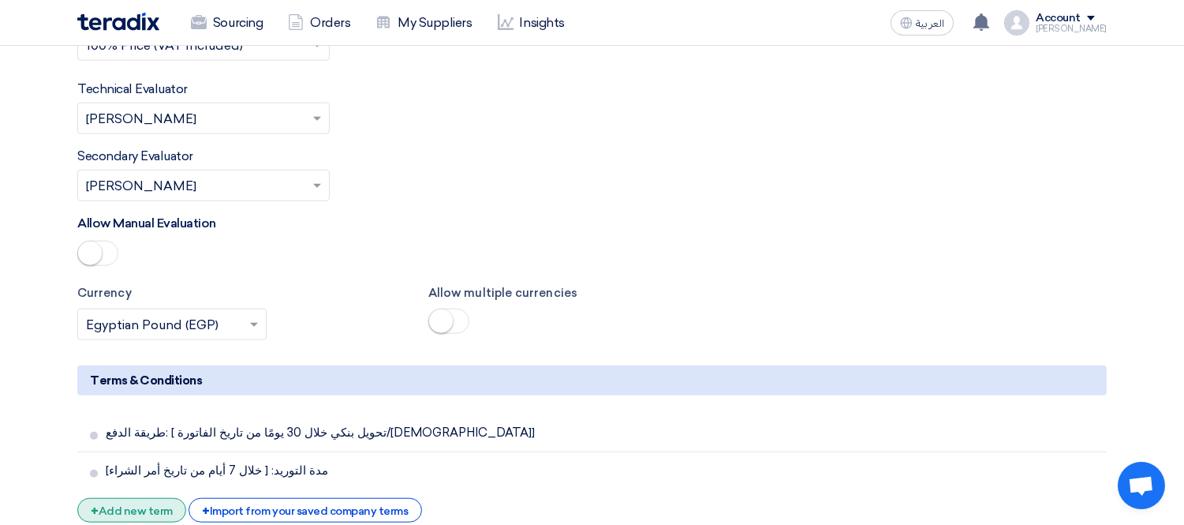
click at [139, 498] on div "+ Add new term" at bounding box center [131, 510] width 109 height 24
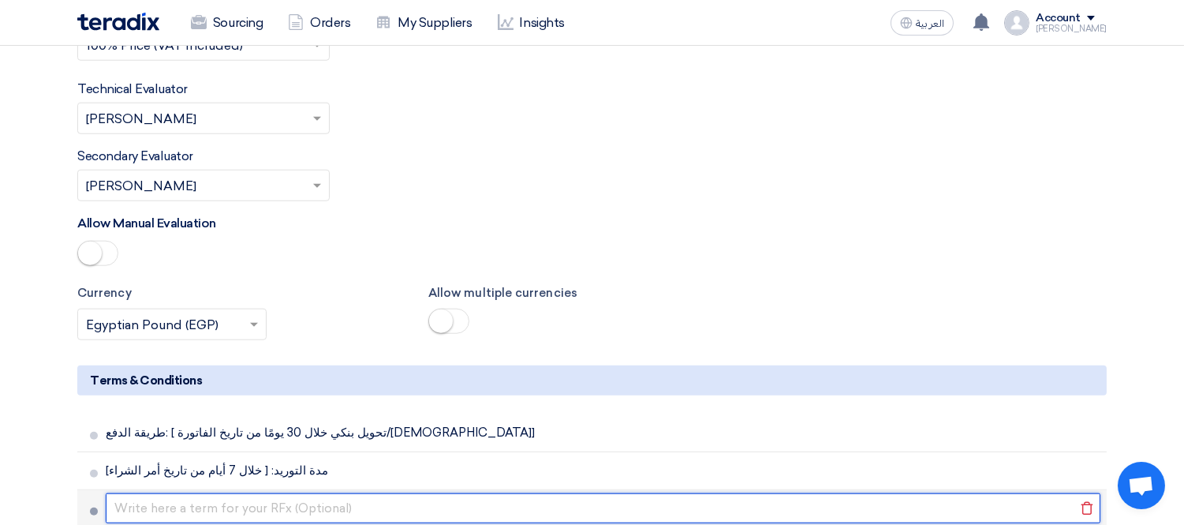
click at [222, 493] on input "text" at bounding box center [603, 508] width 995 height 30
paste input "مكان التوريد: [مثلاً: مخازن الشركة – فرع ابورواش]"
type input "مكان التوريد: [مثلاً: مخازن الشركة – فرع ابورواش]"
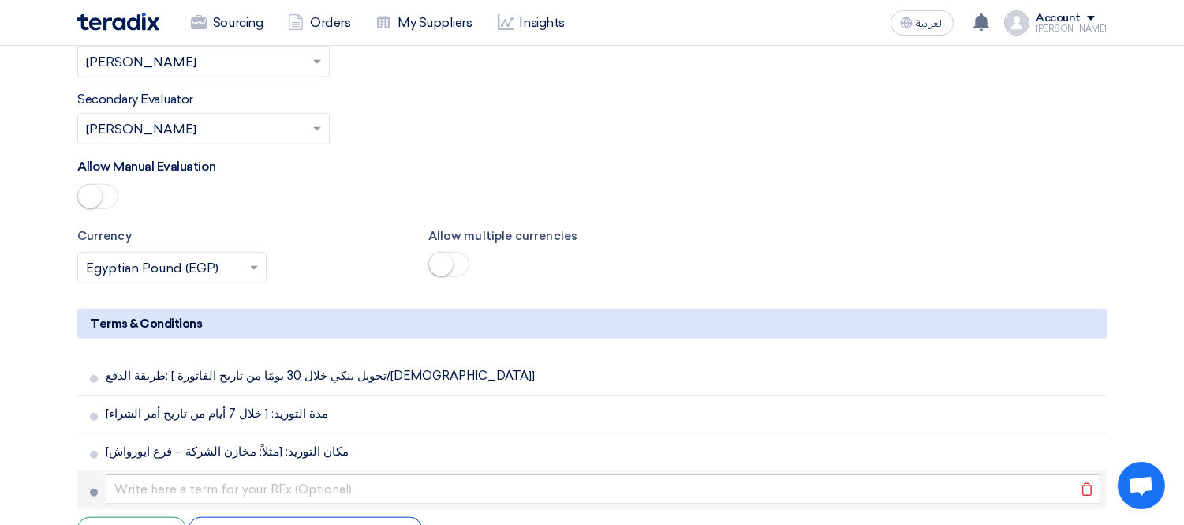
scroll to position [3016, 0]
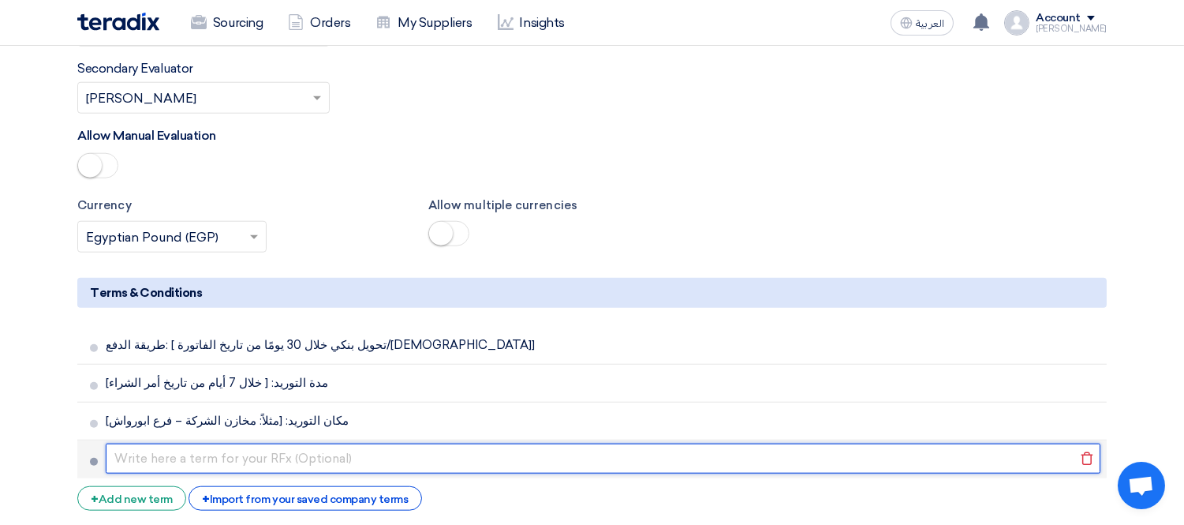
click at [249, 443] on input "text" at bounding box center [603, 458] width 995 height 30
paste input "صلاحية العرض: لا تقل عن [ 15 يومًا] من تاريخ استلامه."
type input "صلاحية العرض: لا تقل عن [ 15 يومًا] من تاريخ استلامه."
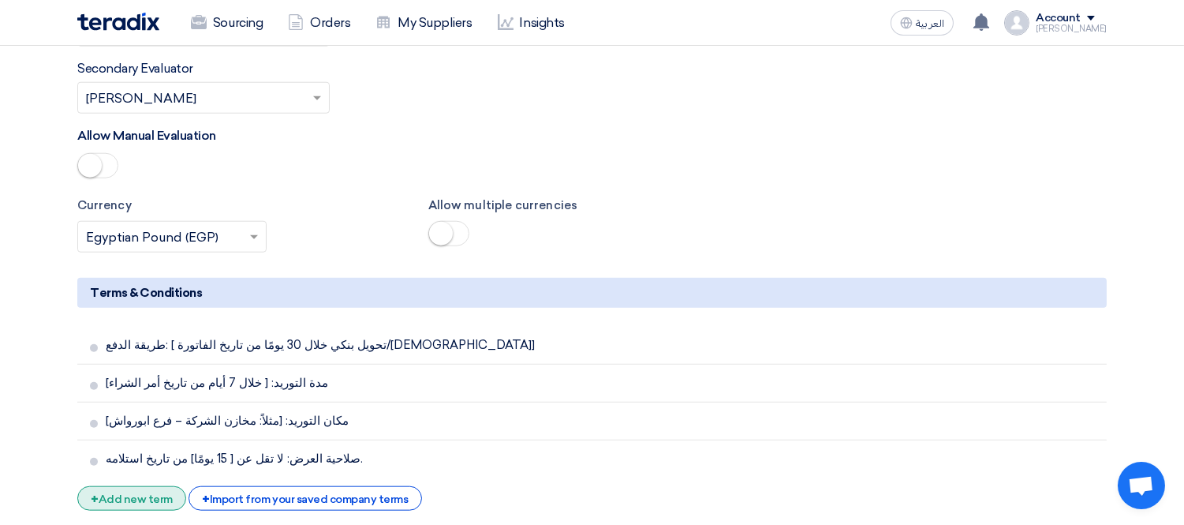
click at [152, 486] on div "+ Add new term" at bounding box center [131, 498] width 109 height 24
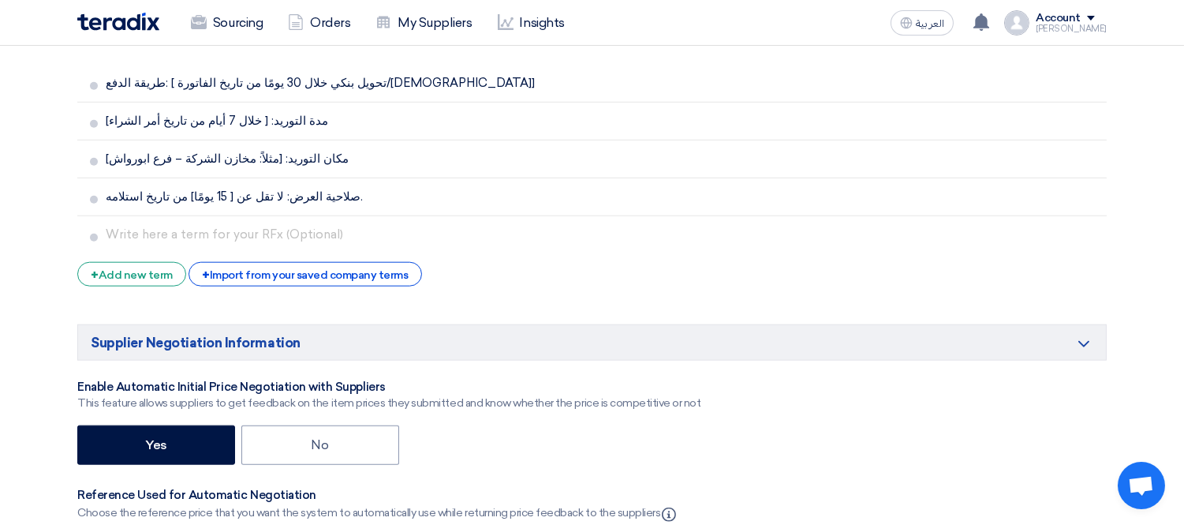
scroll to position [3279, 0]
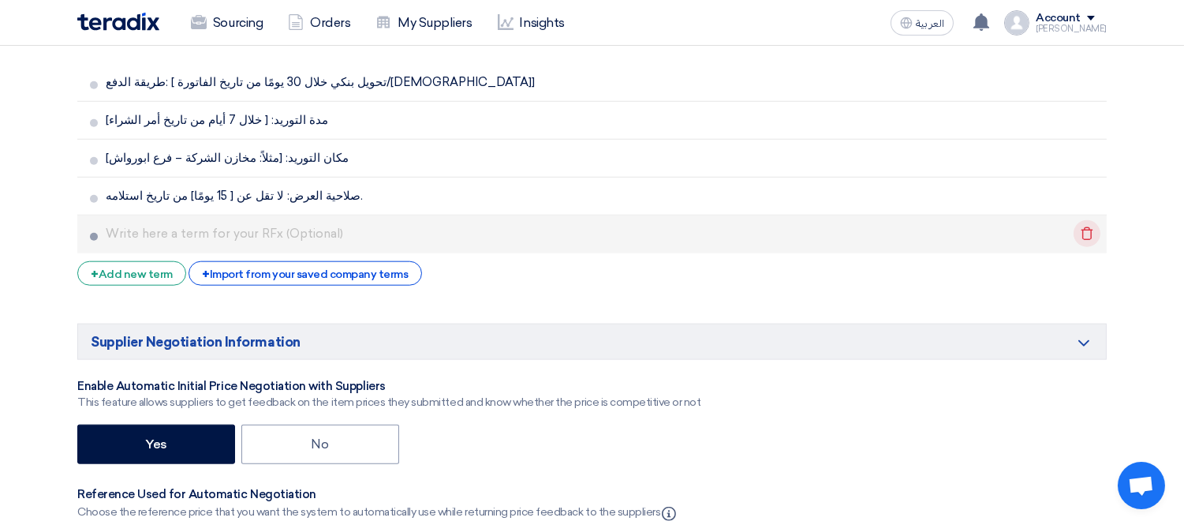
click at [1089, 220] on icon "Delete" at bounding box center [1087, 233] width 27 height 27
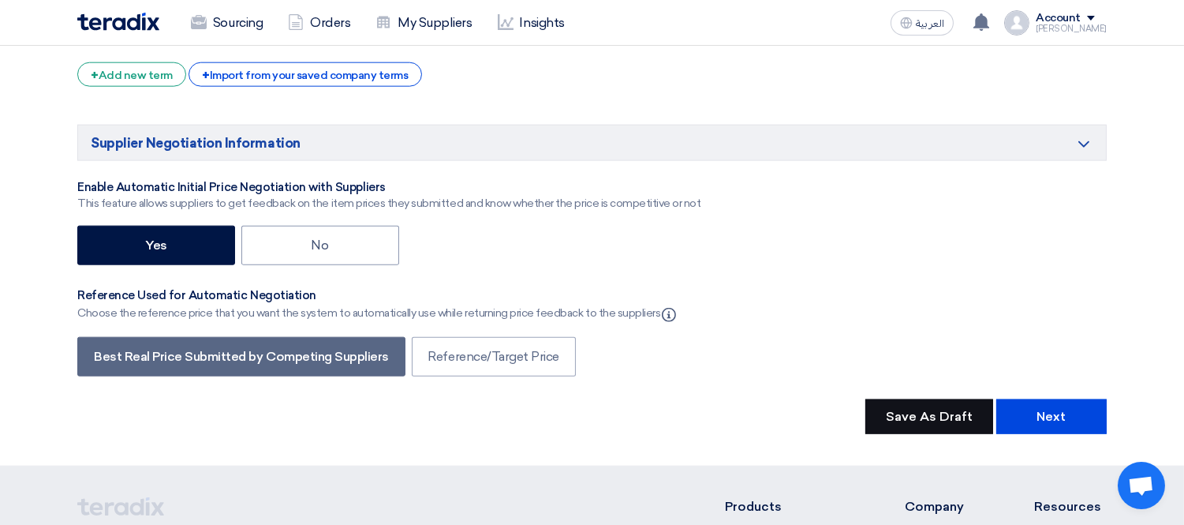
scroll to position [3454, 0]
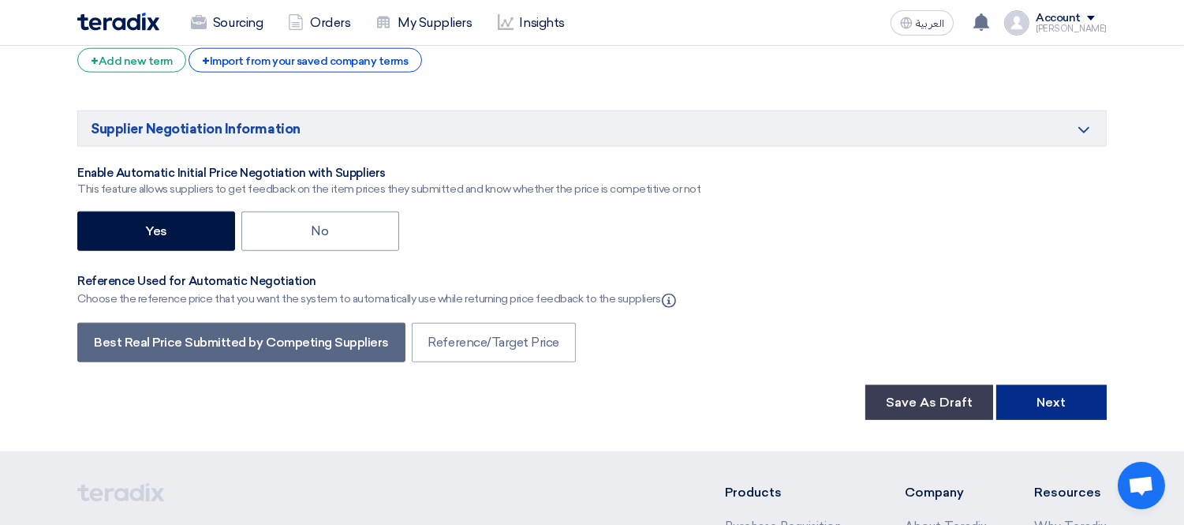
click at [1029, 385] on button "Next" at bounding box center [1051, 402] width 110 height 35
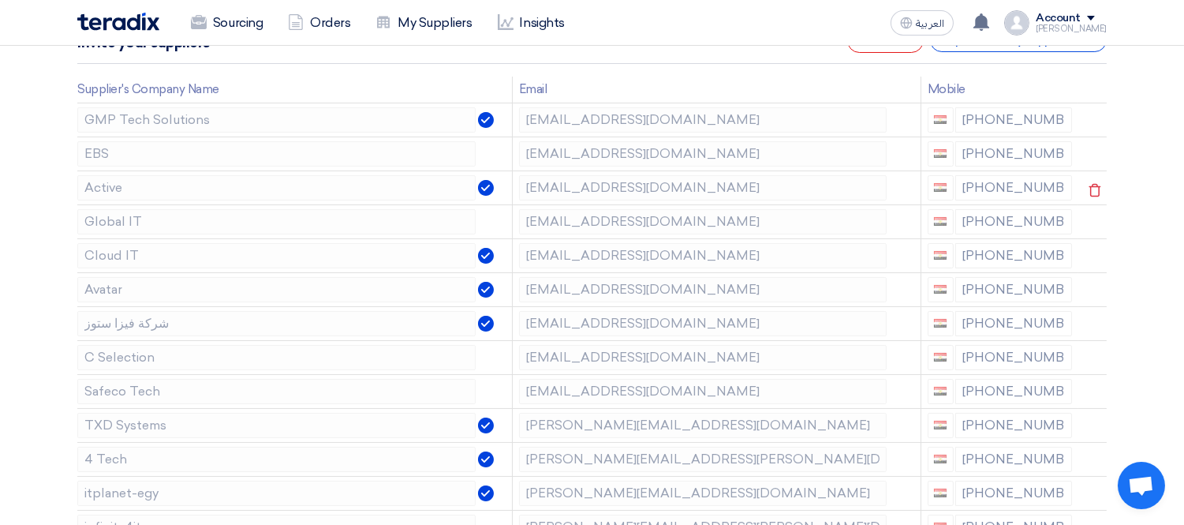
scroll to position [263, 0]
click at [1097, 122] on icon at bounding box center [1095, 123] width 27 height 27
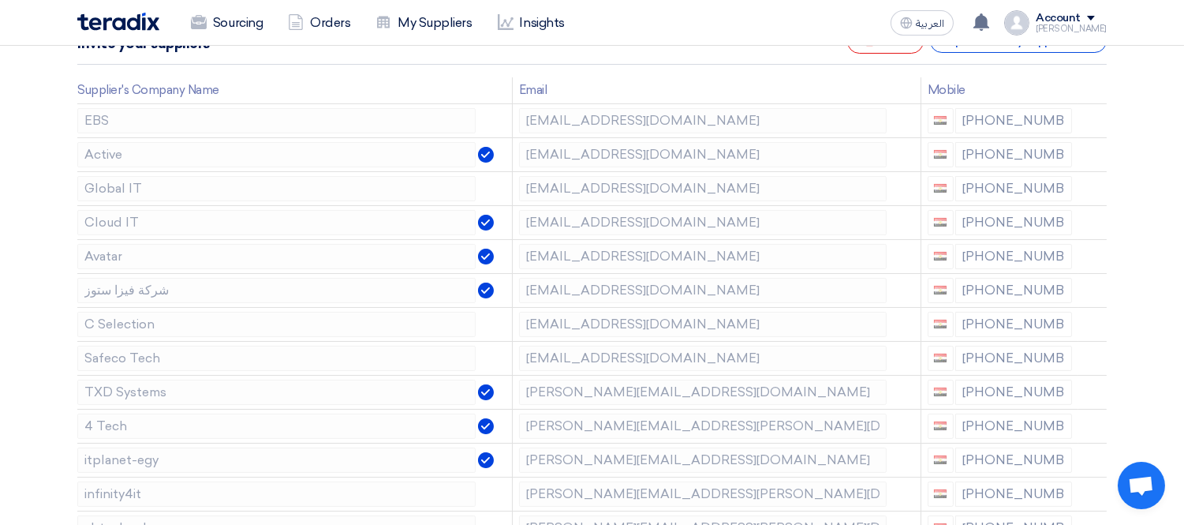
click at [0, 0] on icon at bounding box center [0, 0] width 0 height 0
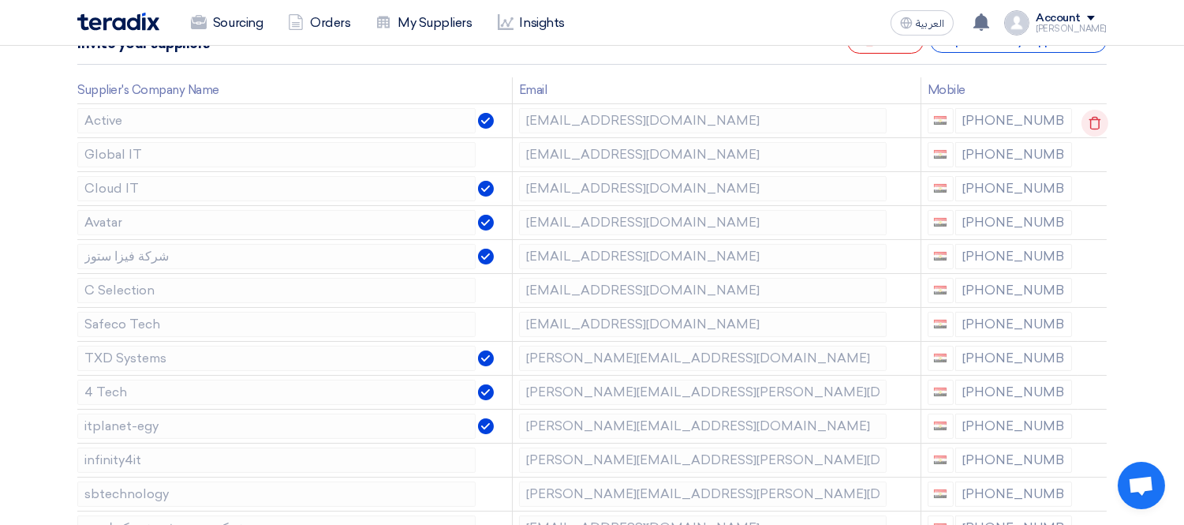
click at [1095, 123] on icon at bounding box center [1095, 123] width 27 height 27
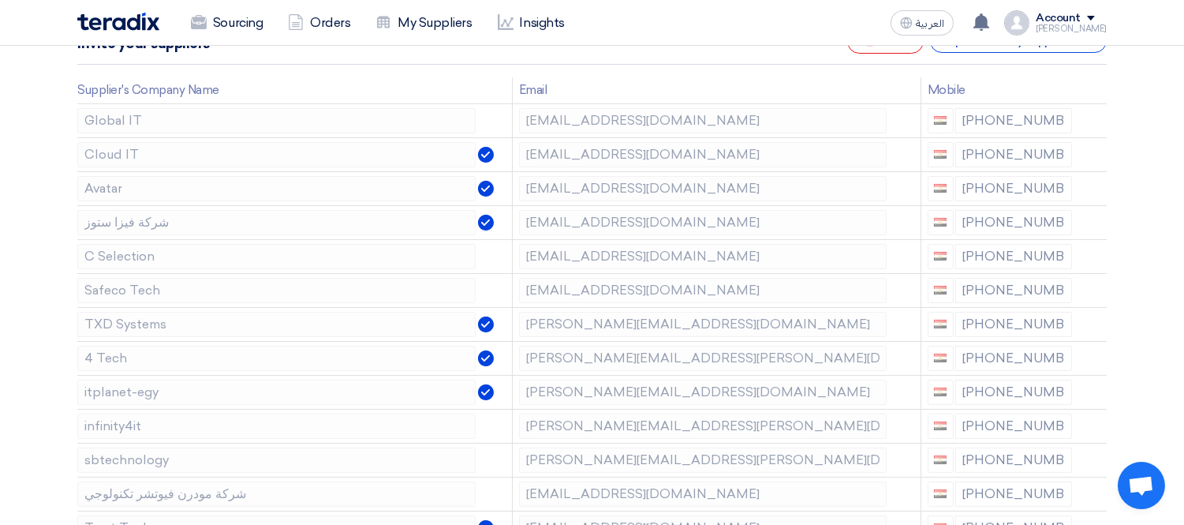
click at [0, 0] on icon at bounding box center [0, 0] width 0 height 0
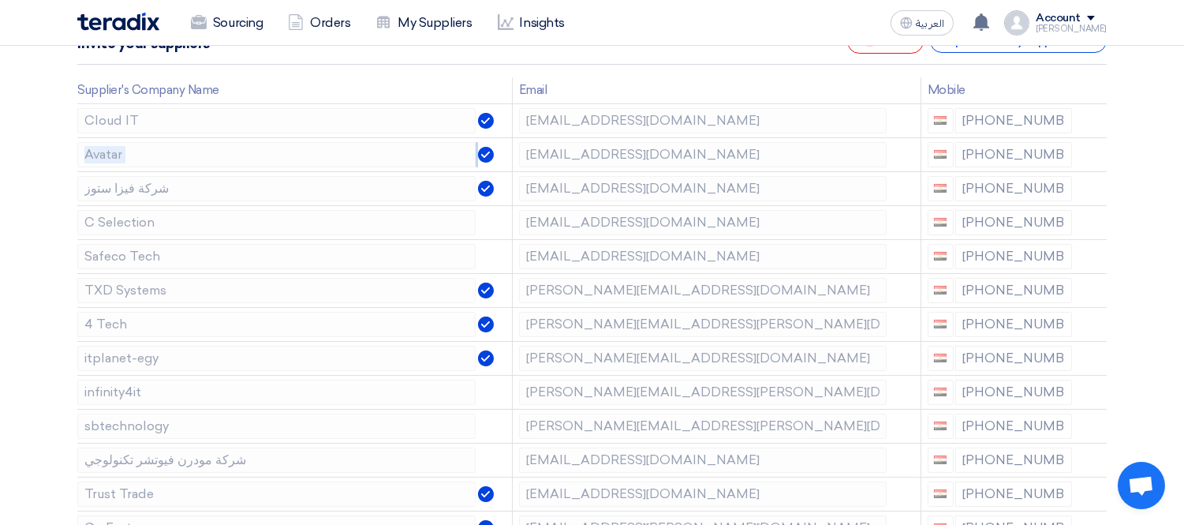
click at [0, 0] on icon at bounding box center [0, 0] width 0 height 0
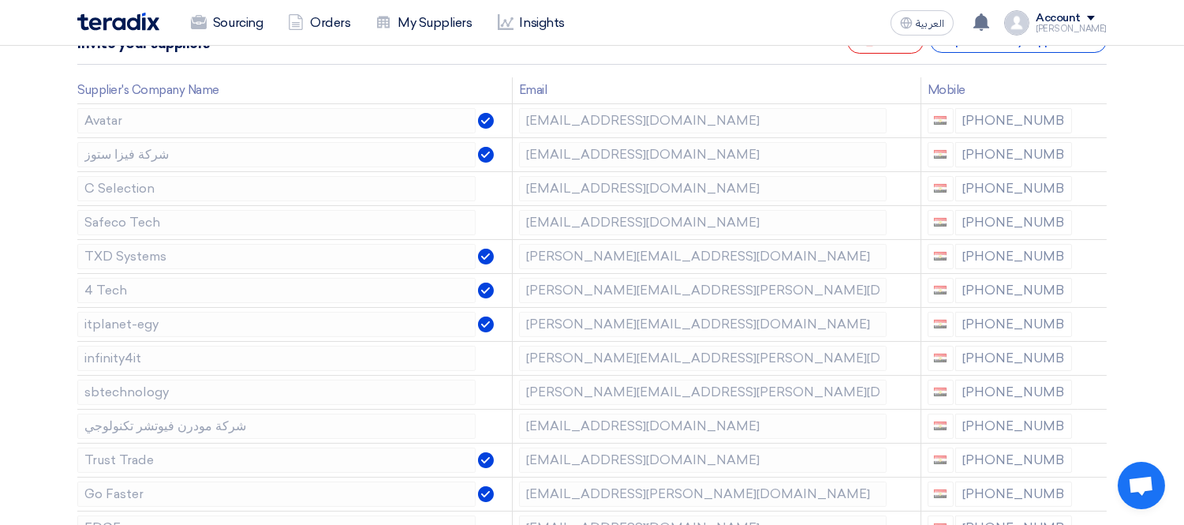
click at [0, 0] on icon at bounding box center [0, 0] width 0 height 0
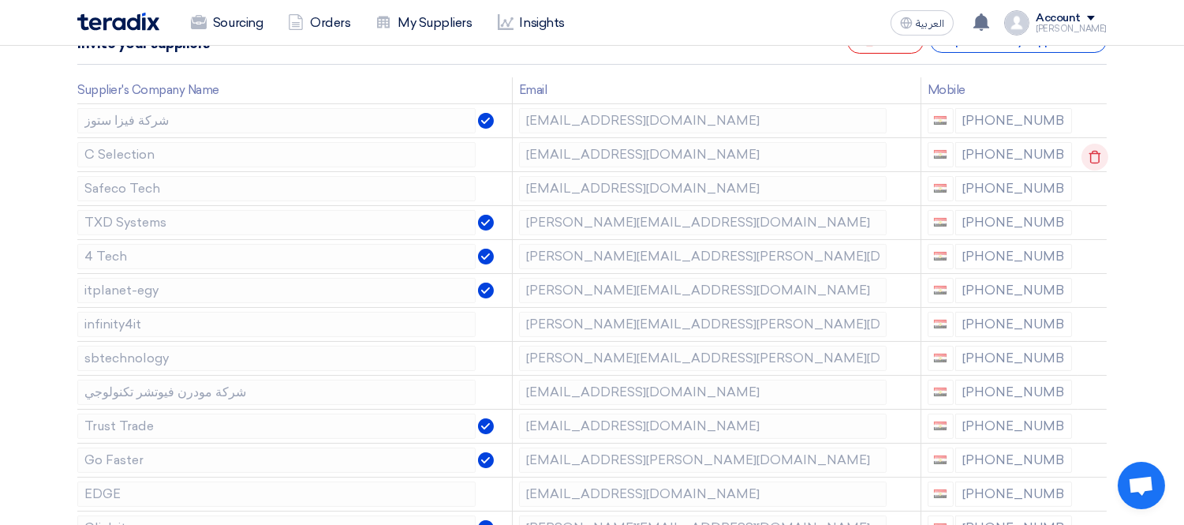
click at [1094, 156] on icon at bounding box center [1095, 157] width 27 height 27
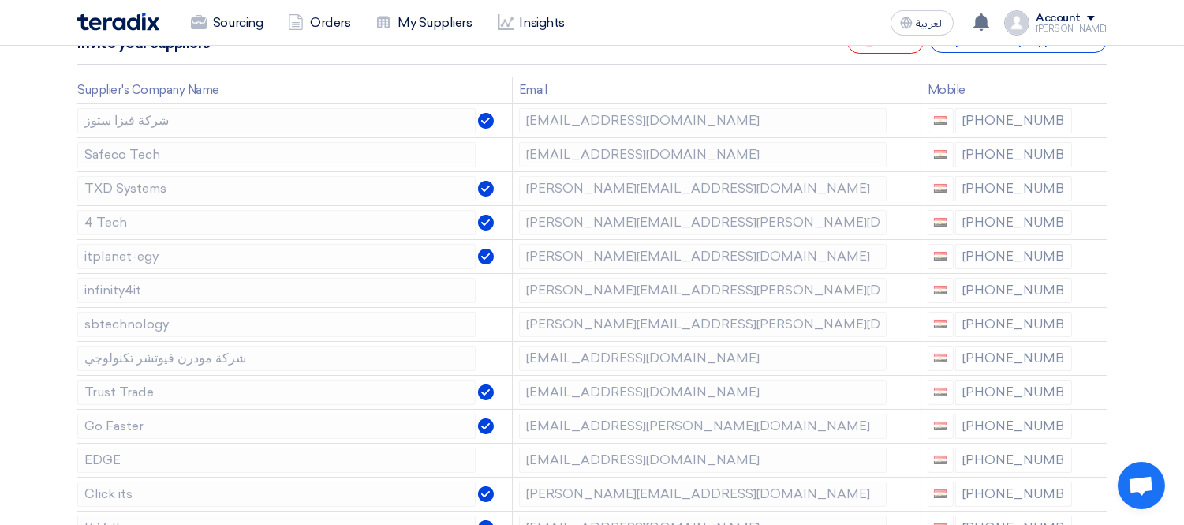
click at [0, 0] on icon at bounding box center [0, 0] width 0 height 0
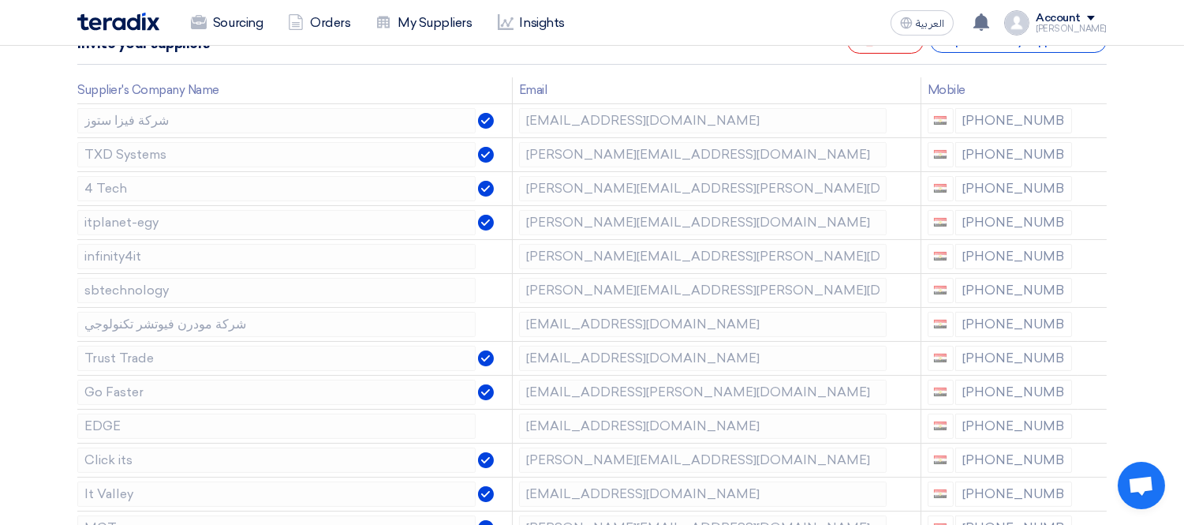
click at [0, 0] on icon at bounding box center [0, 0] width 0 height 0
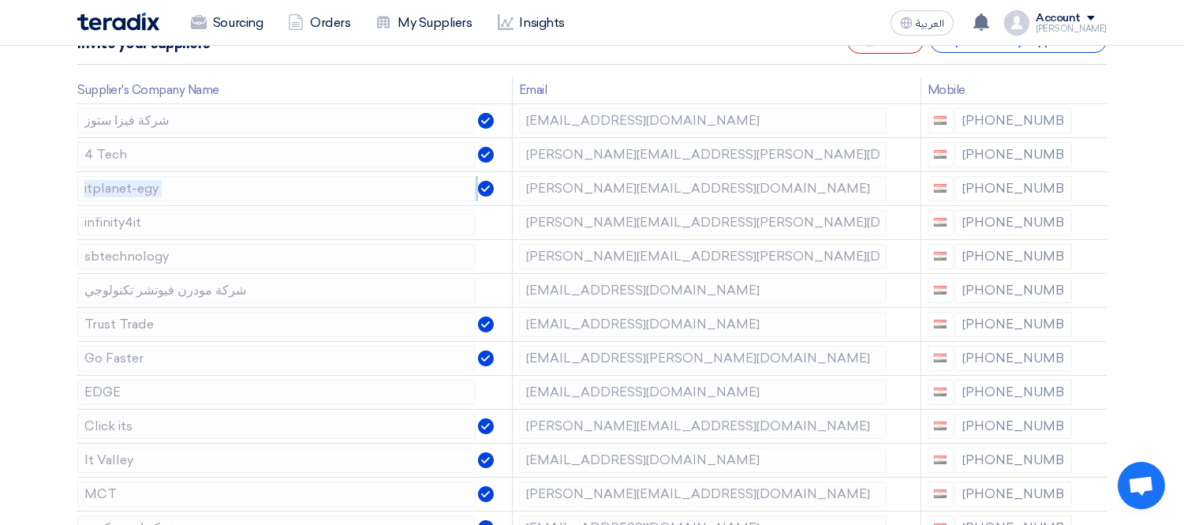
click at [0, 0] on icon at bounding box center [0, 0] width 0 height 0
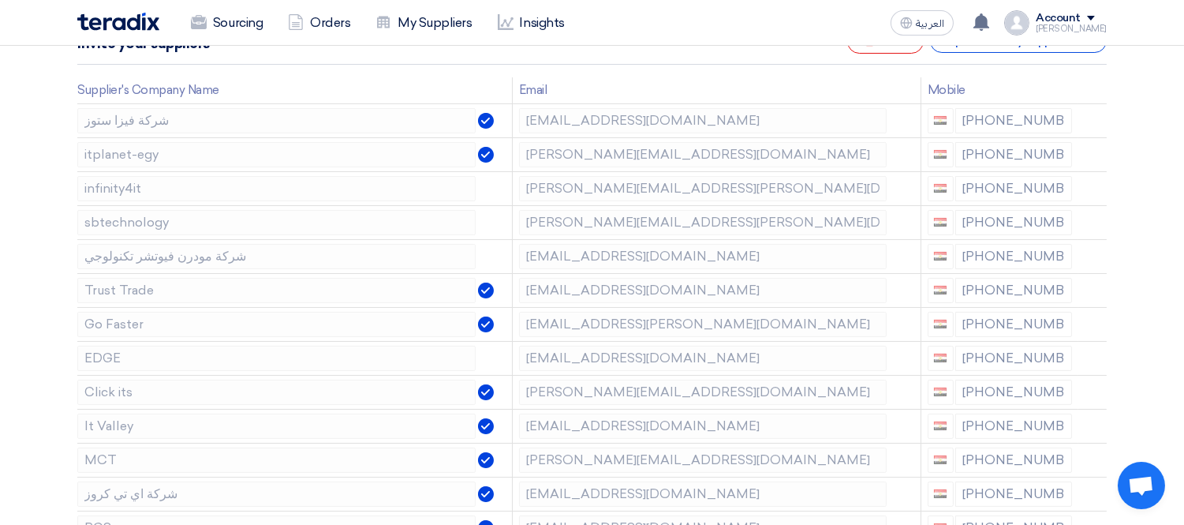
click at [0, 0] on icon at bounding box center [0, 0] width 0 height 0
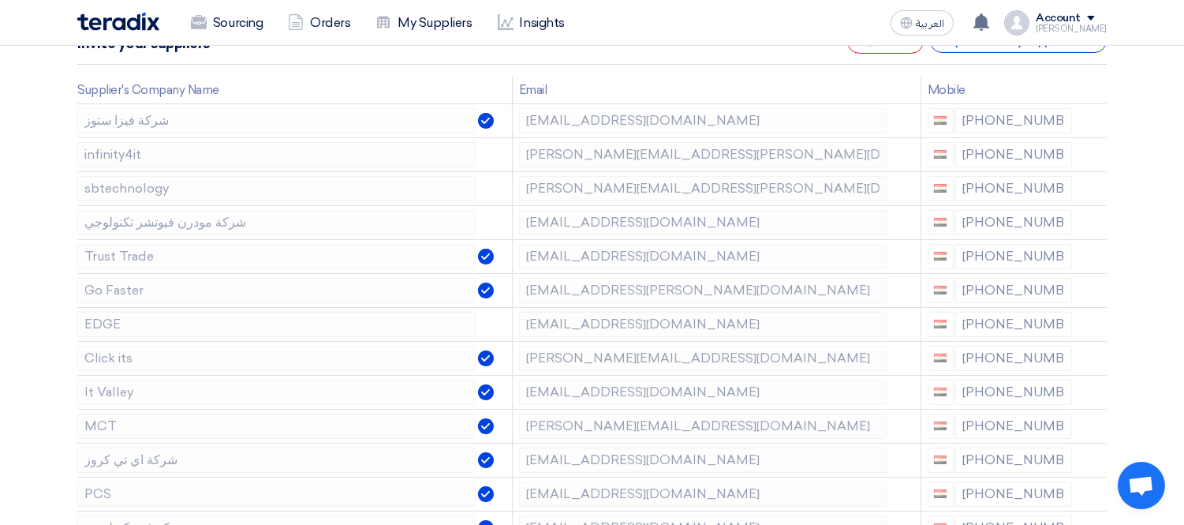
click at [0, 0] on icon at bounding box center [0, 0] width 0 height 0
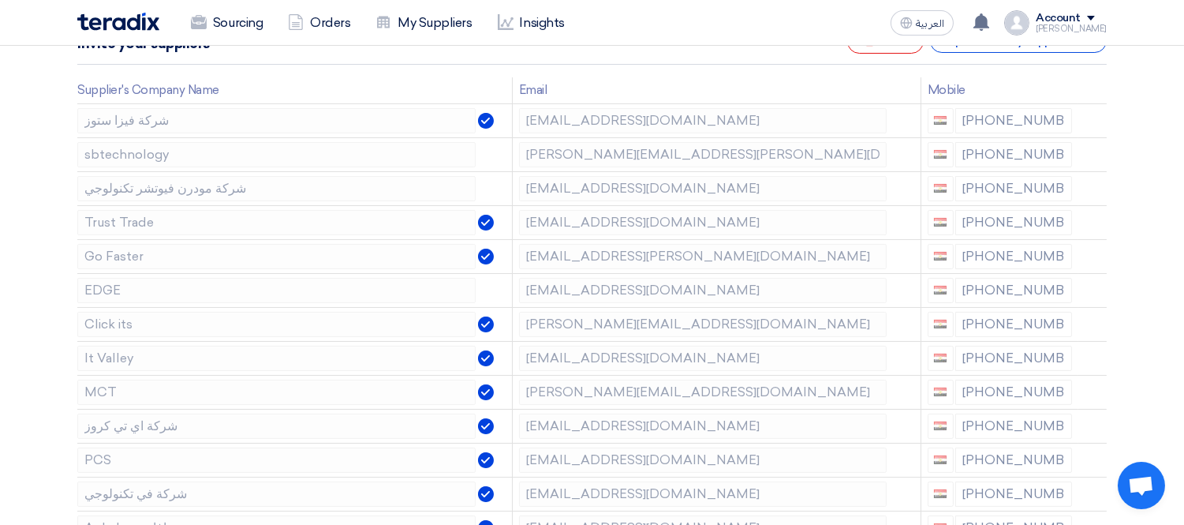
click at [0, 0] on icon at bounding box center [0, 0] width 0 height 0
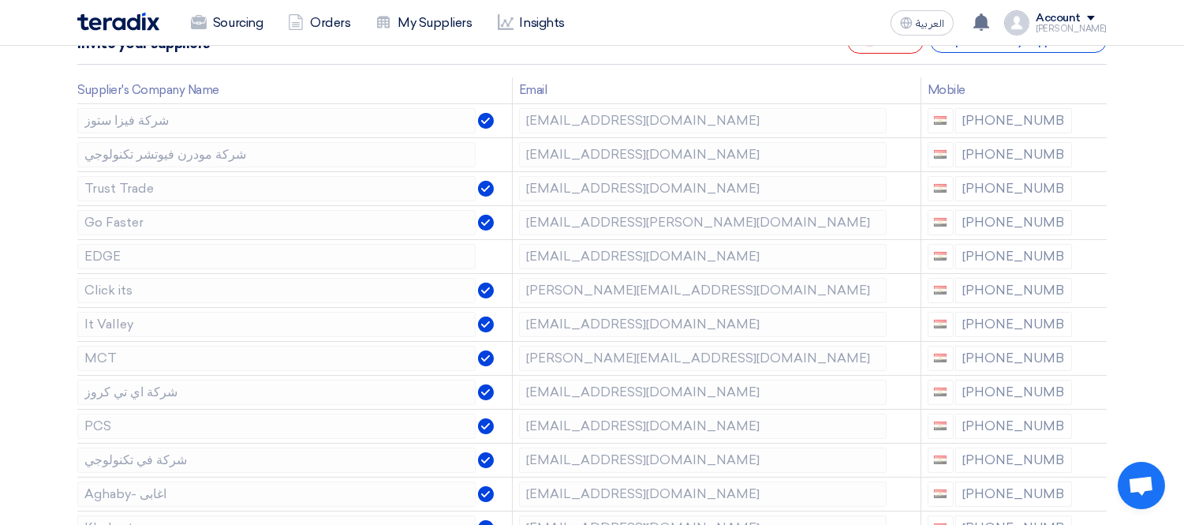
click at [0, 0] on icon at bounding box center [0, 0] width 0 height 0
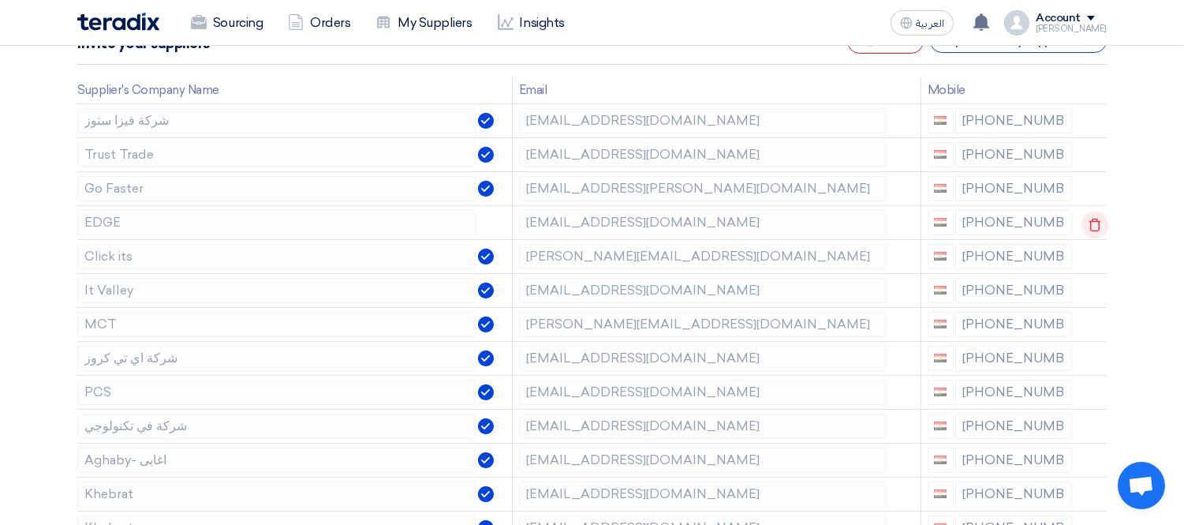
click at [1098, 227] on icon at bounding box center [1095, 224] width 27 height 27
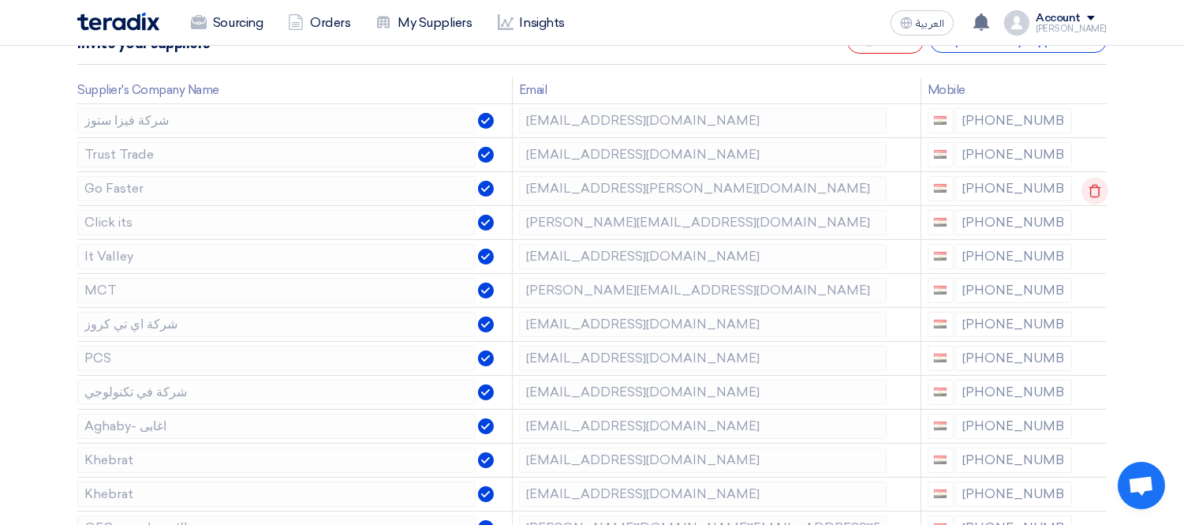
click at [1087, 190] on icon at bounding box center [1095, 191] width 27 height 27
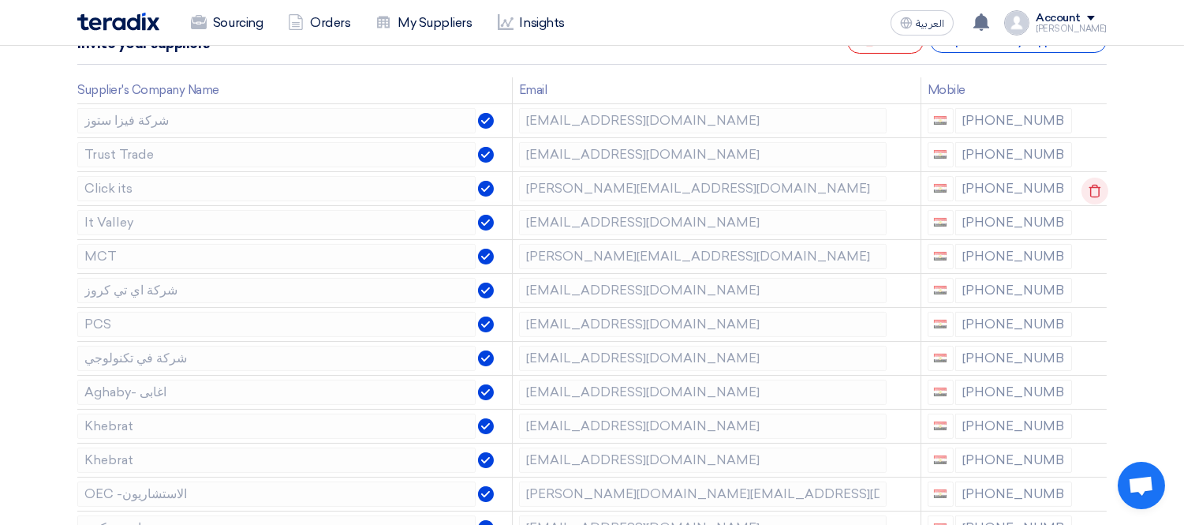
click at [1087, 189] on icon at bounding box center [1095, 191] width 27 height 27
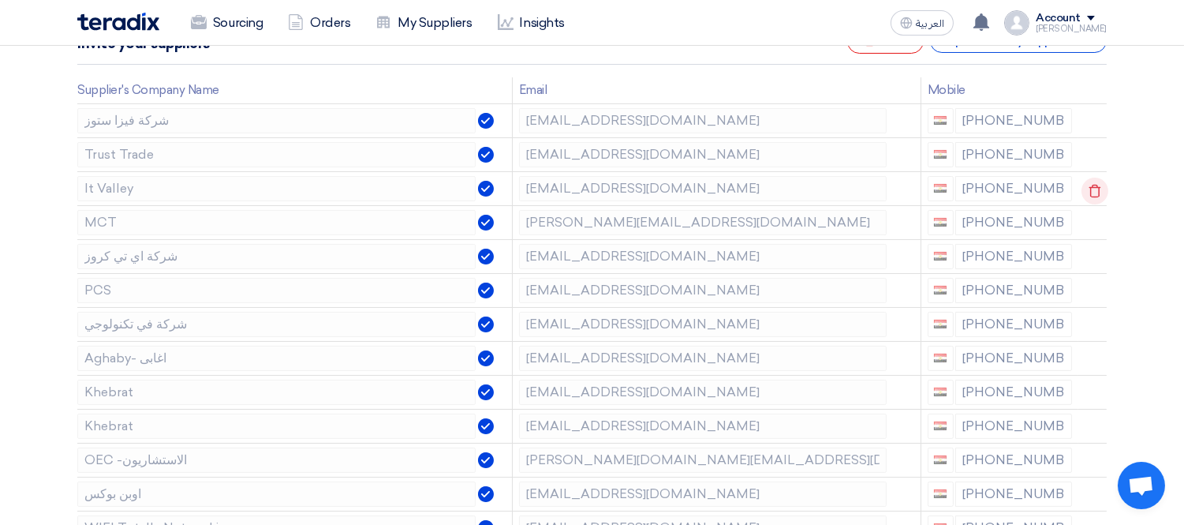
click at [1089, 185] on use at bounding box center [1095, 190] width 12 height 13
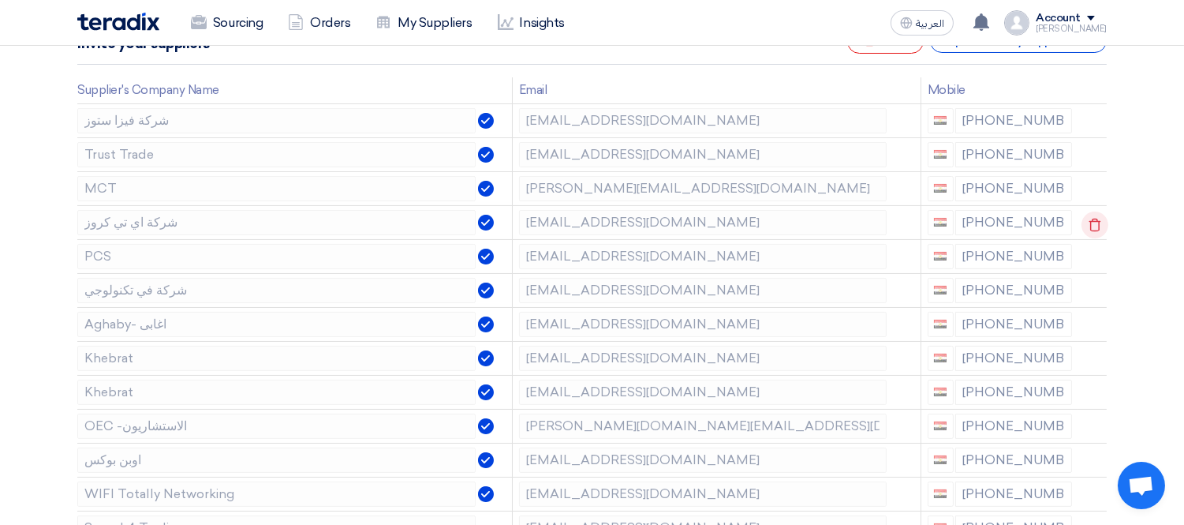
click at [1093, 221] on icon at bounding box center [1095, 224] width 27 height 27
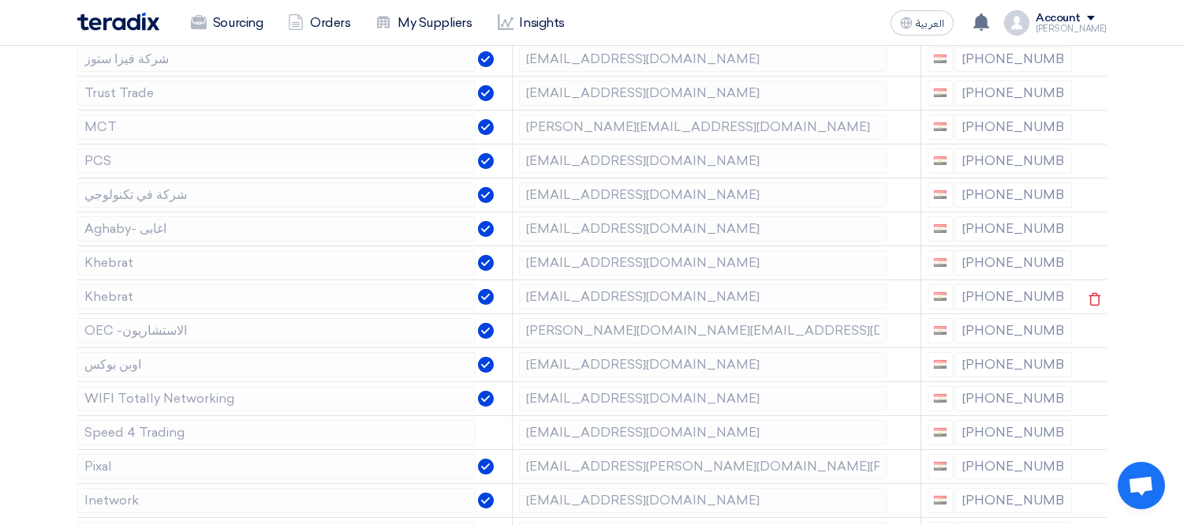
scroll to position [350, 0]
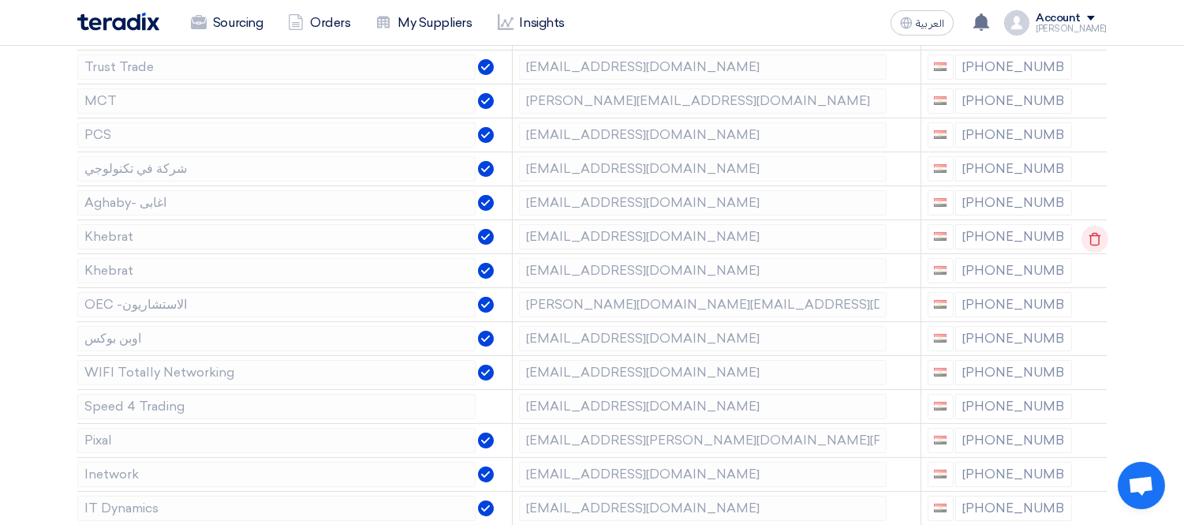
click at [1091, 234] on use at bounding box center [1095, 238] width 12 height 13
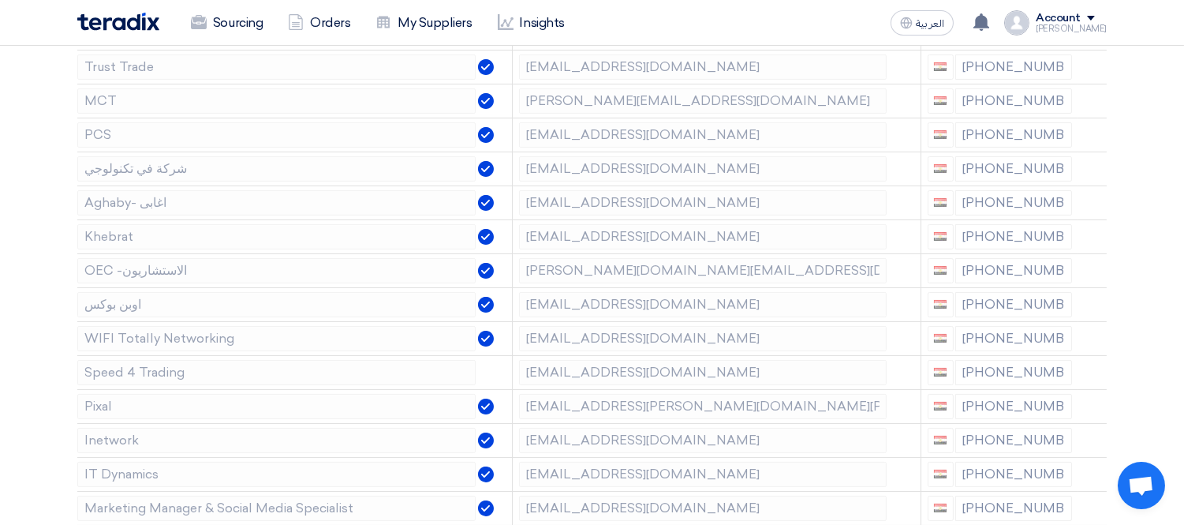
click at [0, 0] on use at bounding box center [0, 0] width 0 height 0
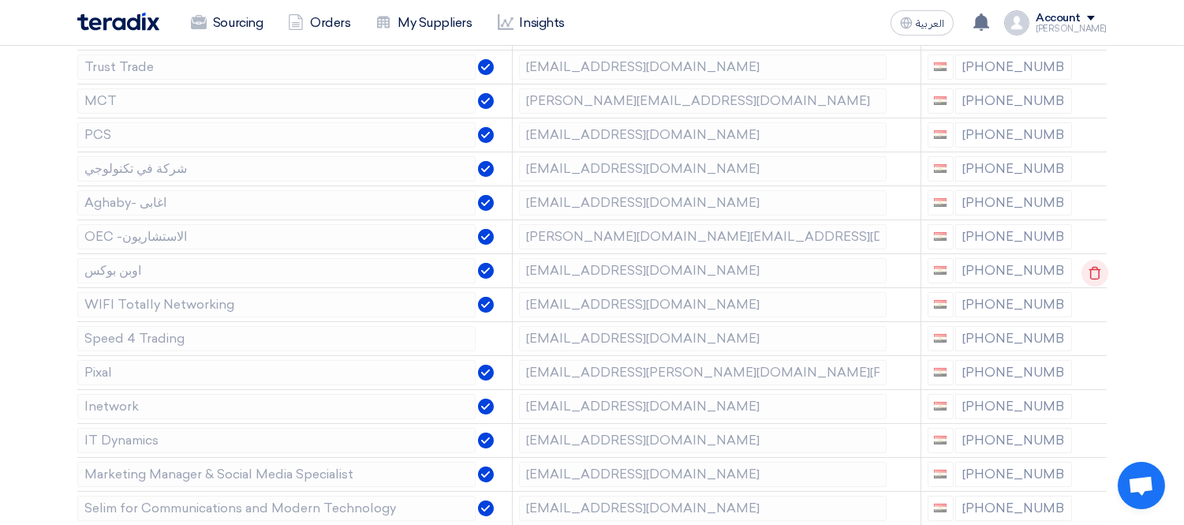
click at [1094, 275] on icon at bounding box center [1095, 273] width 27 height 27
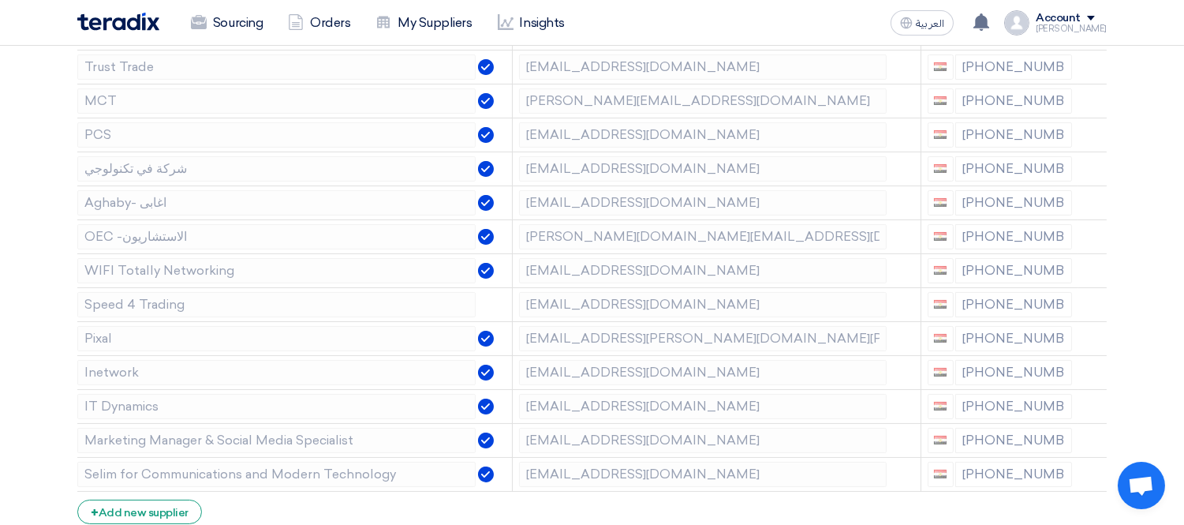
click at [0, 0] on icon at bounding box center [0, 0] width 0 height 0
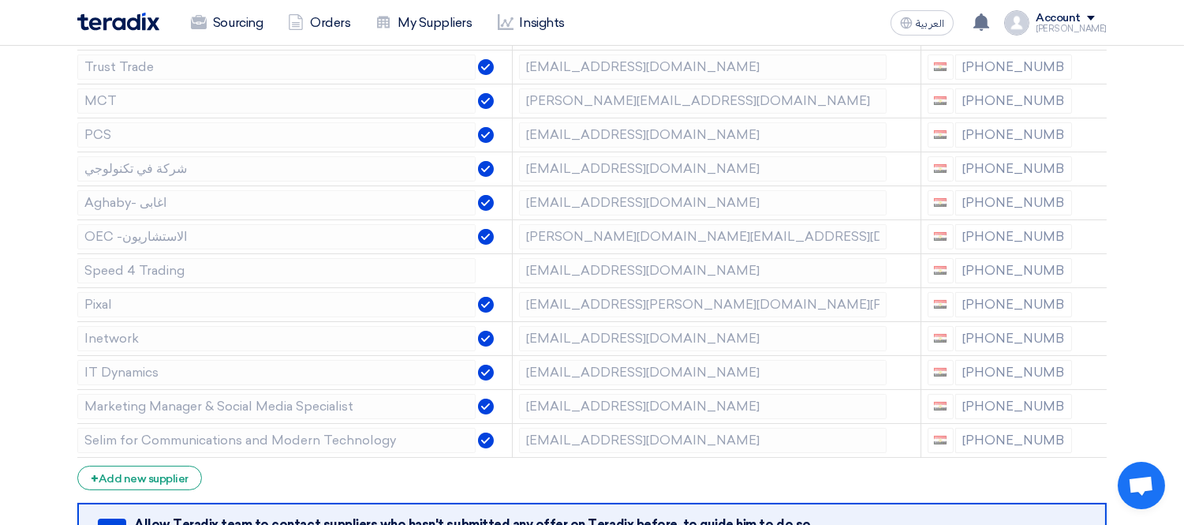
click at [0, 0] on icon at bounding box center [0, 0] width 0 height 0
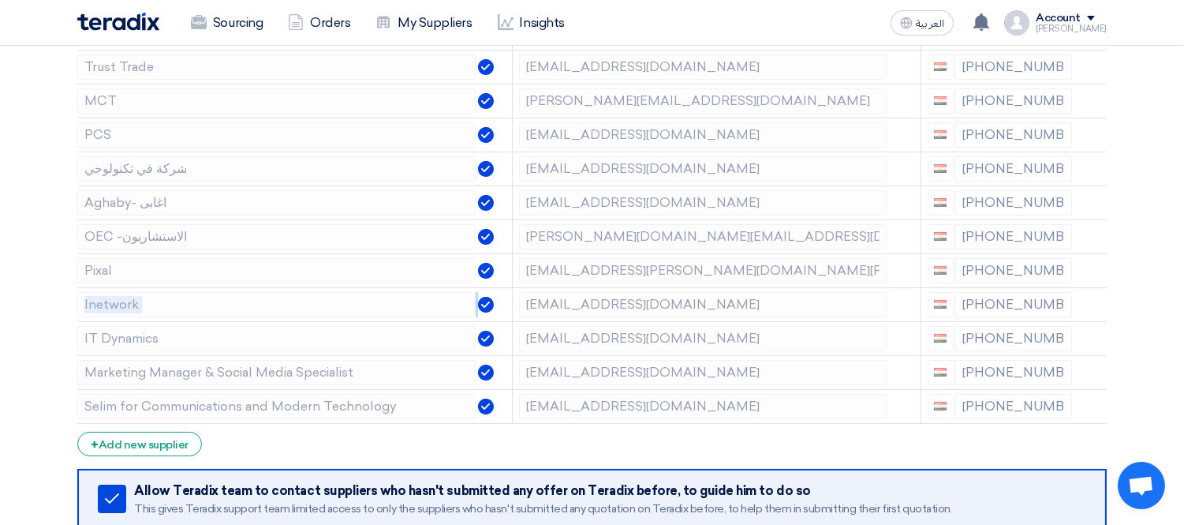
click at [0, 0] on icon at bounding box center [0, 0] width 0 height 0
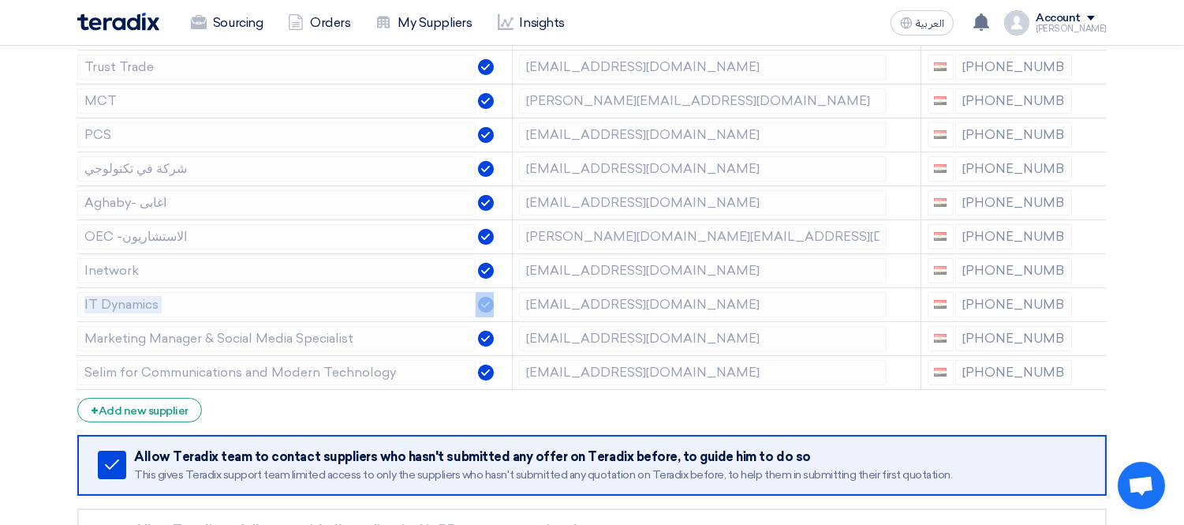
click at [0, 0] on icon at bounding box center [0, 0] width 0 height 0
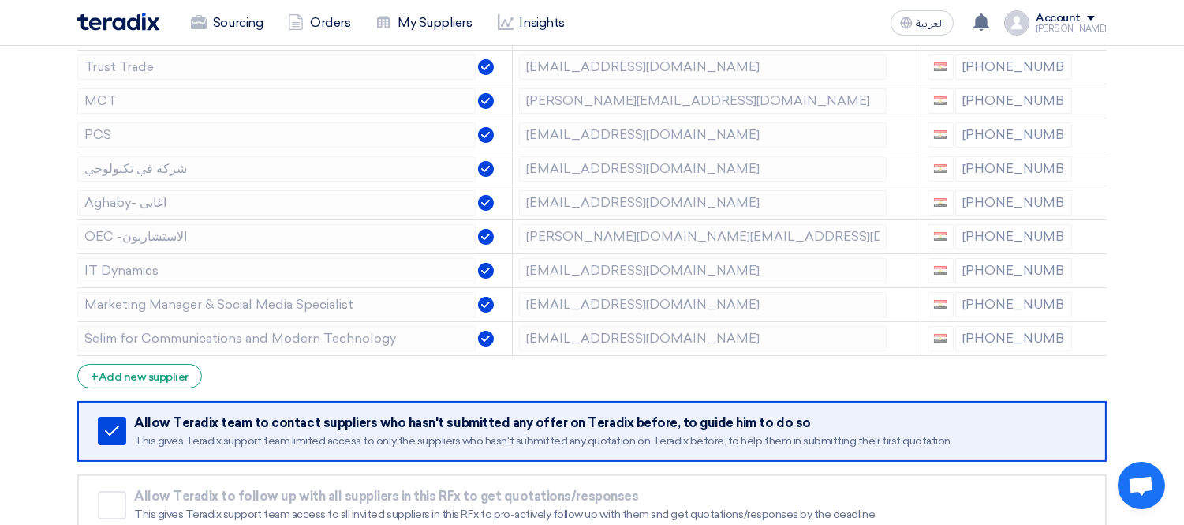
click at [0, 0] on icon at bounding box center [0, 0] width 0 height 0
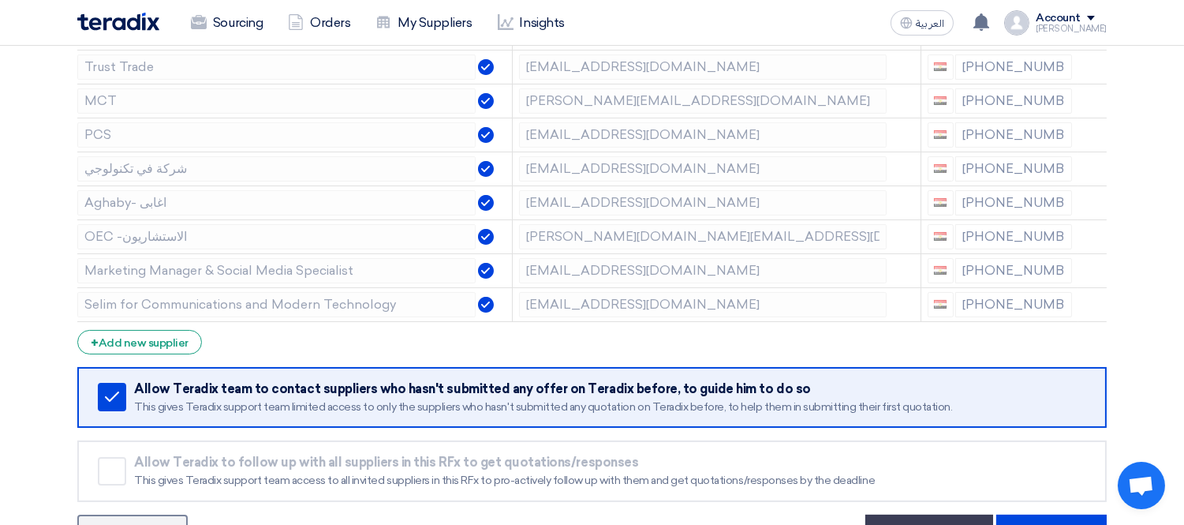
click at [0, 0] on icon at bounding box center [0, 0] width 0 height 0
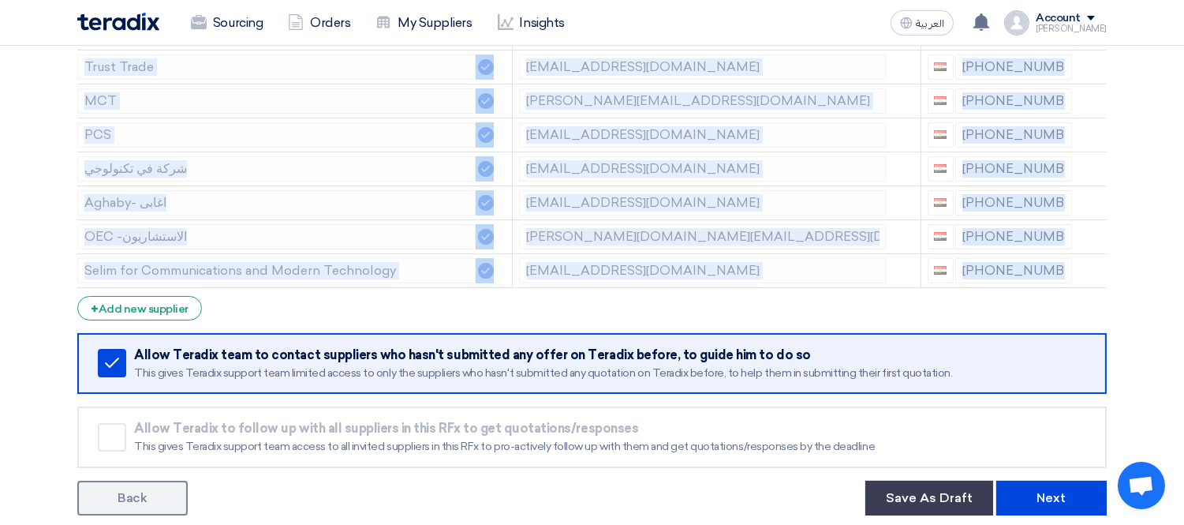
click at [0, 0] on icon at bounding box center [0, 0] width 0 height 0
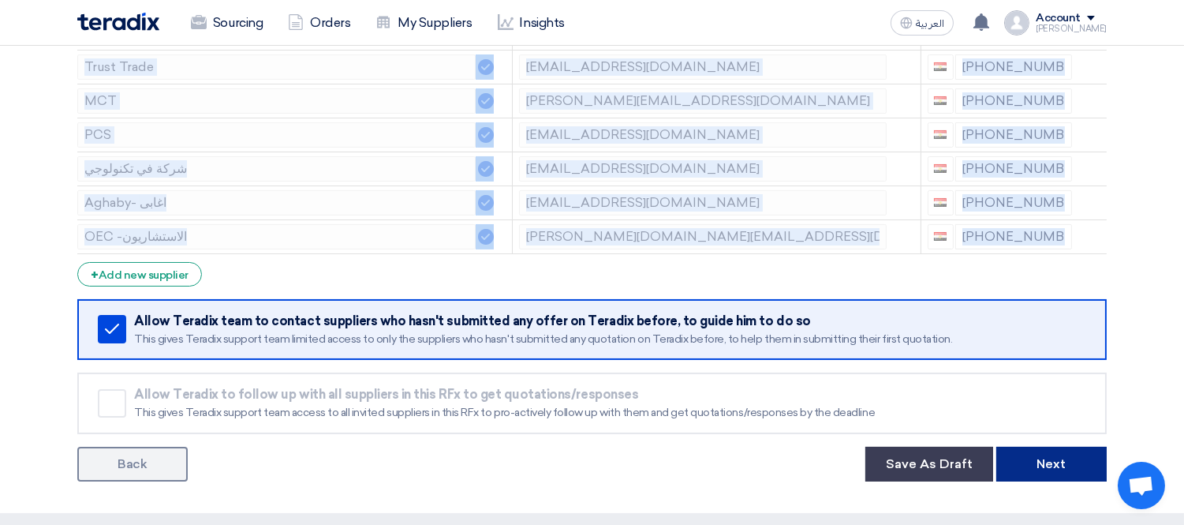
click at [1076, 468] on button "Next" at bounding box center [1051, 464] width 110 height 35
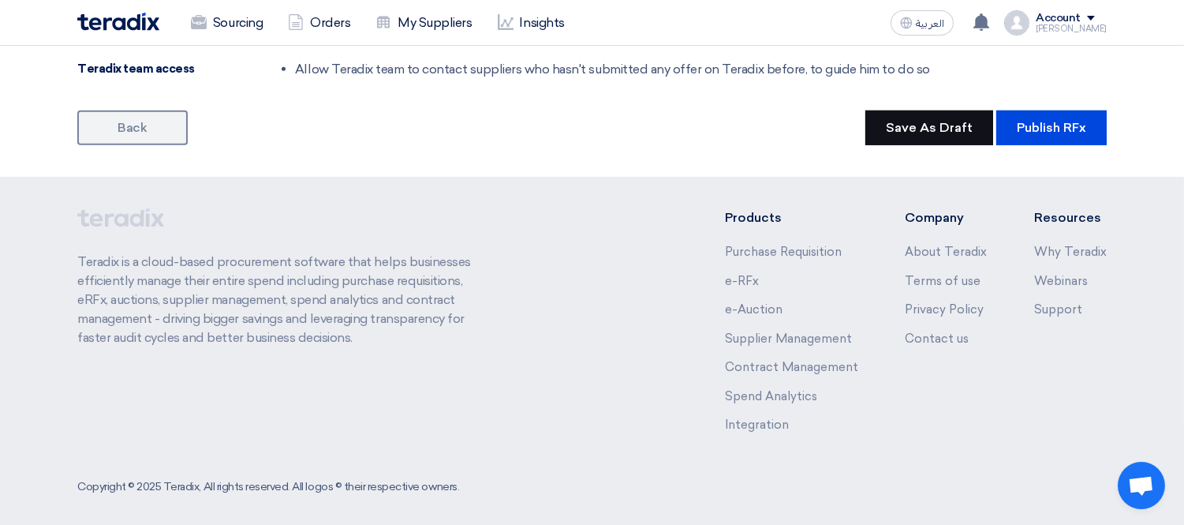
scroll to position [1787, 0]
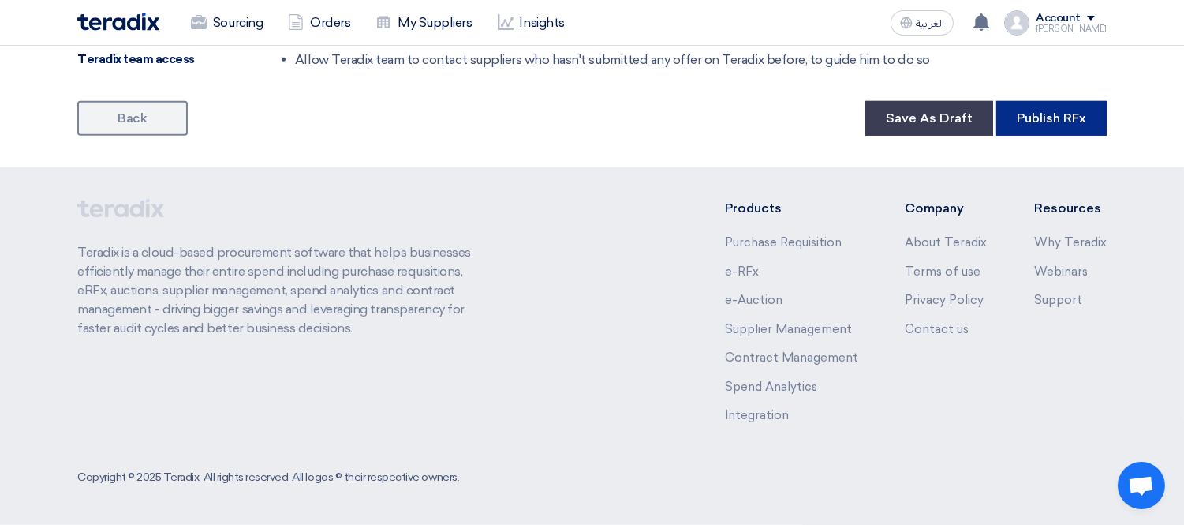
click at [1045, 120] on button "Publish RFx" at bounding box center [1051, 118] width 110 height 35
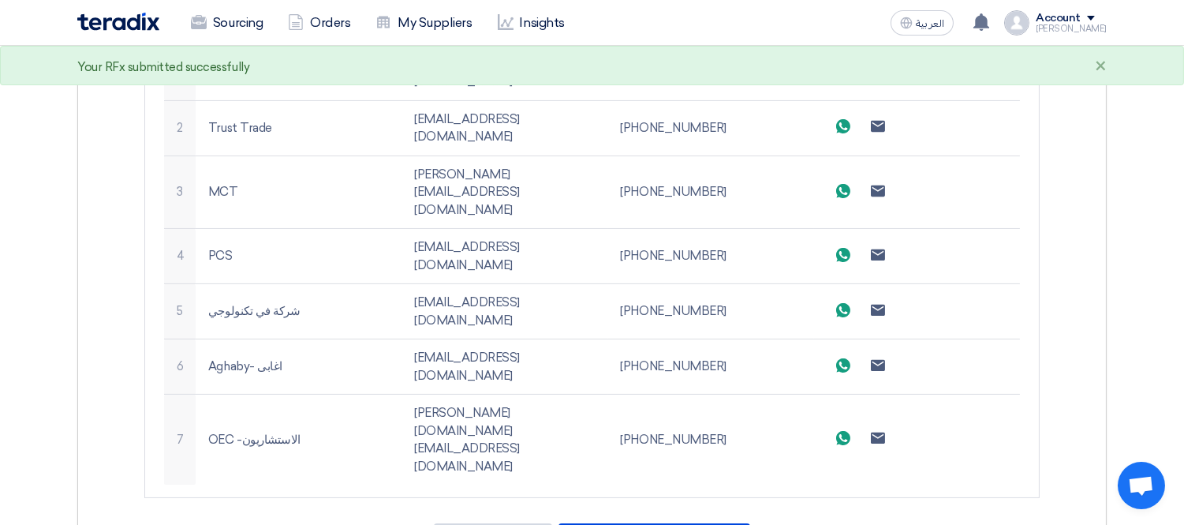
scroll to position [789, 0]
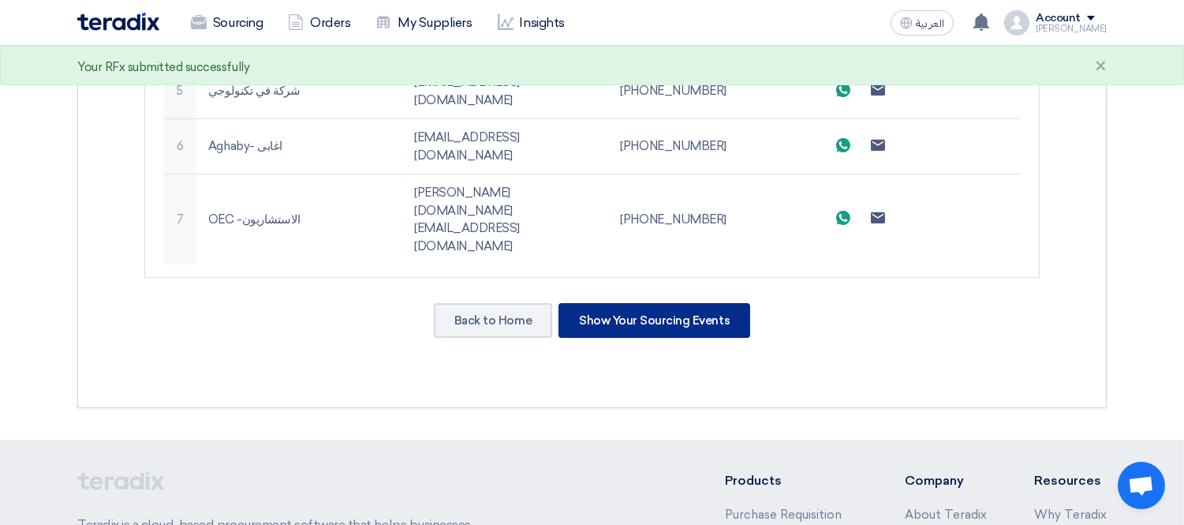
click at [645, 303] on div "Show Your Sourcing Events" at bounding box center [655, 320] width 192 height 35
